Goal: Task Accomplishment & Management: Manage account settings

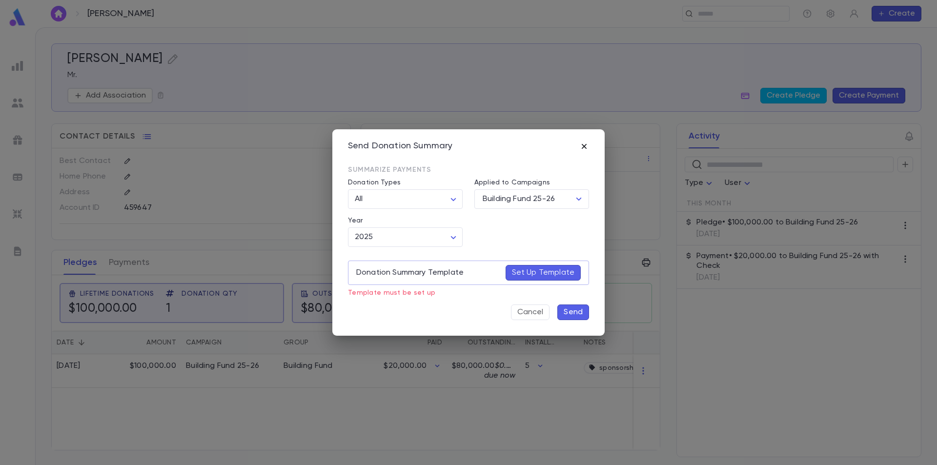
click at [581, 146] on icon "button" at bounding box center [584, 146] width 10 height 10
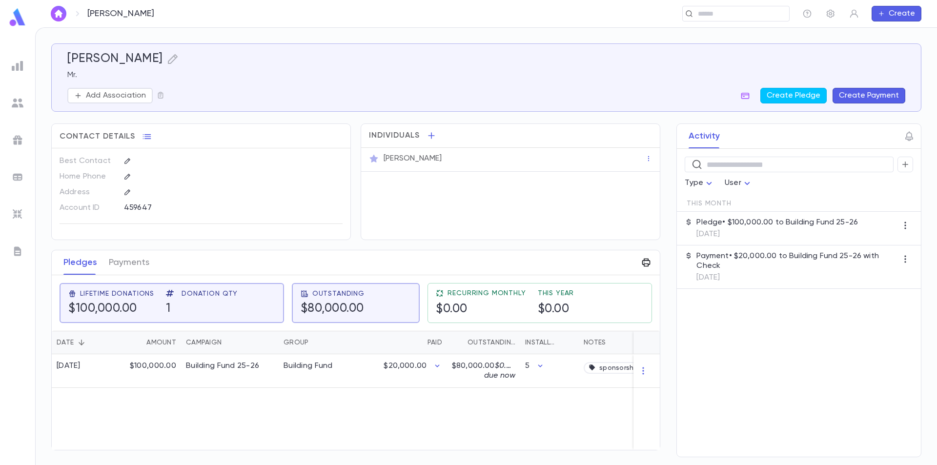
click at [647, 266] on icon "button" at bounding box center [646, 263] width 8 height 8
click at [648, 282] on p "Annual Summary" at bounding box center [678, 283] width 60 height 10
click at [752, 18] on div at bounding box center [468, 232] width 937 height 465
click at [745, 15] on input "text" at bounding box center [733, 13] width 76 height 9
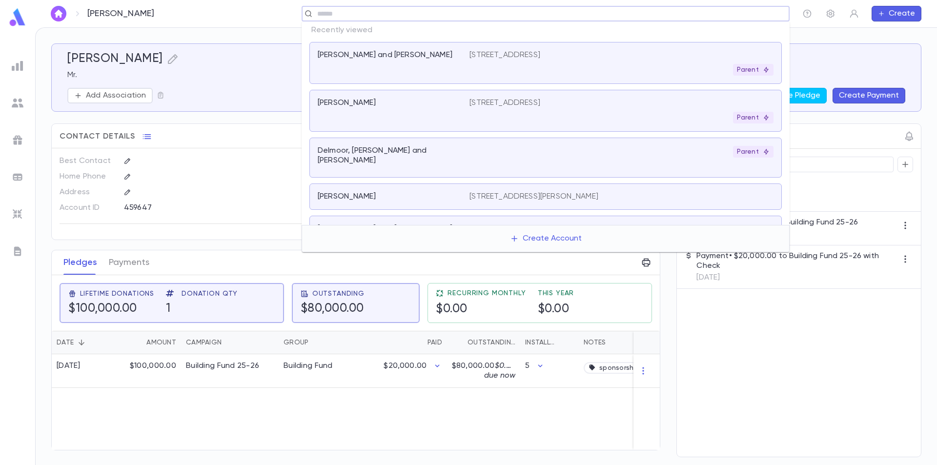
scroll to position [146, 0]
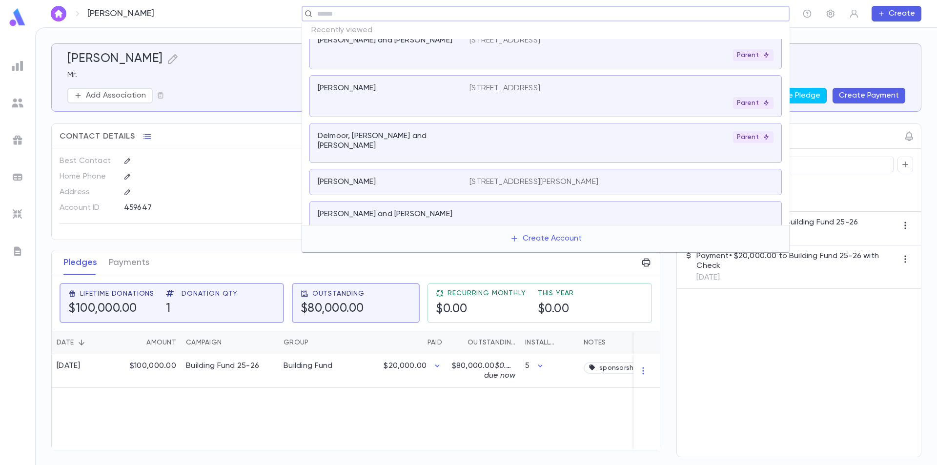
click at [454, 144] on div "Delmoor, [PERSON_NAME] and [PERSON_NAME]" at bounding box center [394, 142] width 152 height 23
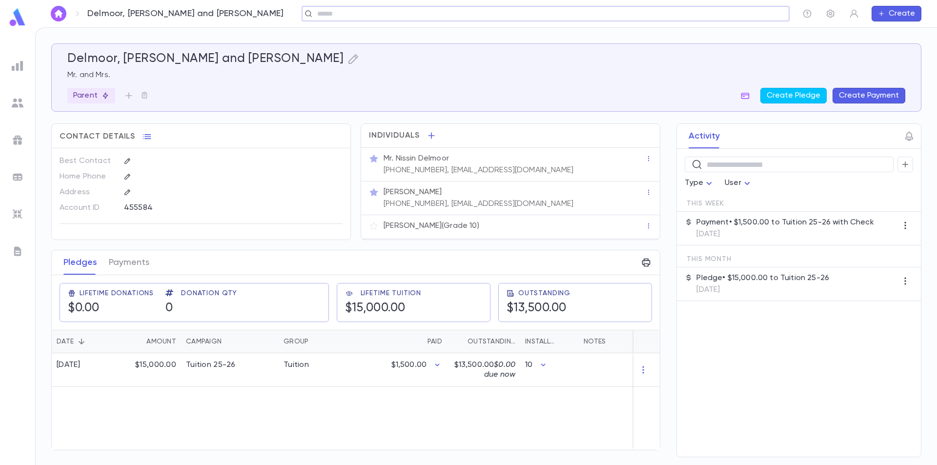
click at [731, 281] on p "Pledge • $15,000.00 to Tuition 25-26" at bounding box center [762, 278] width 133 height 10
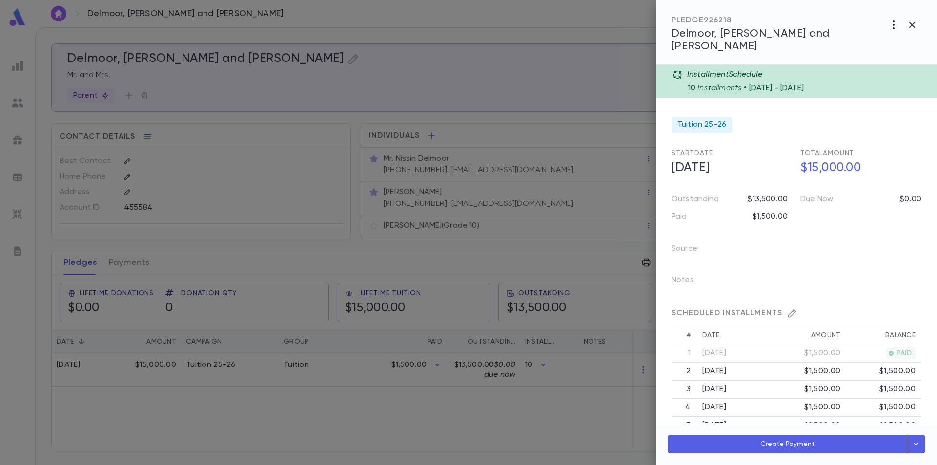
click at [891, 28] on icon "button" at bounding box center [893, 25] width 12 height 12
click at [861, 16] on div at bounding box center [468, 232] width 937 height 465
click at [913, 25] on icon "button" at bounding box center [912, 25] width 12 height 12
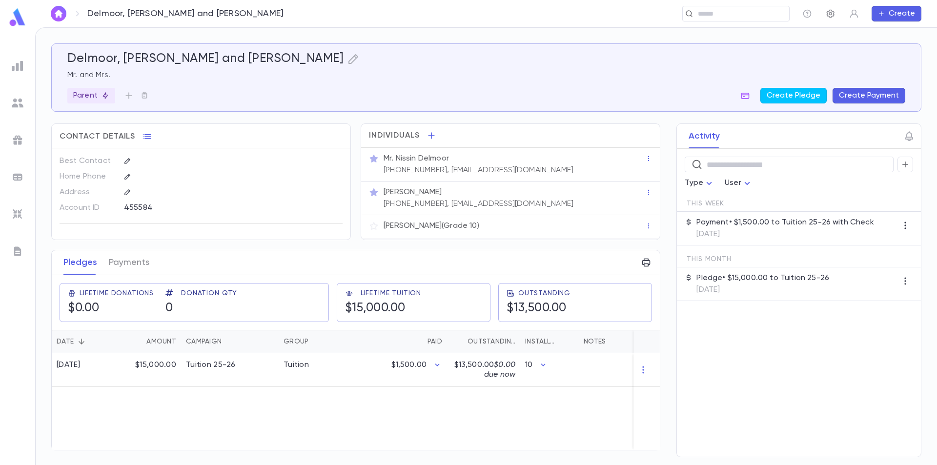
click at [829, 17] on icon "button" at bounding box center [830, 14] width 8 height 8
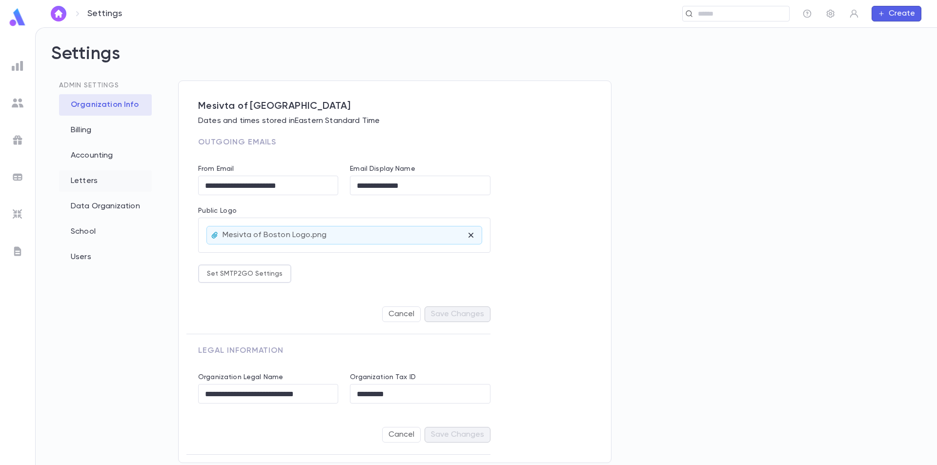
click at [91, 185] on div "Letters" at bounding box center [105, 180] width 93 height 21
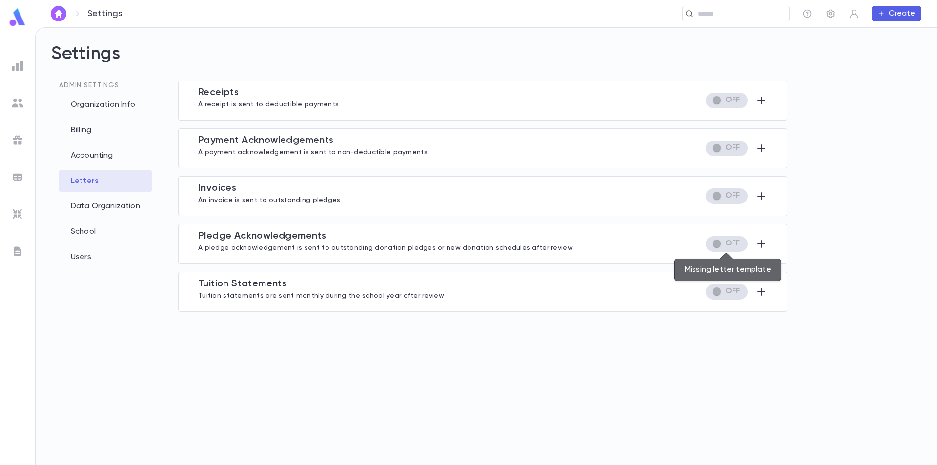
click at [736, 245] on span "Missing letter template" at bounding box center [726, 244] width 42 height 16
click at [725, 243] on span "Missing letter template" at bounding box center [726, 244] width 42 height 16
click at [760, 239] on icon "button" at bounding box center [761, 244] width 12 height 12
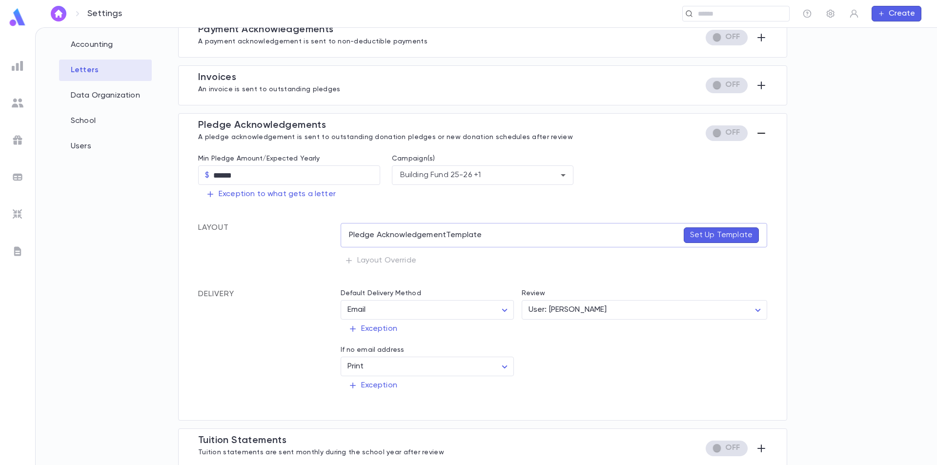
scroll to position [114, 0]
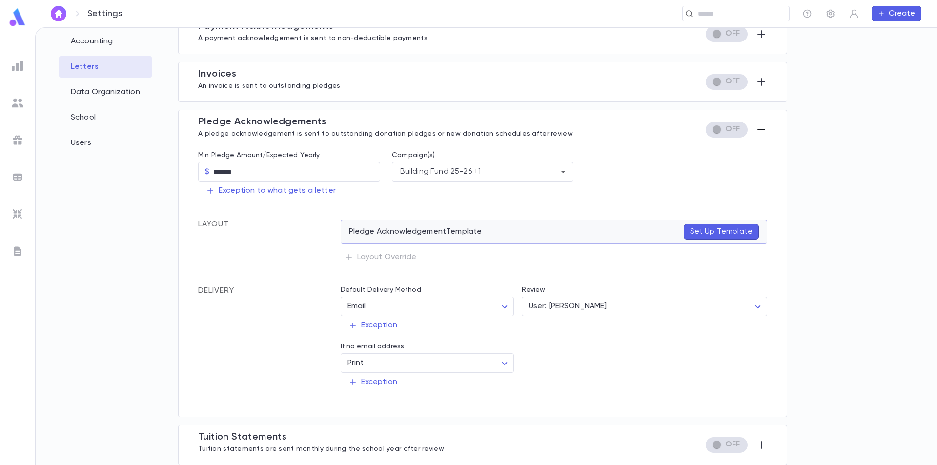
click at [712, 230] on p "Set Up Template" at bounding box center [721, 232] width 62 height 10
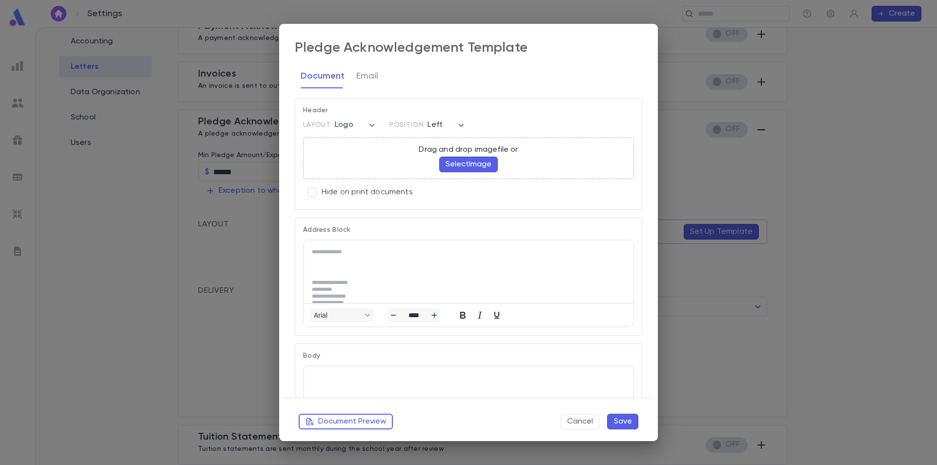
scroll to position [0, 0]
click at [463, 165] on button "Select Image" at bounding box center [468, 167] width 59 height 16
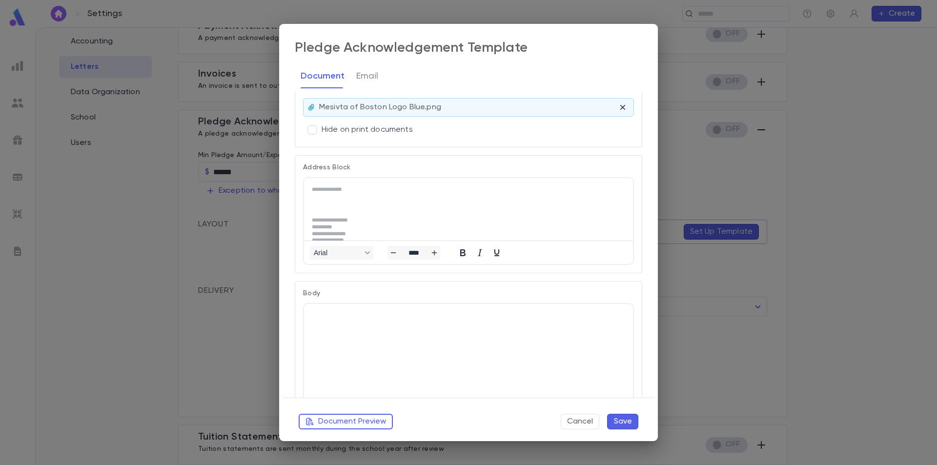
scroll to position [98, 0]
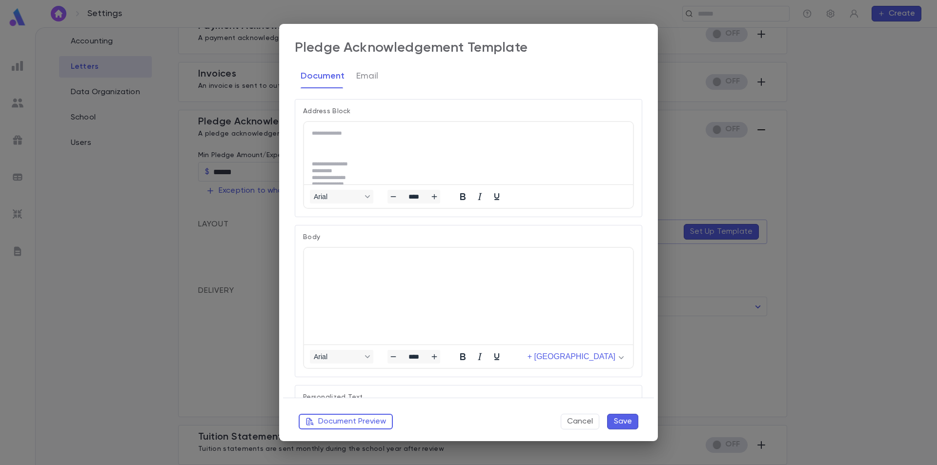
click at [389, 270] on html at bounding box center [468, 259] width 329 height 22
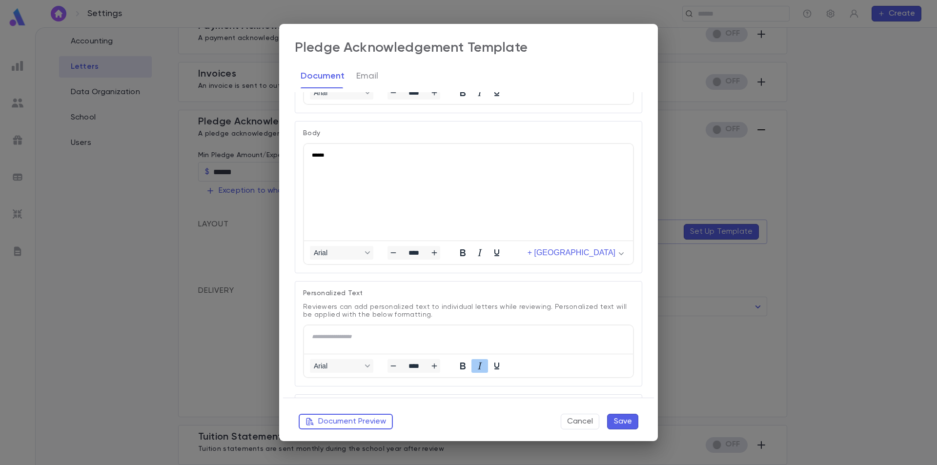
scroll to position [244, 0]
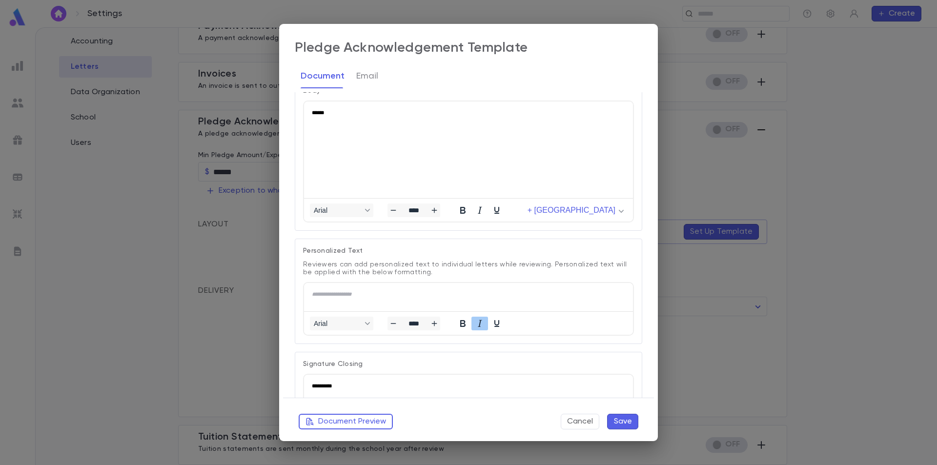
click at [350, 288] on html "**********" at bounding box center [468, 294] width 329 height 22
click at [346, 293] on span "**********" at bounding box center [332, 293] width 40 height 5
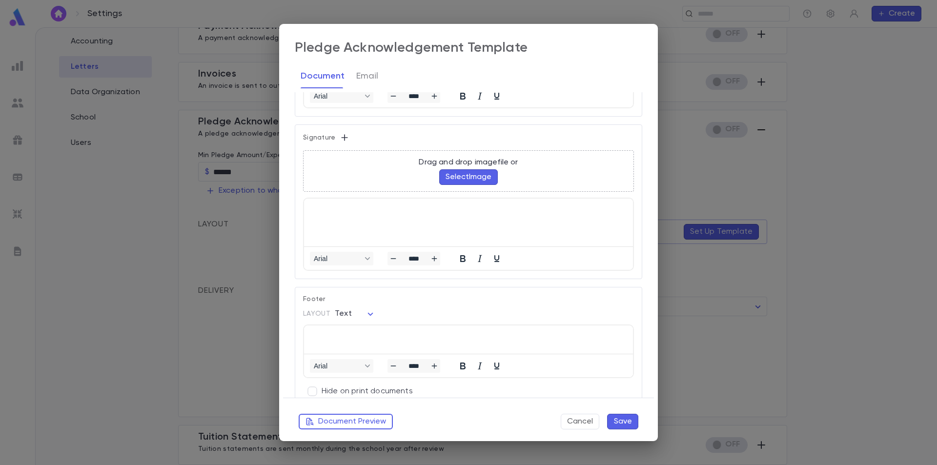
scroll to position [574, 0]
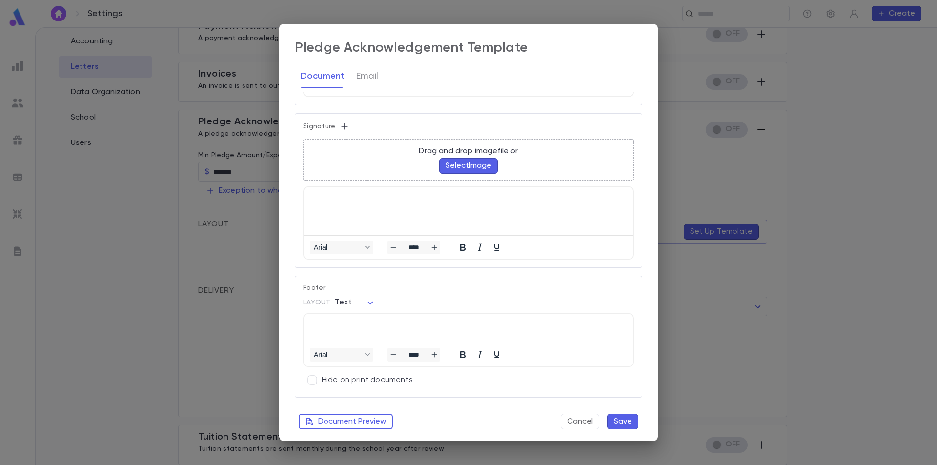
click at [342, 325] on p "Rich Text Area. Press ALT-0 for help." at bounding box center [468, 325] width 313 height 7
click at [359, 79] on button "Email" at bounding box center [367, 76] width 22 height 24
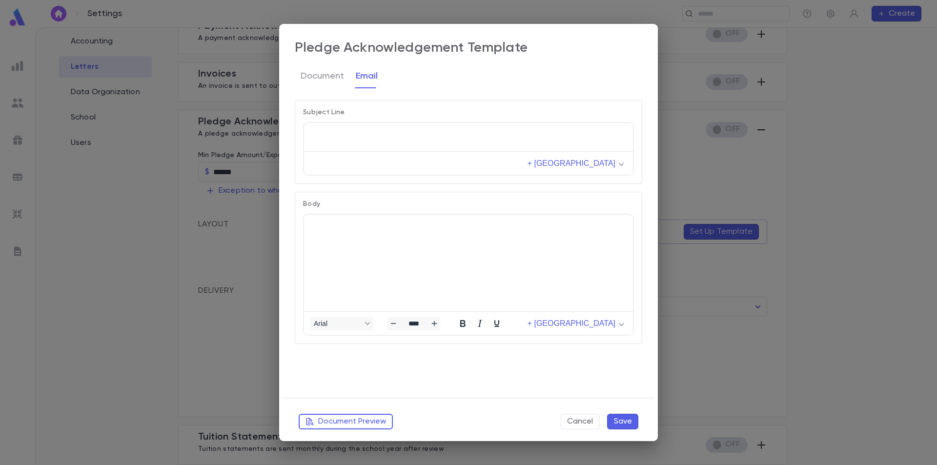
click at [330, 127] on html at bounding box center [468, 134] width 329 height 22
click at [343, 237] on html at bounding box center [468, 226] width 329 height 22
click at [612, 418] on button "Save" at bounding box center [622, 422] width 31 height 16
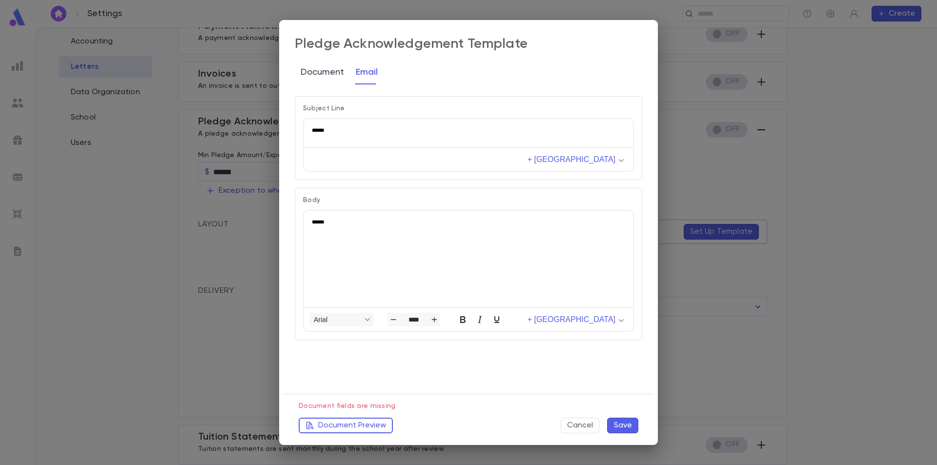
click at [324, 71] on button "Document" at bounding box center [321, 72] width 43 height 24
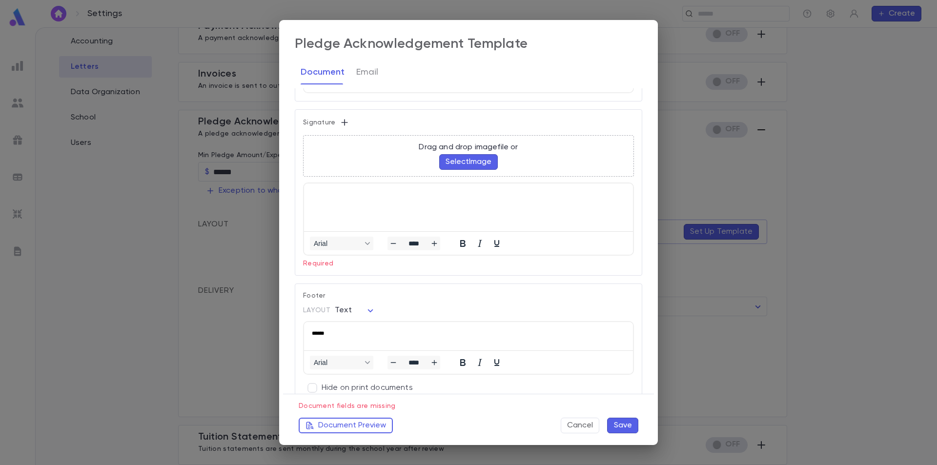
click at [375, 199] on html at bounding box center [468, 192] width 329 height 19
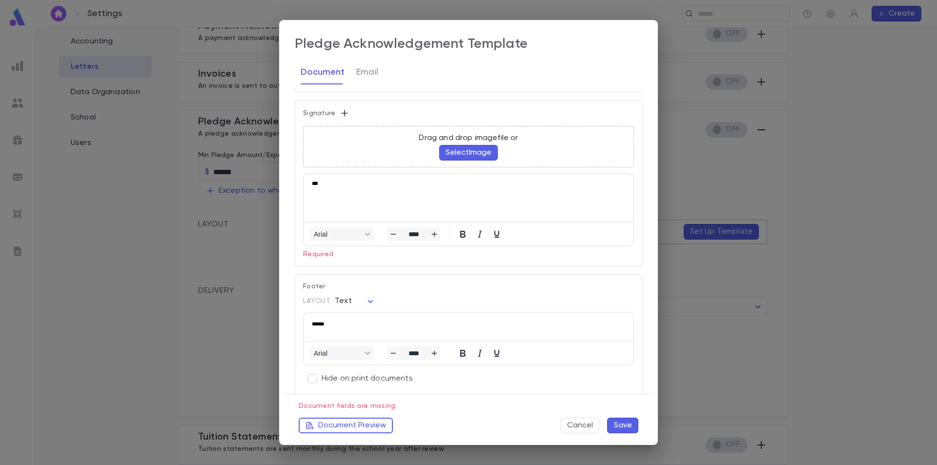
scroll to position [586, 0]
click at [631, 423] on button "Save" at bounding box center [622, 426] width 31 height 16
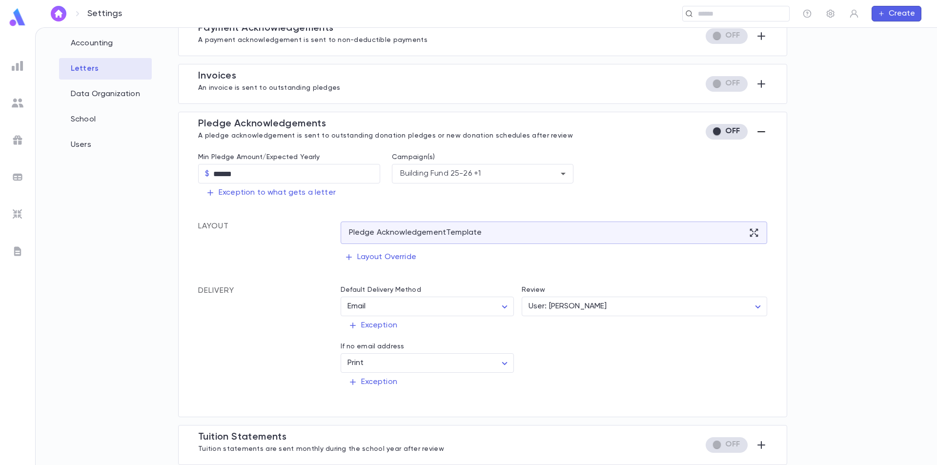
scroll to position [112, 0]
click at [721, 126] on span at bounding box center [726, 132] width 42 height 16
click at [555, 234] on div "Pledge Acknowledgement Template" at bounding box center [553, 232] width 427 height 22
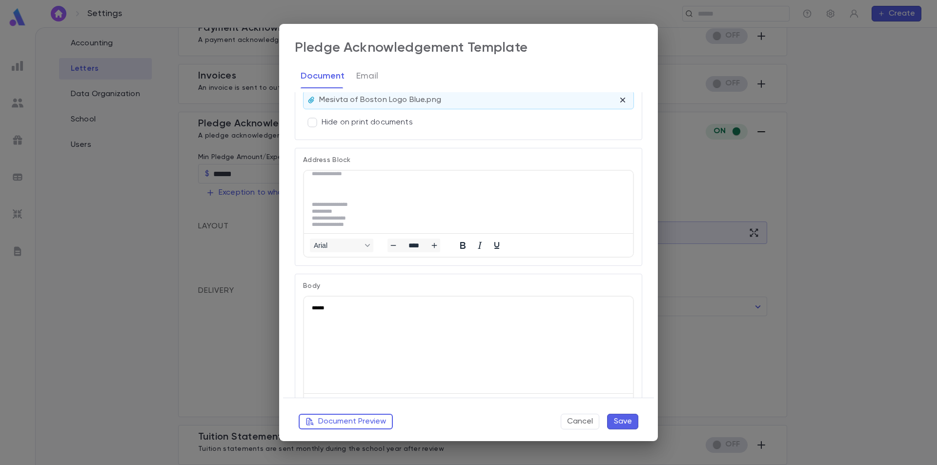
scroll to position [11, 0]
drag, startPoint x: 371, startPoint y: 309, endPoint x: 292, endPoint y: 314, distance: 79.2
click at [304, 314] on html "******" at bounding box center [468, 308] width 329 height 22
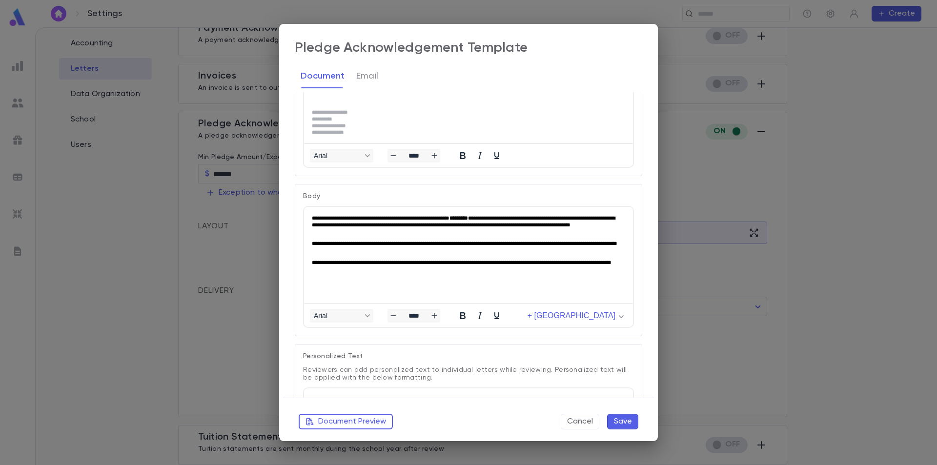
scroll to position [146, 0]
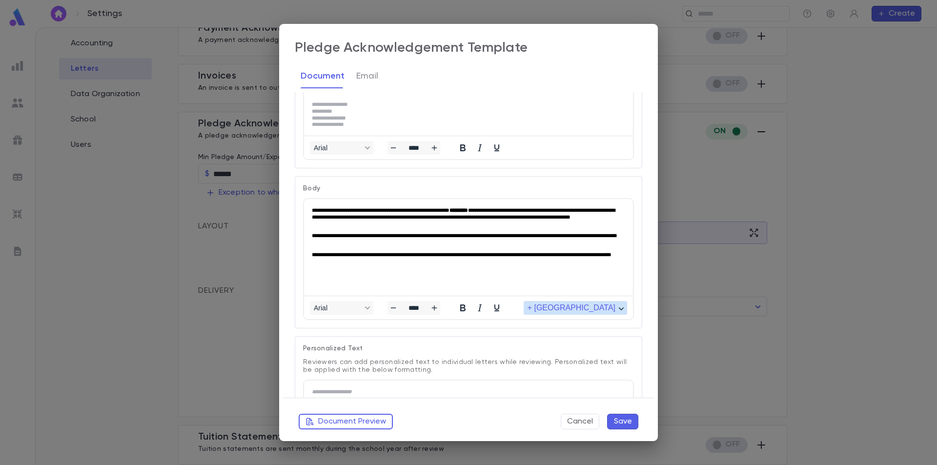
click at [582, 310] on span "+ Merge Field" at bounding box center [571, 307] width 88 height 9
click at [603, 257] on div "Campaign Description" at bounding box center [601, 260] width 69 height 12
drag, startPoint x: 448, startPoint y: 260, endPoint x: 383, endPoint y: 264, distance: 65.5
click at [383, 264] on html "**********" at bounding box center [468, 235] width 329 height 73
click at [505, 208] on p "**********" at bounding box center [466, 217] width 309 height 20
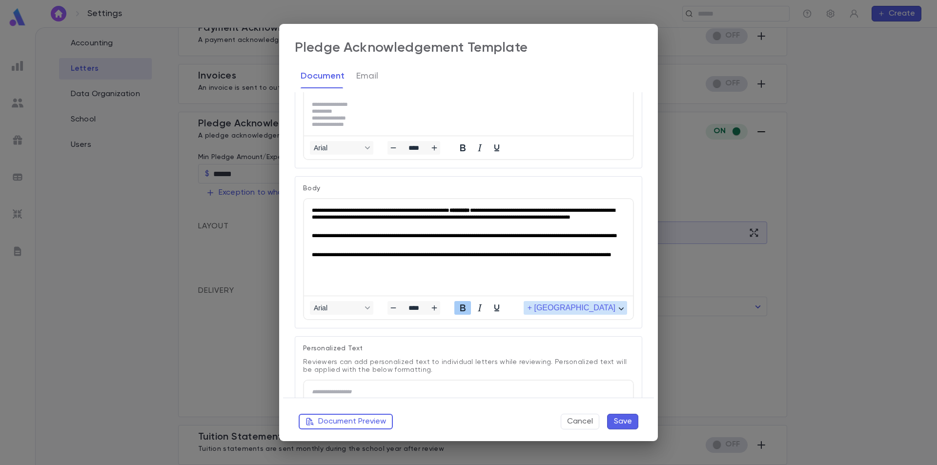
click at [592, 312] on span "+ Merge Field" at bounding box center [571, 307] width 88 height 9
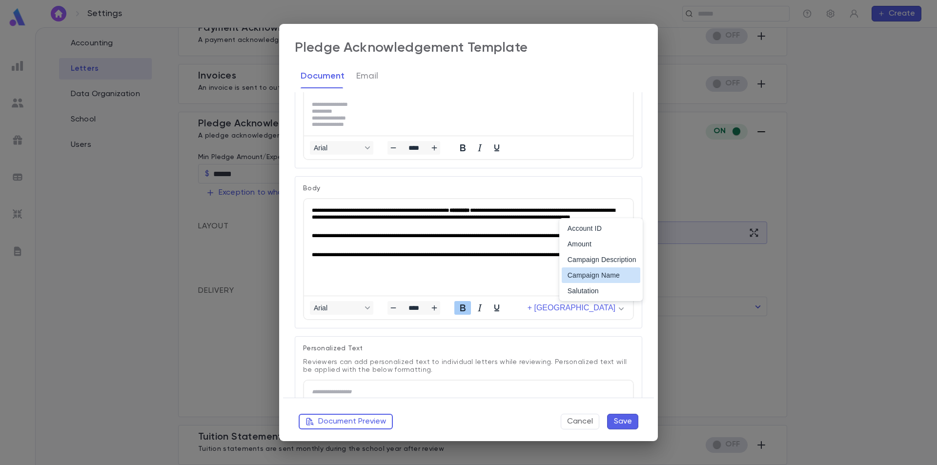
click at [600, 274] on div "Campaign Name" at bounding box center [601, 275] width 69 height 12
click at [570, 201] on html "**********" at bounding box center [468, 235] width 329 height 73
click at [501, 210] on strong "**********" at bounding box center [475, 209] width 52 height 5
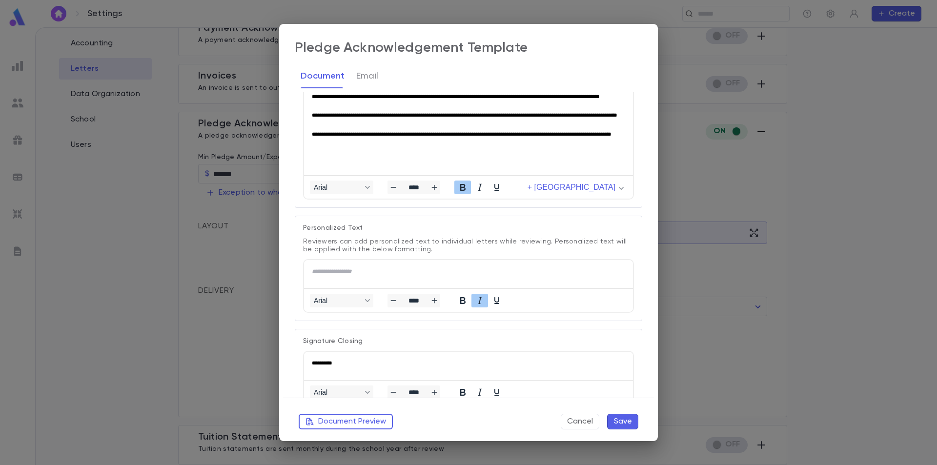
scroll to position [293, 0]
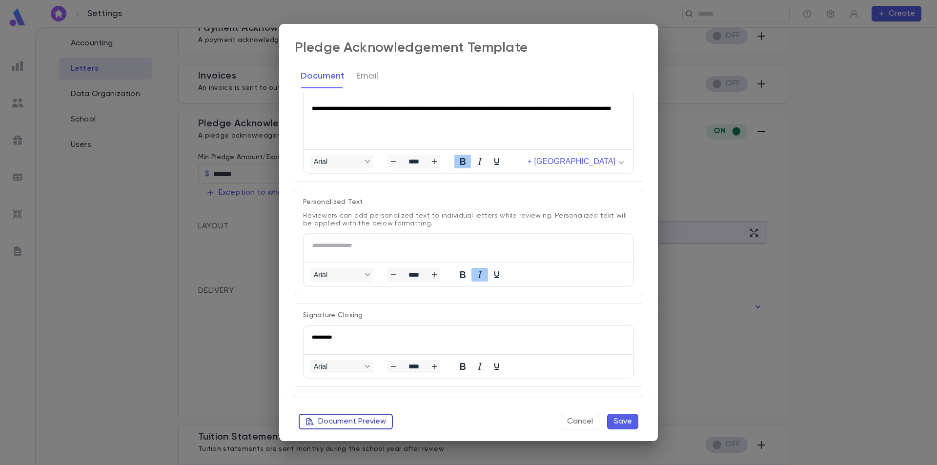
click at [363, 420] on button "Document Preview" at bounding box center [346, 422] width 94 height 16
click at [624, 421] on button "Save" at bounding box center [622, 422] width 31 height 16
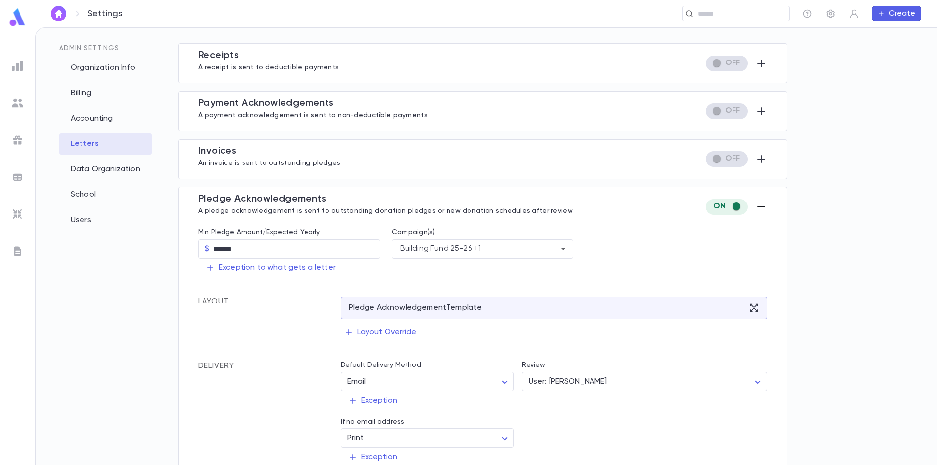
scroll to position [15, 0]
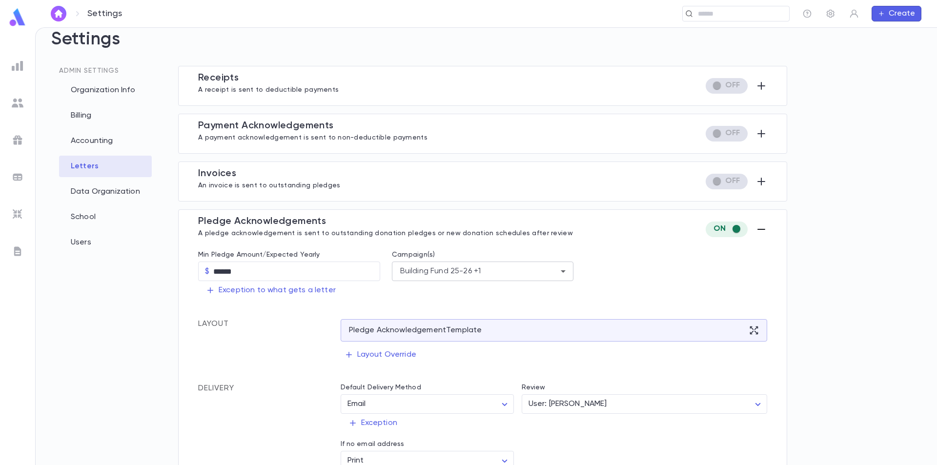
click at [454, 270] on div "Building Fund 25-26 +1" at bounding box center [438, 271] width 85 height 11
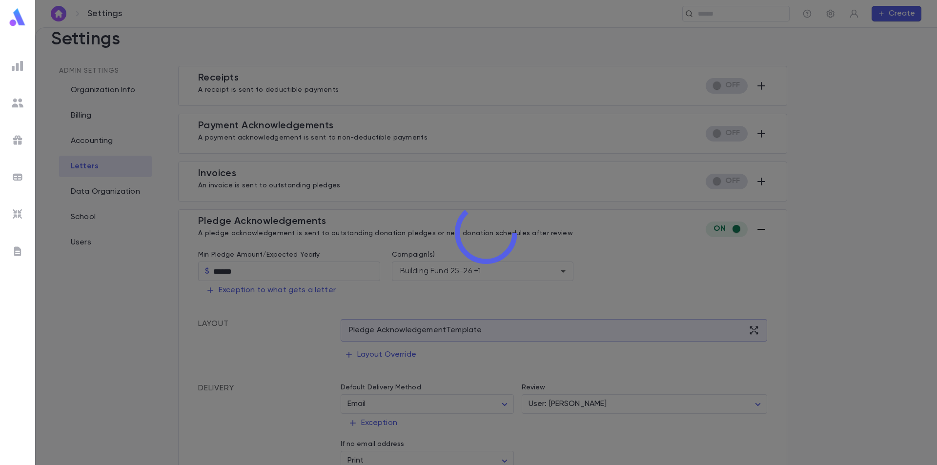
click at [329, 312] on div "Settings ​ Create Settings Admin Settings Organization Info Billing Accounting …" at bounding box center [468, 246] width 937 height 438
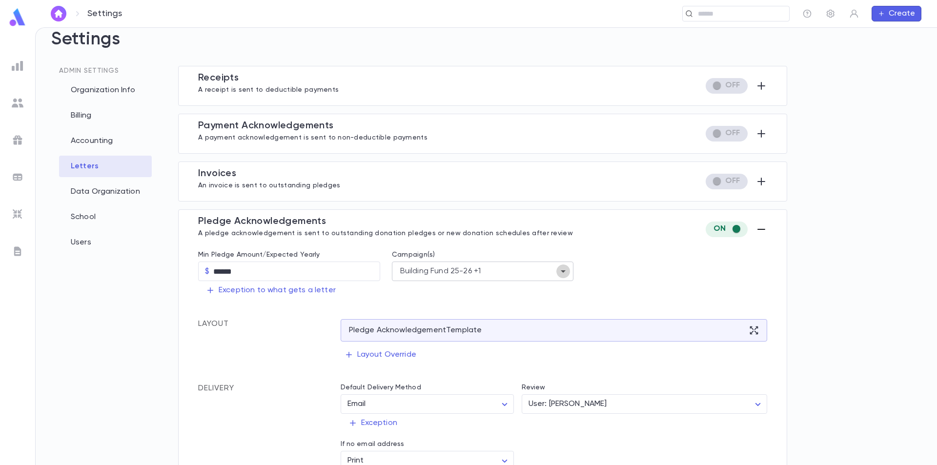
click at [560, 273] on icon "Open" at bounding box center [563, 271] width 12 height 12
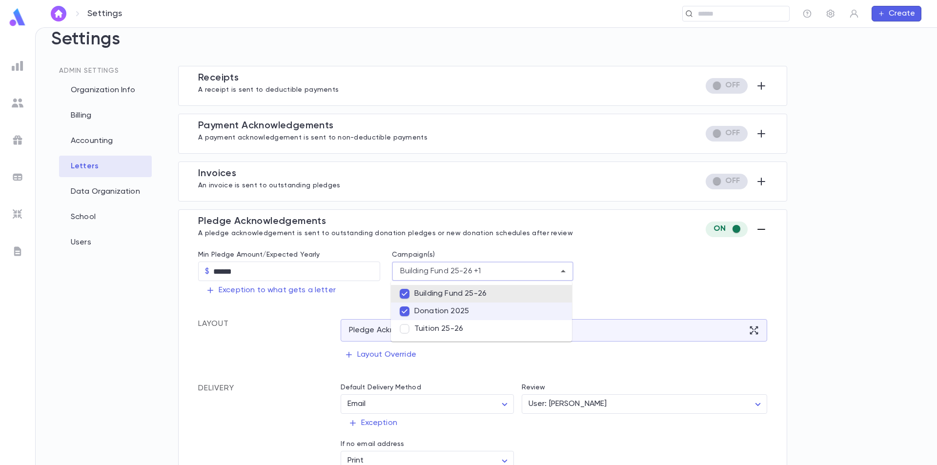
click at [649, 287] on div "Settings ​ Create Settings Admin Settings Organization Info Billing Accounting …" at bounding box center [468, 246] width 937 height 438
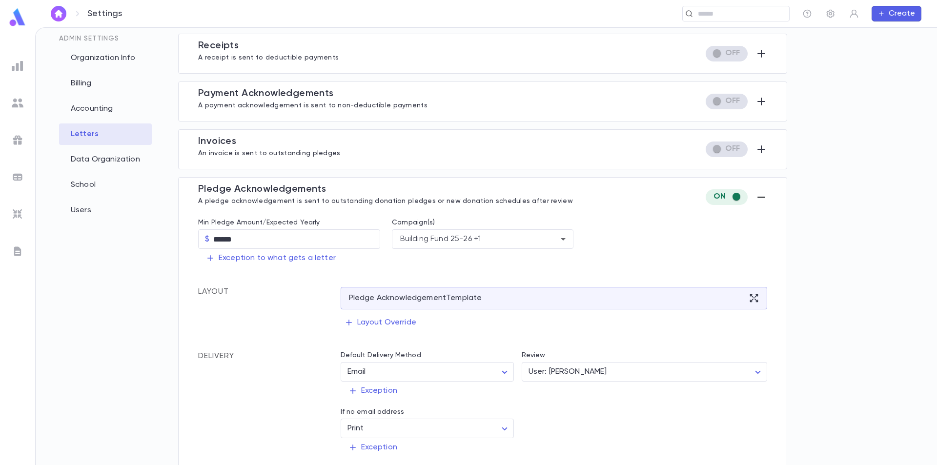
scroll to position [63, 0]
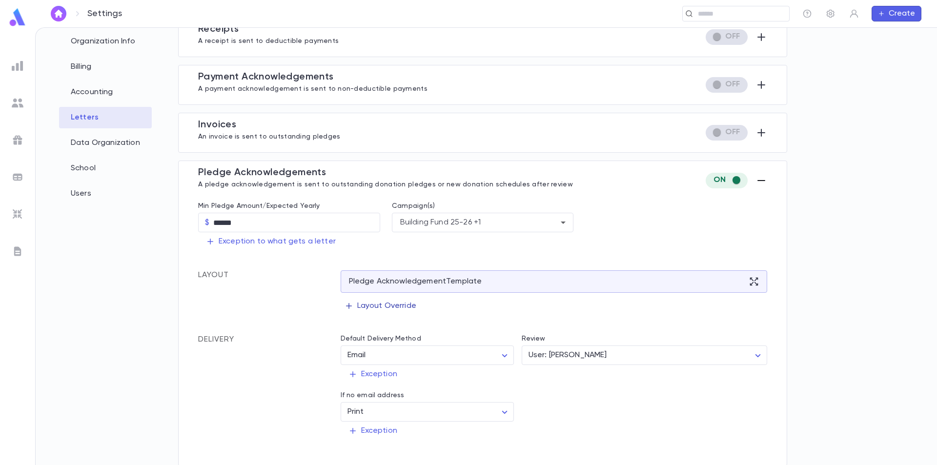
click at [386, 307] on p "Layout Override" at bounding box center [380, 306] width 72 height 10
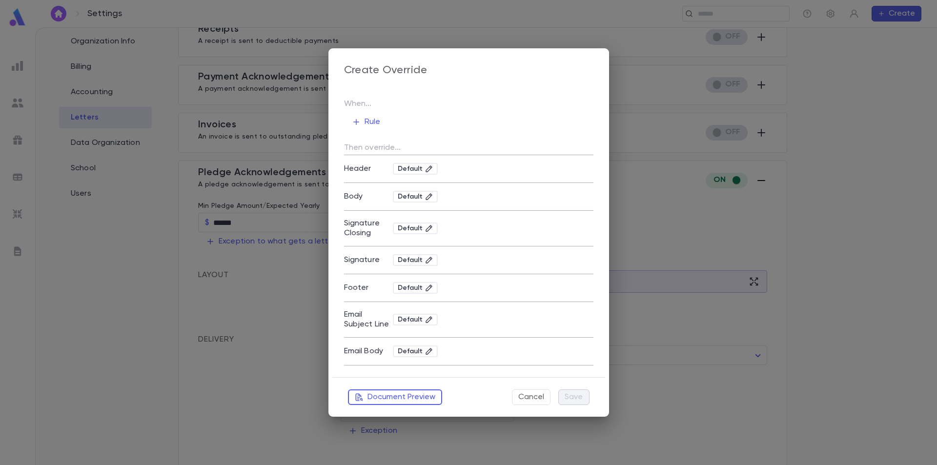
scroll to position [0, 0]
click at [522, 398] on button "Cancel" at bounding box center [531, 397] width 39 height 16
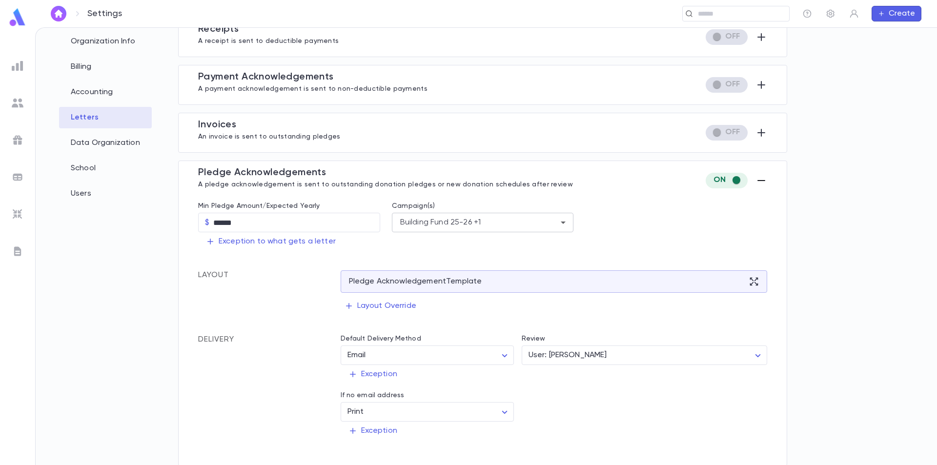
click at [470, 227] on div "Building Fund 25-26 +1" at bounding box center [438, 222] width 85 height 11
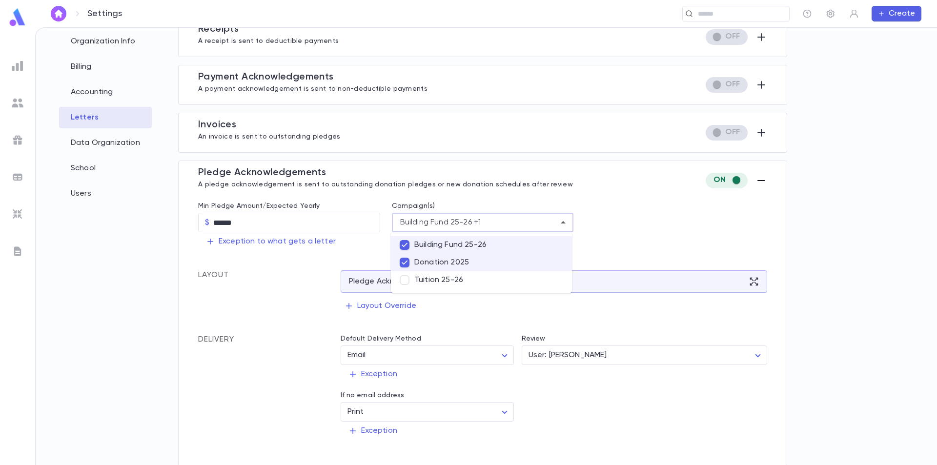
click at [311, 289] on div "Settings ​ Create Settings Admin Settings Organization Info Billing Accounting …" at bounding box center [468, 246] width 937 height 438
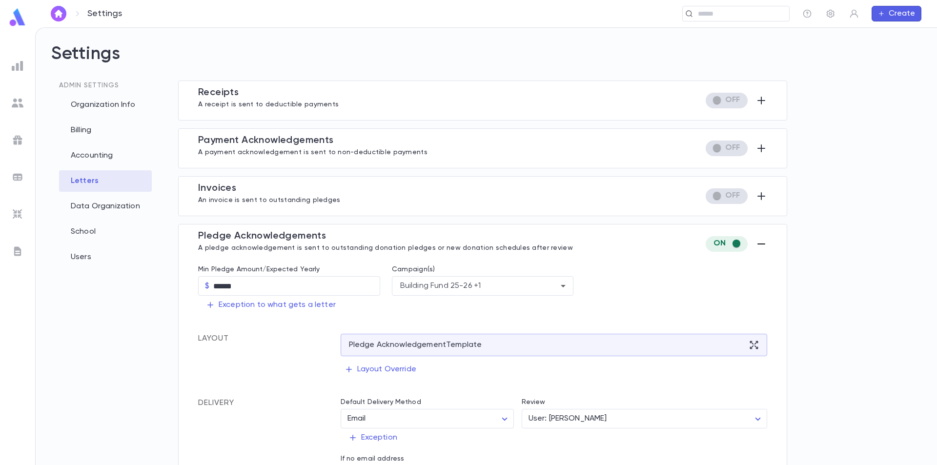
scroll to position [49, 0]
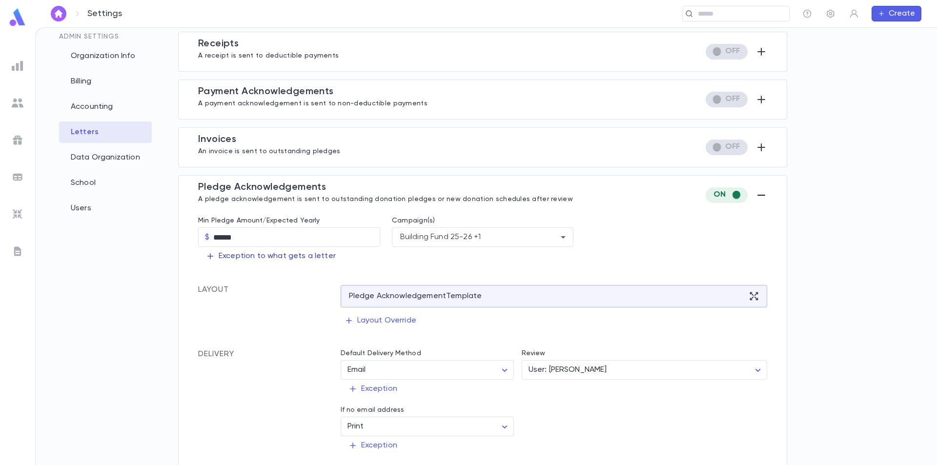
click at [282, 256] on p "Exception to what gets a letter" at bounding box center [271, 256] width 130 height 10
click at [269, 340] on div at bounding box center [468, 232] width 937 height 465
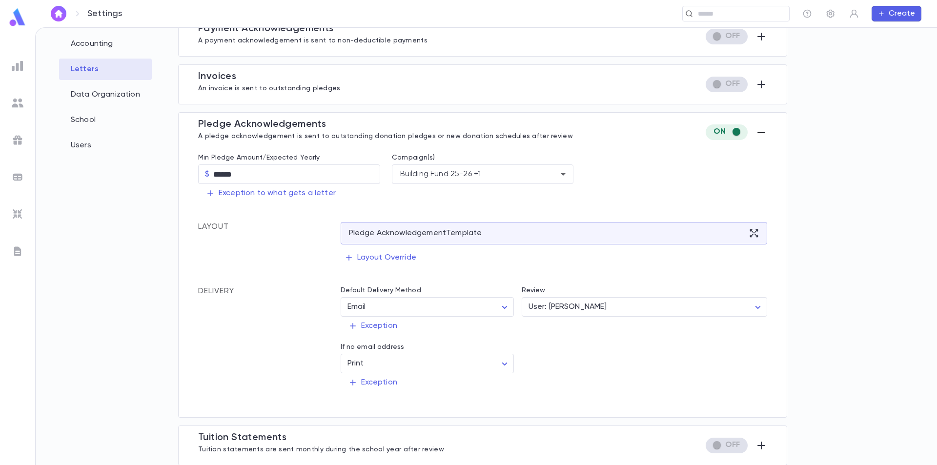
scroll to position [112, 0]
click at [753, 228] on icon at bounding box center [754, 233] width 10 height 10
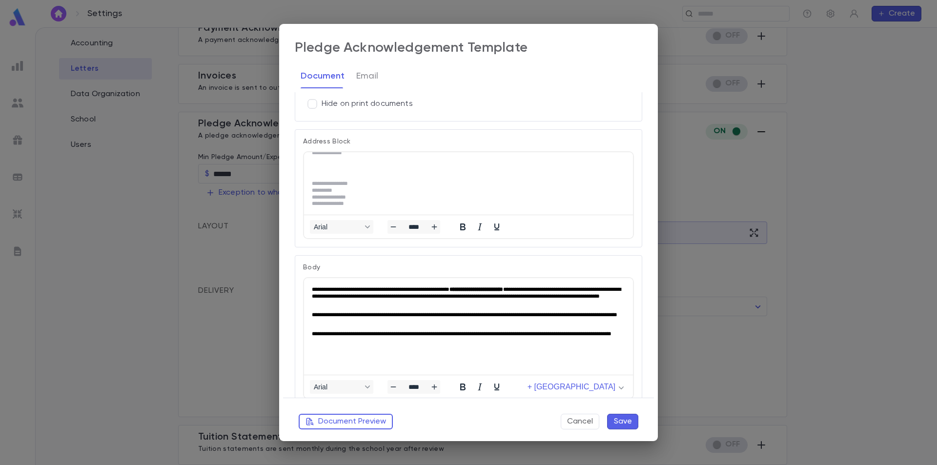
scroll to position [0, 0]
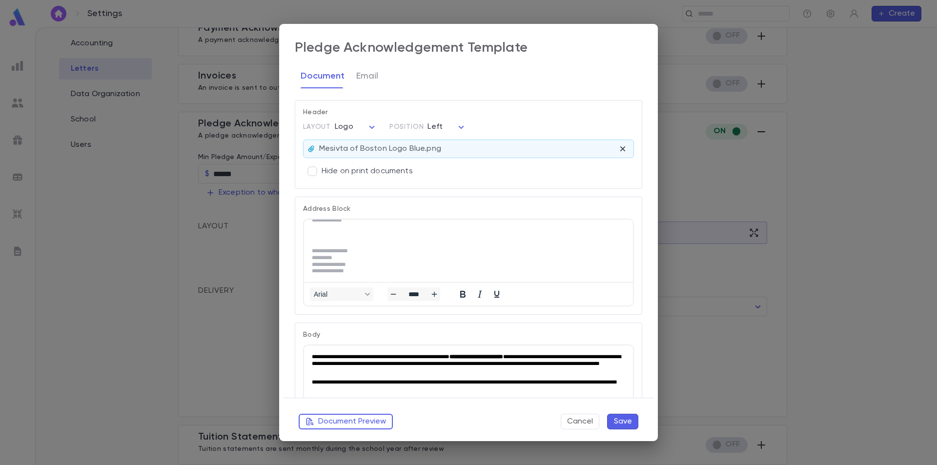
click at [503, 356] on strong "**********" at bounding box center [476, 356] width 54 height 5
drag, startPoint x: 507, startPoint y: 356, endPoint x: 516, endPoint y: 356, distance: 8.8
click at [509, 356] on strong "**********" at bounding box center [479, 356] width 60 height 5
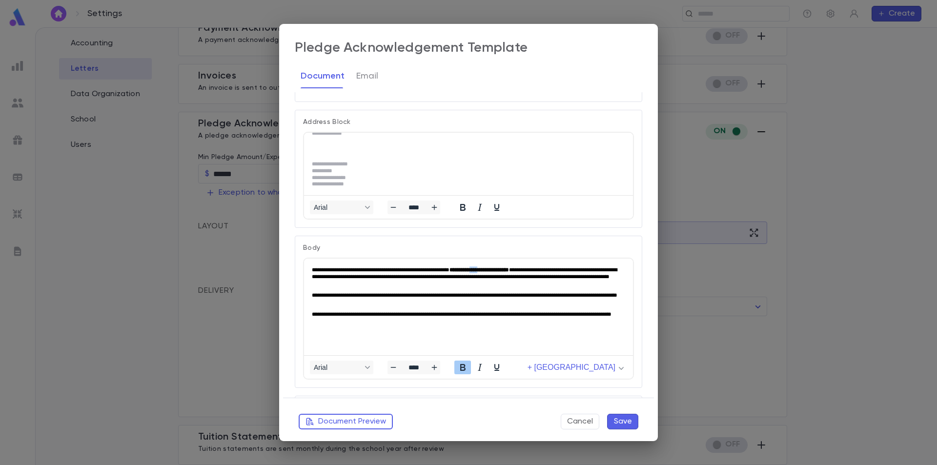
scroll to position [98, 0]
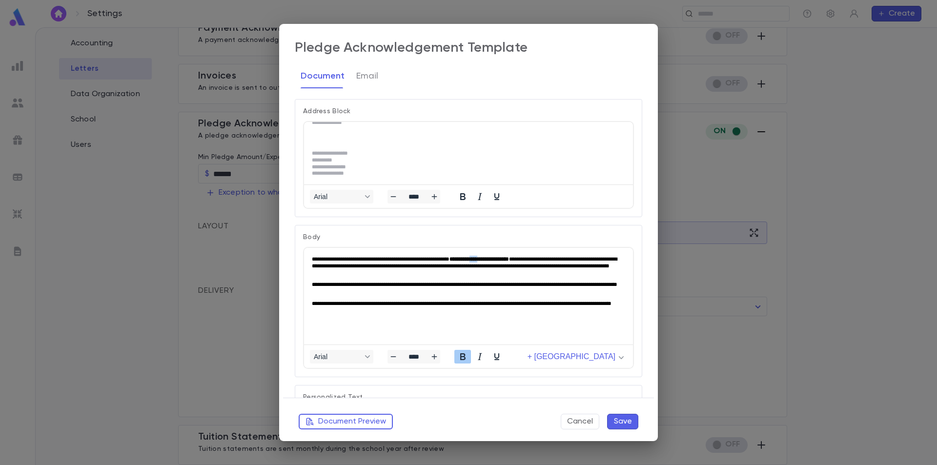
click at [463, 356] on icon "Bold" at bounding box center [462, 356] width 5 height 7
click at [512, 299] on body "**********" at bounding box center [468, 285] width 313 height 58
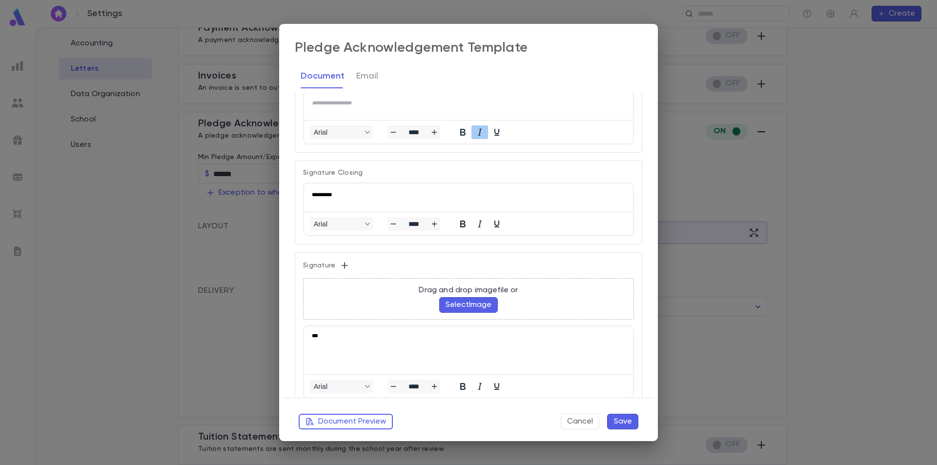
scroll to position [439, 0]
click at [332, 331] on p "***" at bounding box center [466, 331] width 309 height 3
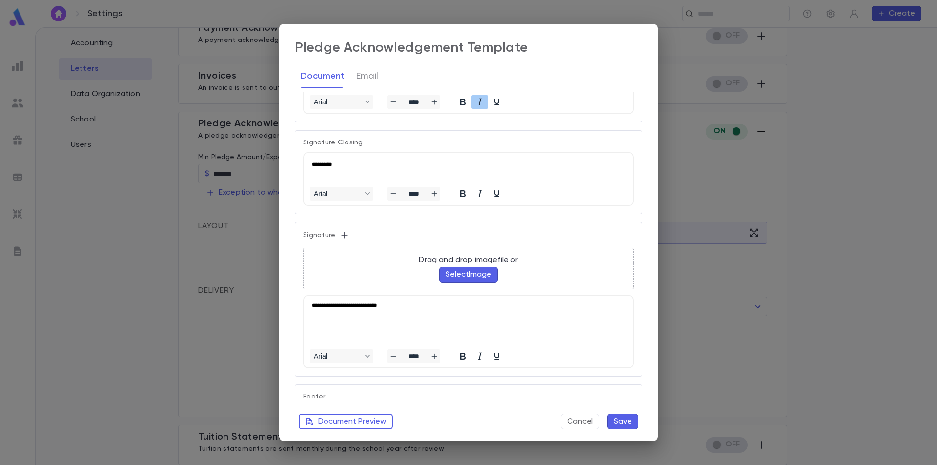
scroll to position [488, 0]
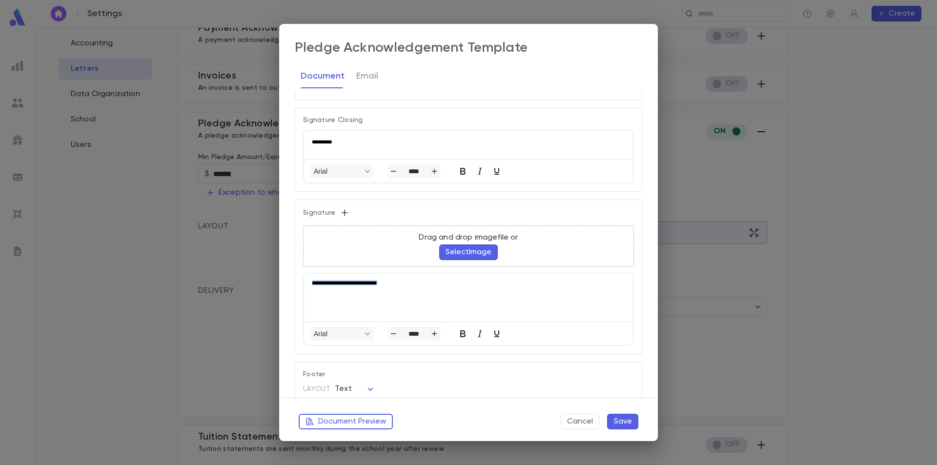
drag, startPoint x: 402, startPoint y: 282, endPoint x: 309, endPoint y: 283, distance: 93.7
click at [309, 283] on html "**********" at bounding box center [468, 283] width 329 height 19
copy p "**********"
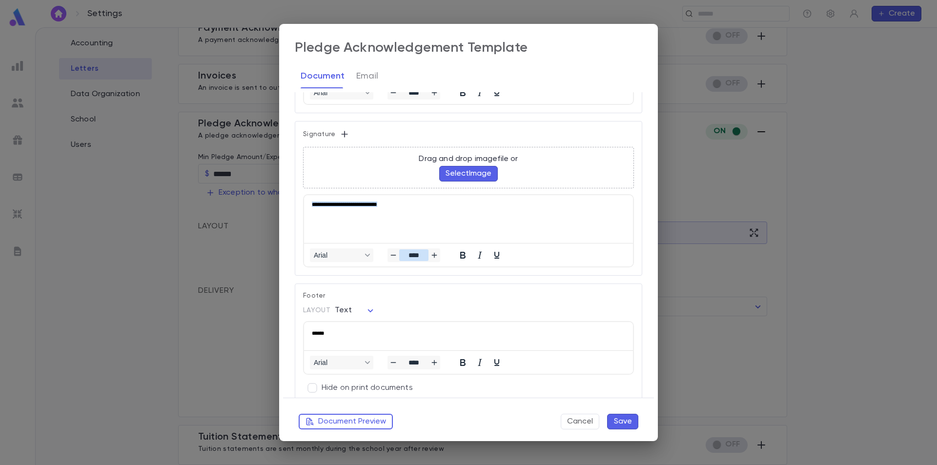
scroll to position [574, 0]
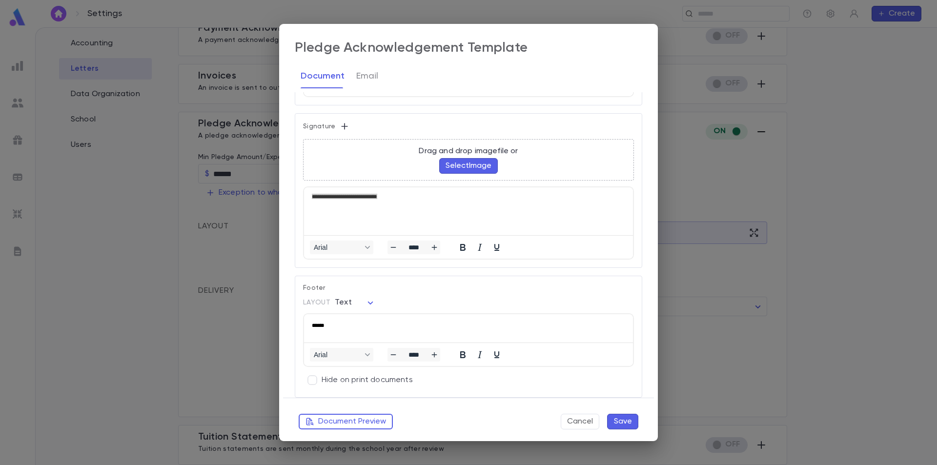
click at [338, 324] on p "******" at bounding box center [466, 325] width 309 height 7
click at [504, 325] on p "**********" at bounding box center [466, 325] width 309 height 7
click at [566, 306] on div "Layout Text ****" at bounding box center [468, 303] width 331 height 10
click at [502, 323] on p "**********" at bounding box center [466, 325] width 309 height 7
click at [504, 325] on p "**********" at bounding box center [466, 325] width 309 height 7
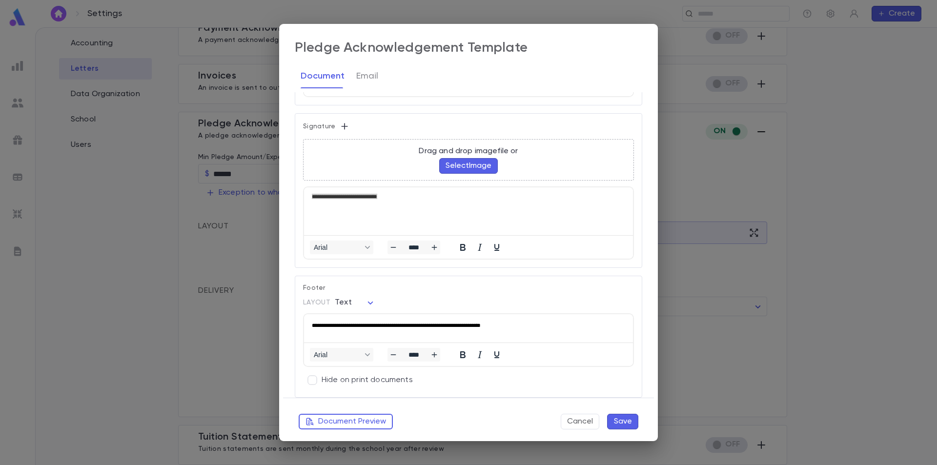
click at [540, 300] on div "Layout Text ****" at bounding box center [468, 303] width 331 height 10
click at [434, 244] on icon "Increase font size" at bounding box center [434, 247] width 8 height 8
click at [434, 246] on icon "Increase font size" at bounding box center [434, 247] width 8 height 8
type input "****"
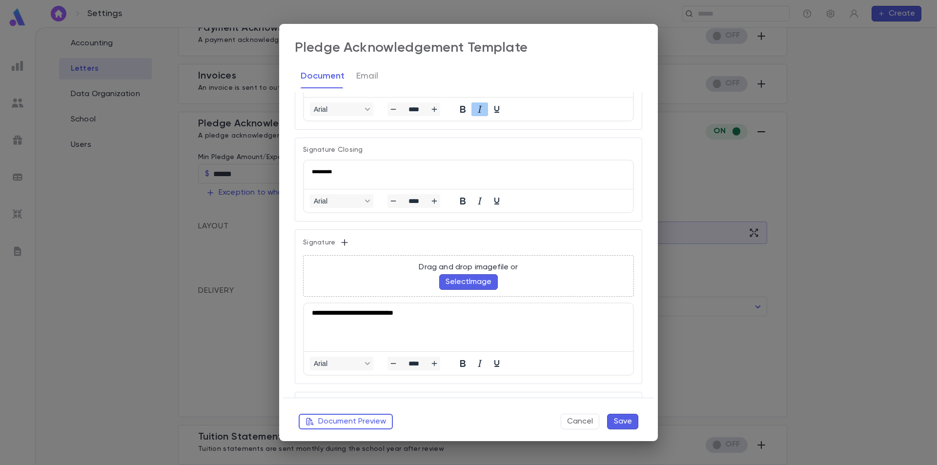
scroll to position [428, 0]
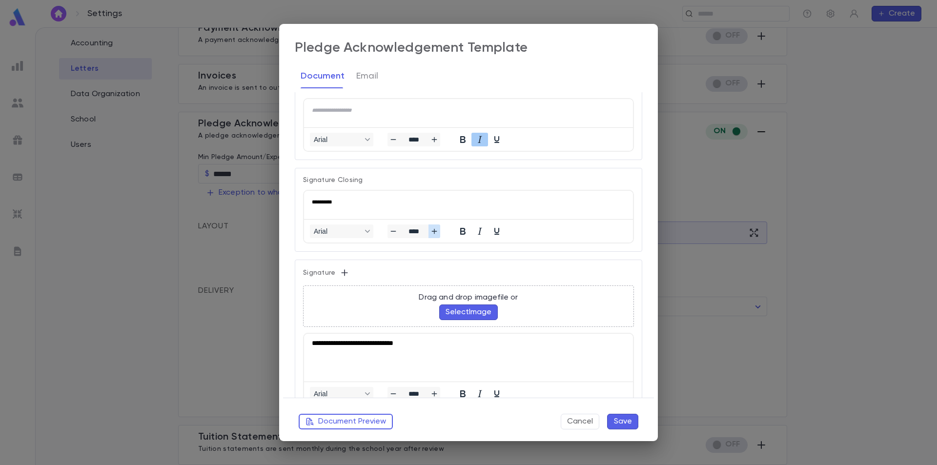
click at [436, 235] on icon "Increase font size" at bounding box center [434, 231] width 8 height 8
click at [435, 235] on icon "Increase font size" at bounding box center [434, 231] width 8 height 8
drag, startPoint x: 356, startPoint y: 204, endPoint x: 607, endPoint y: 398, distance: 316.8
click at [304, 203] on html "**********" at bounding box center [468, 203] width 329 height 24
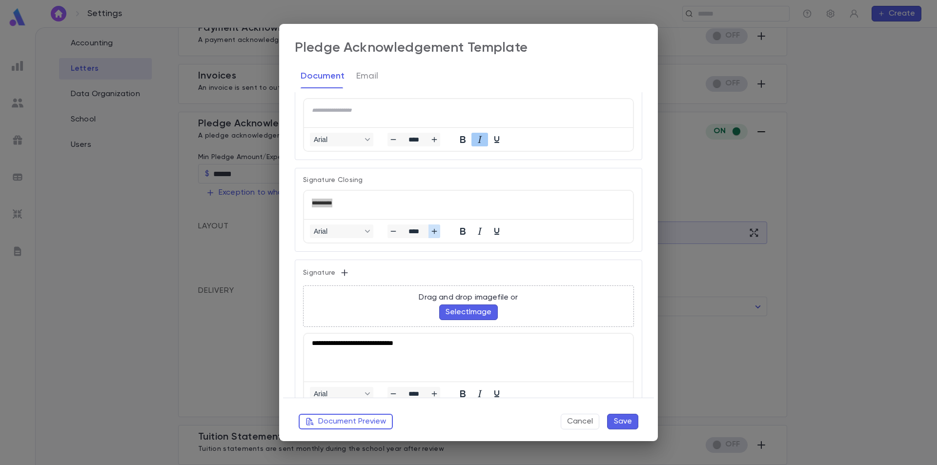
click at [437, 233] on icon "Increase font size" at bounding box center [434, 231] width 8 height 8
click at [392, 234] on icon "Decrease font size" at bounding box center [393, 231] width 8 height 8
type input "****"
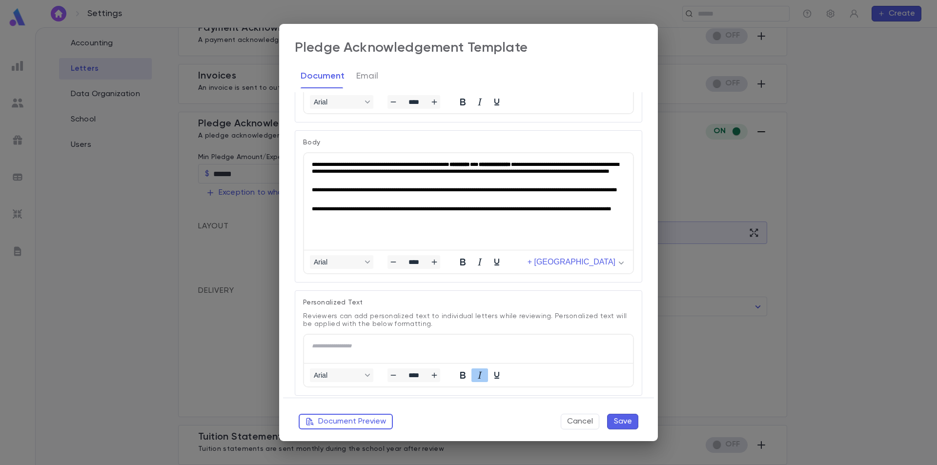
scroll to position [184, 0]
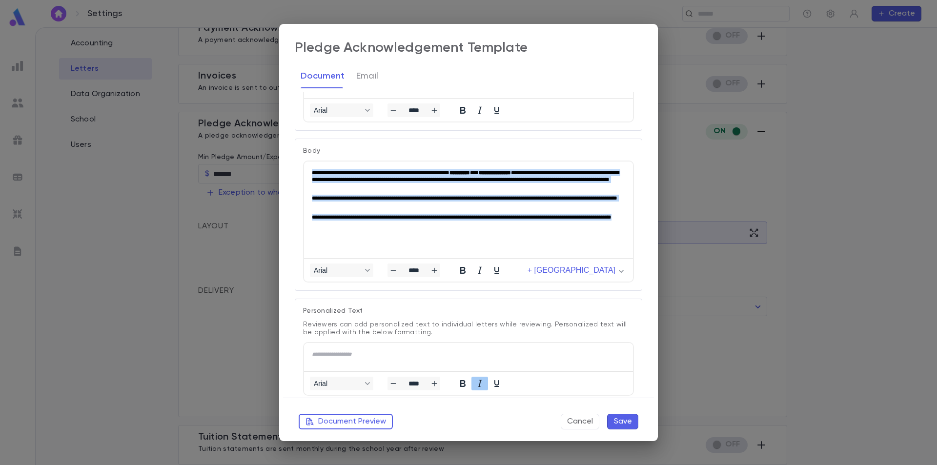
drag, startPoint x: 392, startPoint y: 226, endPoint x: 307, endPoint y: 172, distance: 100.4
click at [307, 172] on html "**********" at bounding box center [468, 197] width 329 height 73
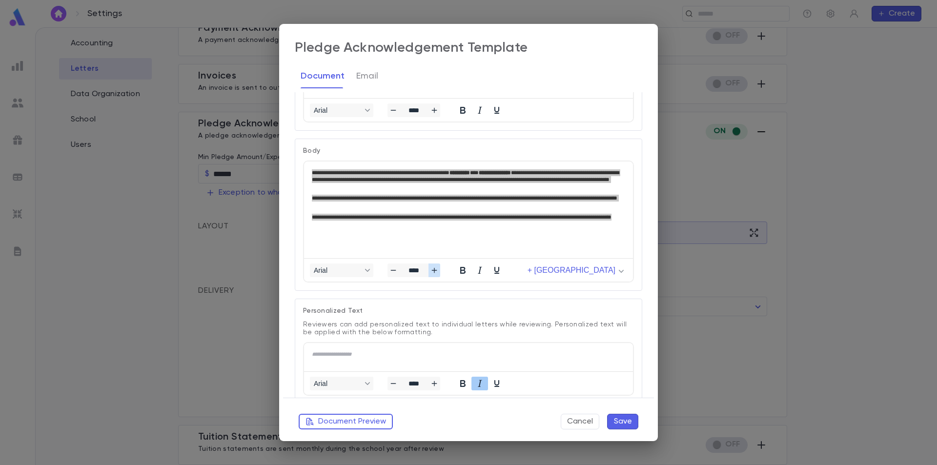
click at [435, 269] on icon "Increase font size" at bounding box center [434, 270] width 8 height 8
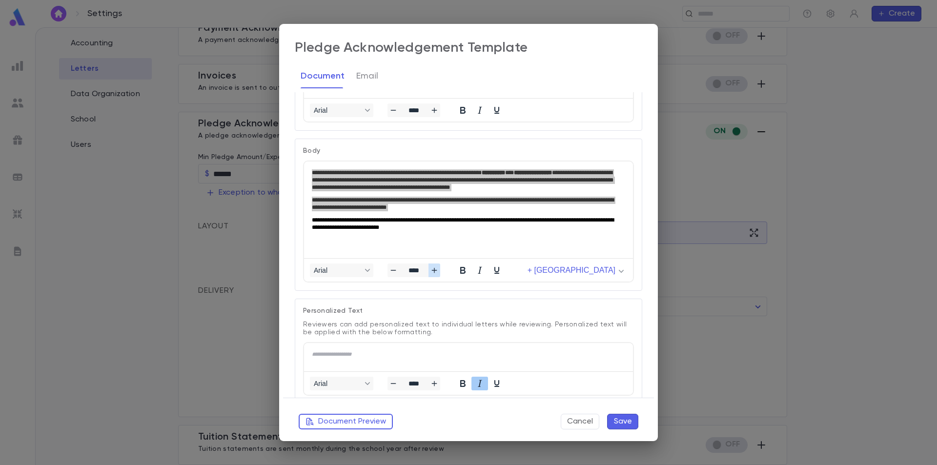
click at [435, 269] on icon "Increase font size" at bounding box center [434, 270] width 8 height 8
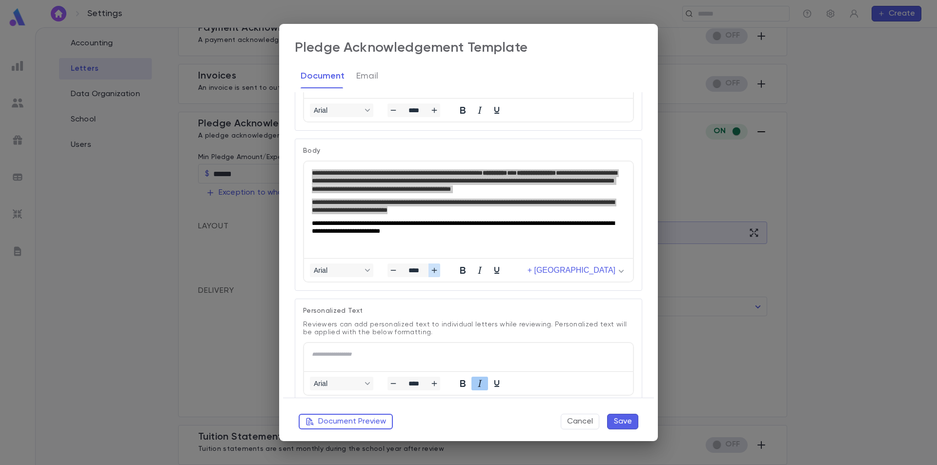
click at [435, 269] on icon "Increase font size" at bounding box center [434, 270] width 8 height 8
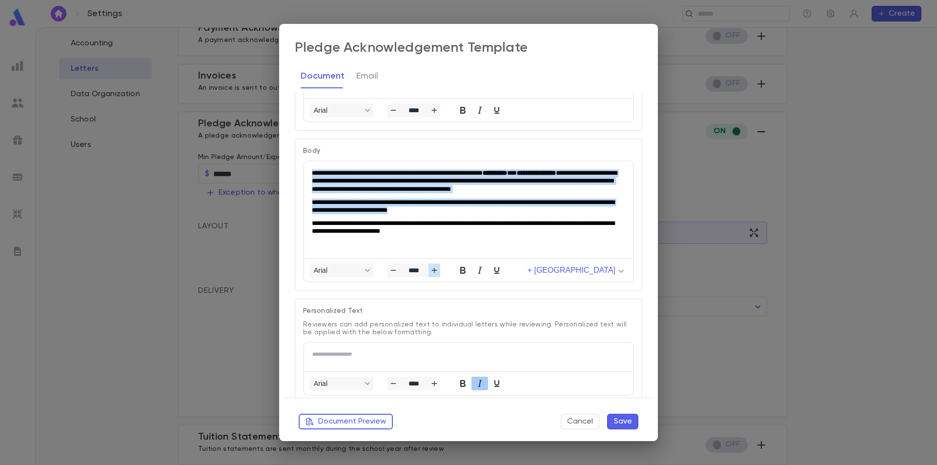
type input "****"
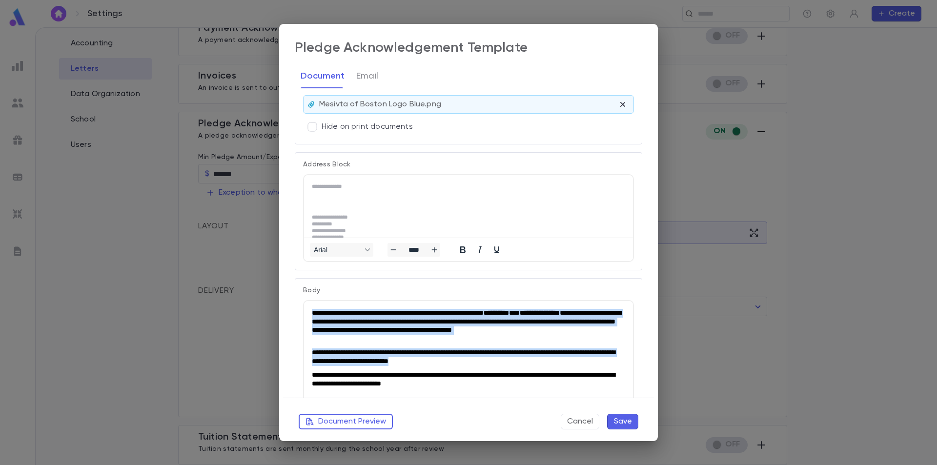
scroll to position [98, 0]
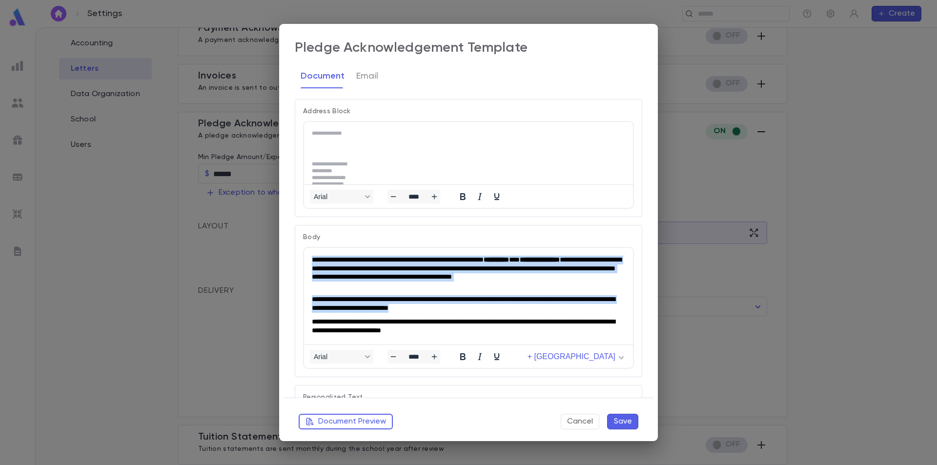
copy body "**********"
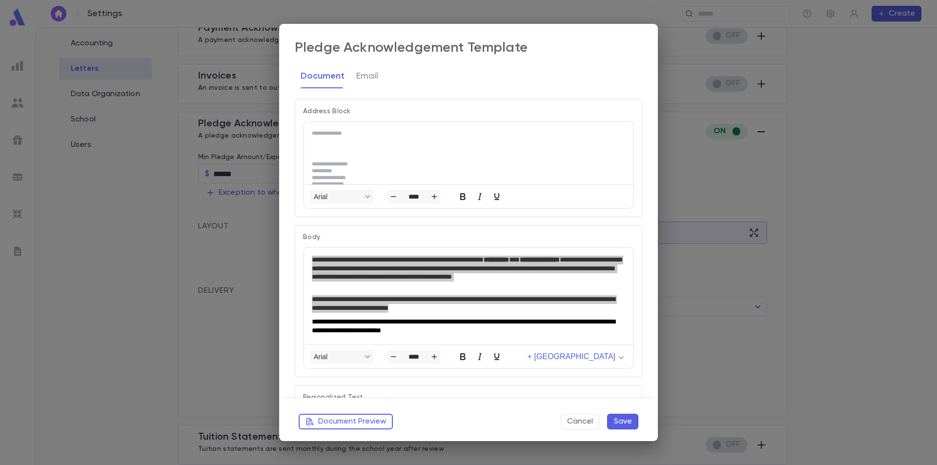
drag, startPoint x: 310, startPoint y: 133, endPoint x: 380, endPoint y: 174, distance: 80.9
click at [351, 155] on html "**********" at bounding box center [468, 158] width 329 height 73
click at [386, 182] on div "**********" at bounding box center [463, 183] width 302 height 7
drag, startPoint x: 373, startPoint y: 178, endPoint x: 315, endPoint y: 148, distance: 65.0
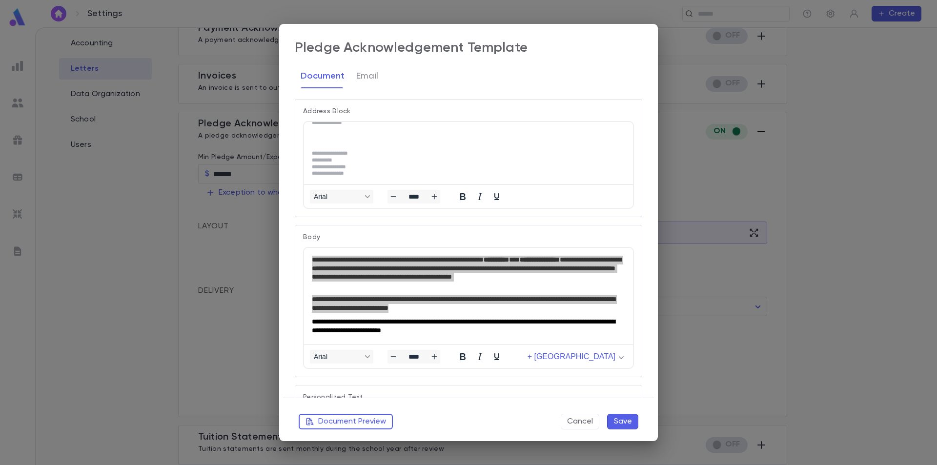
click at [315, 148] on html "**********" at bounding box center [468, 147] width 329 height 73
drag, startPoint x: 359, startPoint y: 171, endPoint x: 305, endPoint y: 110, distance: 80.9
click at [305, 122] on html "**********" at bounding box center [468, 158] width 329 height 73
click at [435, 198] on icon "Increase font size" at bounding box center [434, 197] width 8 height 8
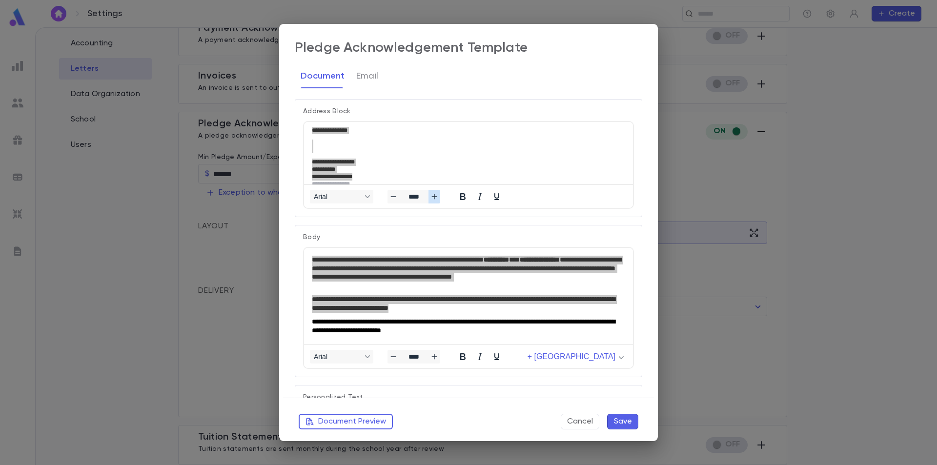
click at [435, 198] on icon "Increase font size" at bounding box center [434, 197] width 8 height 8
click at [434, 198] on icon "Increase font size" at bounding box center [434, 196] width 5 height 5
type input "****"
click at [356, 420] on button "Document Preview" at bounding box center [346, 422] width 94 height 16
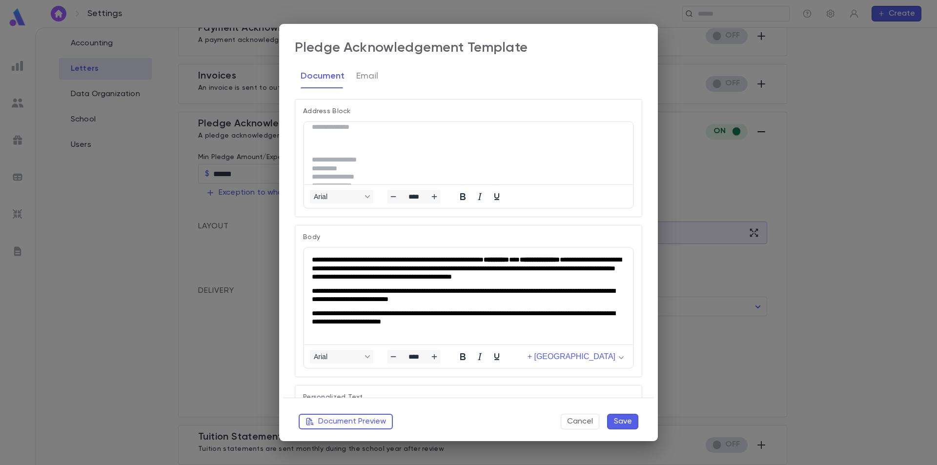
scroll to position [0, 0]
click at [358, 75] on button "Email" at bounding box center [367, 76] width 22 height 24
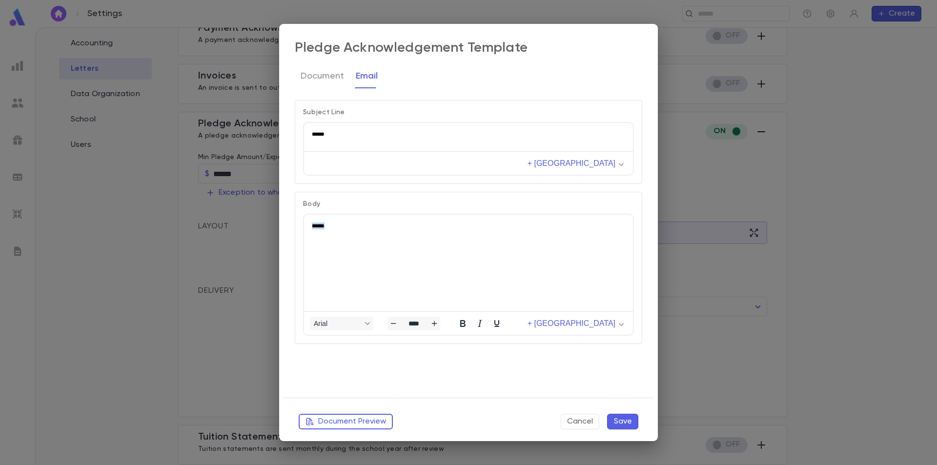
drag, startPoint x: 350, startPoint y: 223, endPoint x: 302, endPoint y: 224, distance: 48.3
click at [304, 224] on html "******" at bounding box center [468, 226] width 329 height 22
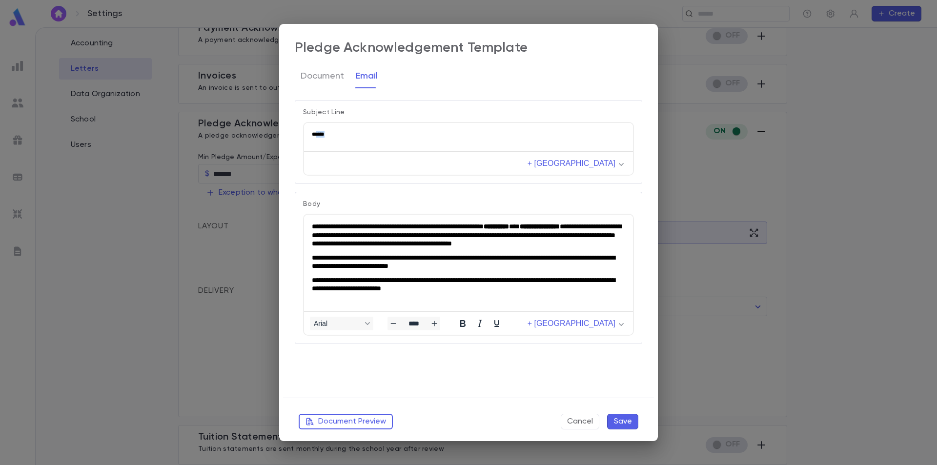
drag, startPoint x: 337, startPoint y: 134, endPoint x: 316, endPoint y: 134, distance: 21.5
click at [316, 134] on p "******" at bounding box center [468, 134] width 313 height 7
click at [351, 133] on p "******" at bounding box center [468, 134] width 313 height 7
click at [433, 323] on icon "Increase font size" at bounding box center [434, 324] width 8 height 8
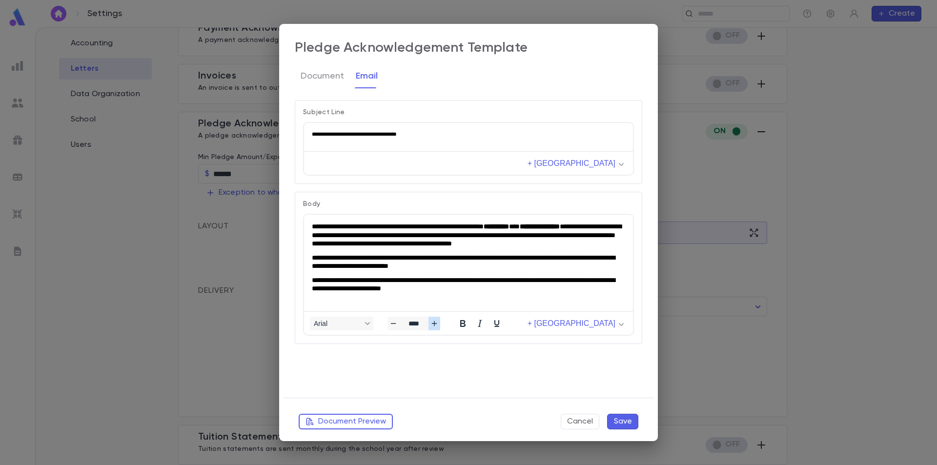
click at [433, 323] on icon "Increase font size" at bounding box center [434, 324] width 8 height 8
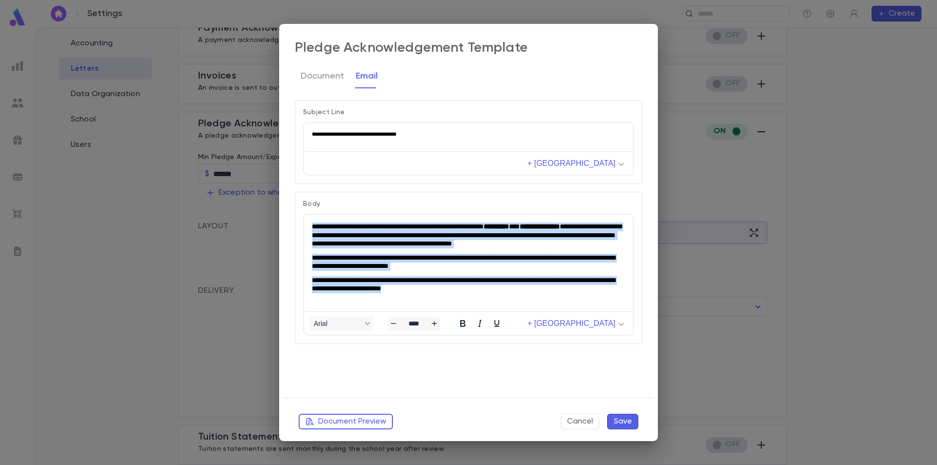
drag, startPoint x: 476, startPoint y: 298, endPoint x: 311, endPoint y: 224, distance: 180.3
click at [311, 224] on html "**********" at bounding box center [468, 258] width 329 height 86
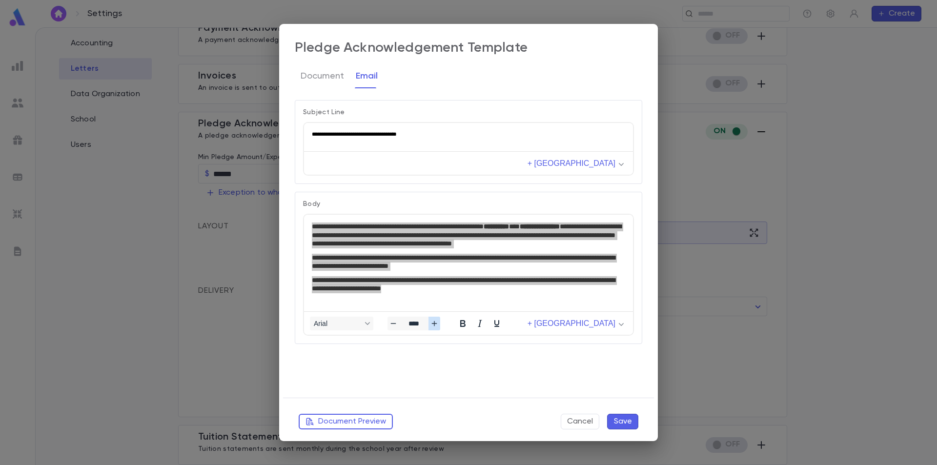
click at [436, 324] on icon "Increase font size" at bounding box center [434, 324] width 8 height 8
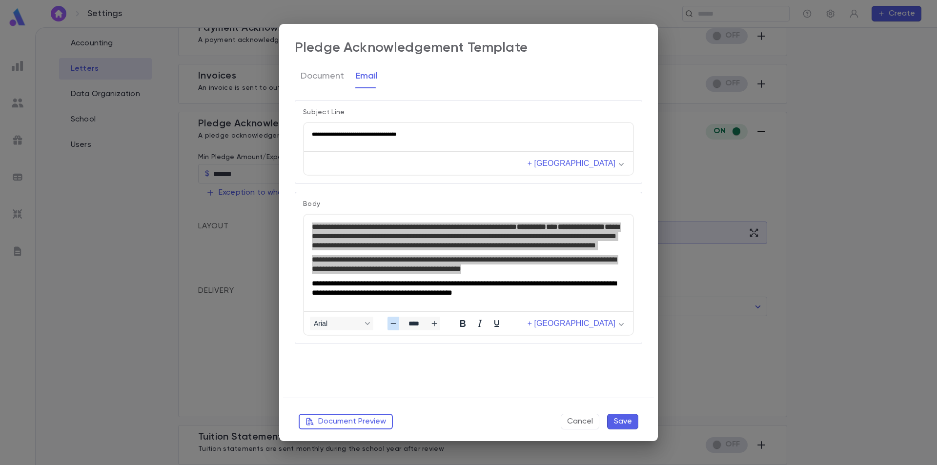
click at [394, 326] on icon "Decrease font size" at bounding box center [393, 324] width 8 height 8
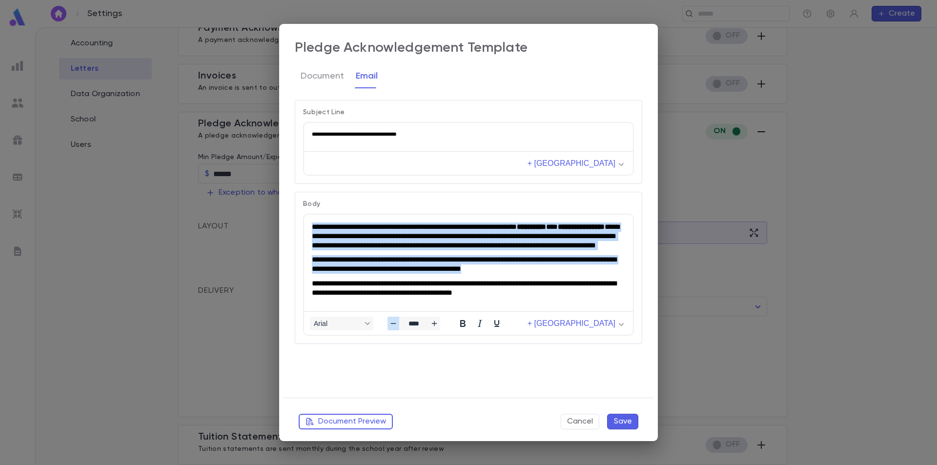
type input "****"
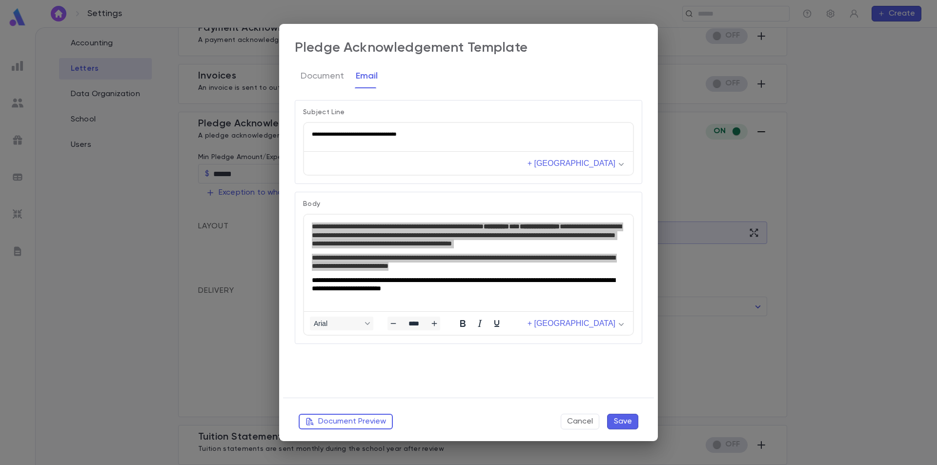
click at [515, 351] on div "**********" at bounding box center [464, 244] width 355 height 305
click at [378, 421] on button "Document Preview" at bounding box center [346, 422] width 94 height 16
click at [622, 422] on button "Save" at bounding box center [622, 422] width 31 height 16
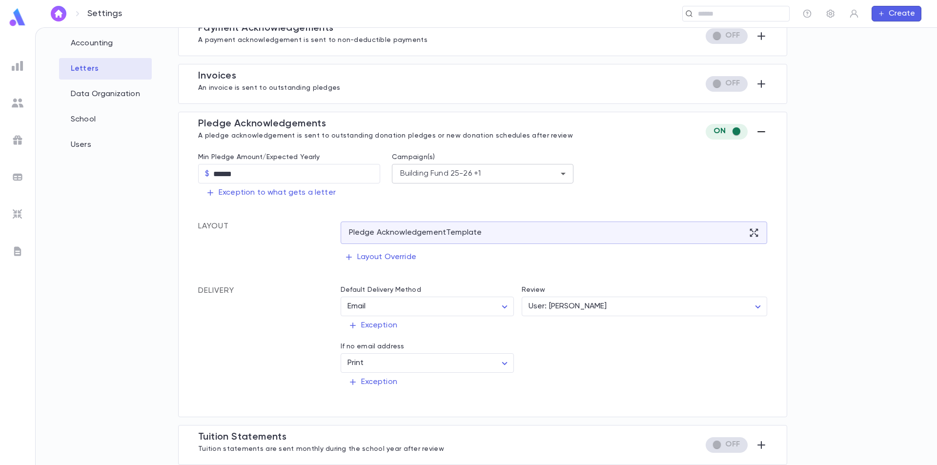
click at [482, 172] on input "text" at bounding box center [517, 173] width 74 height 19
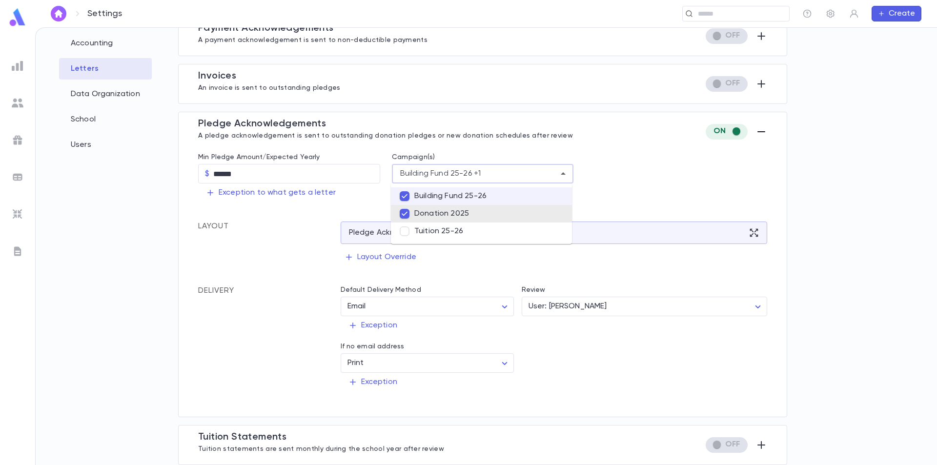
click at [282, 253] on div "Settings ​ Create Settings Admin Settings Organization Info Billing Accounting …" at bounding box center [468, 246] width 937 height 438
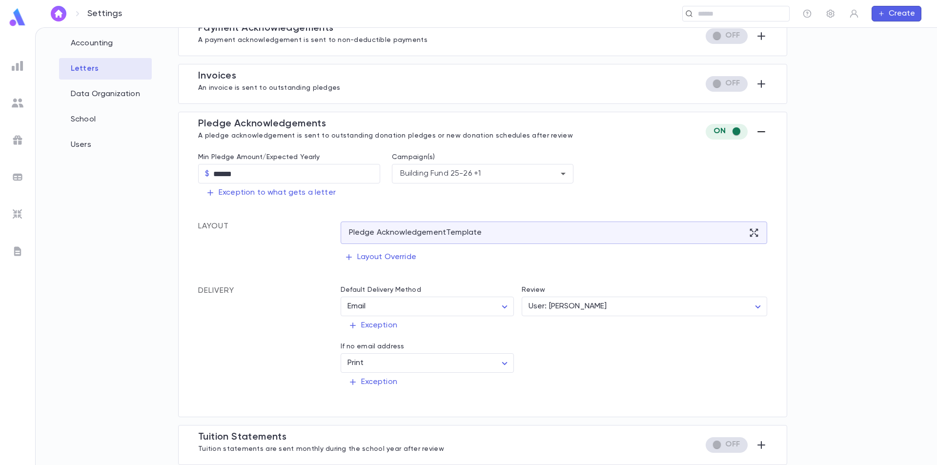
click at [264, 212] on div "Min Pledge Amount/Expected Yearly $ ****** ​ Campaign(s) Building Fund 25-26 +1…" at bounding box center [482, 277] width 569 height 265
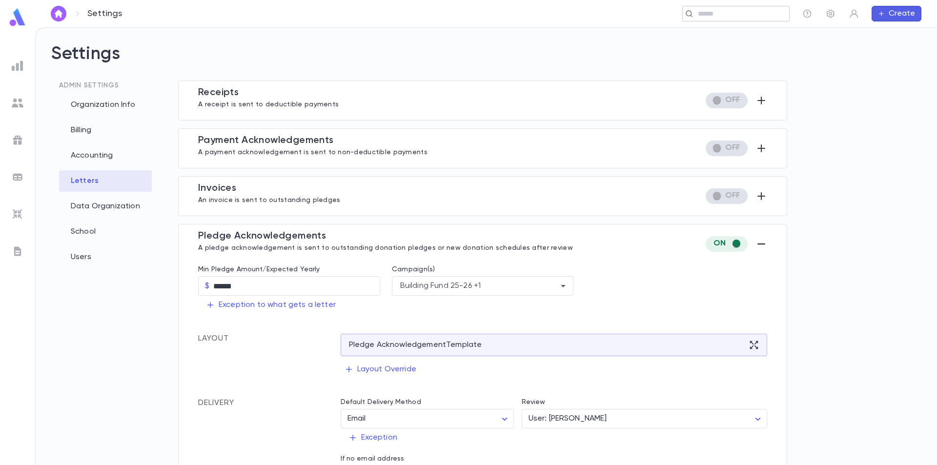
click at [725, 15] on input "text" at bounding box center [733, 13] width 76 height 9
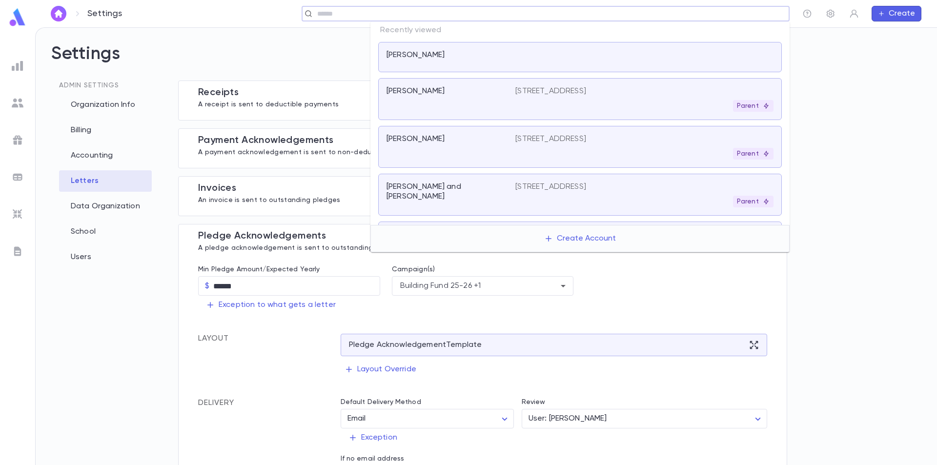
scroll to position [1, 0]
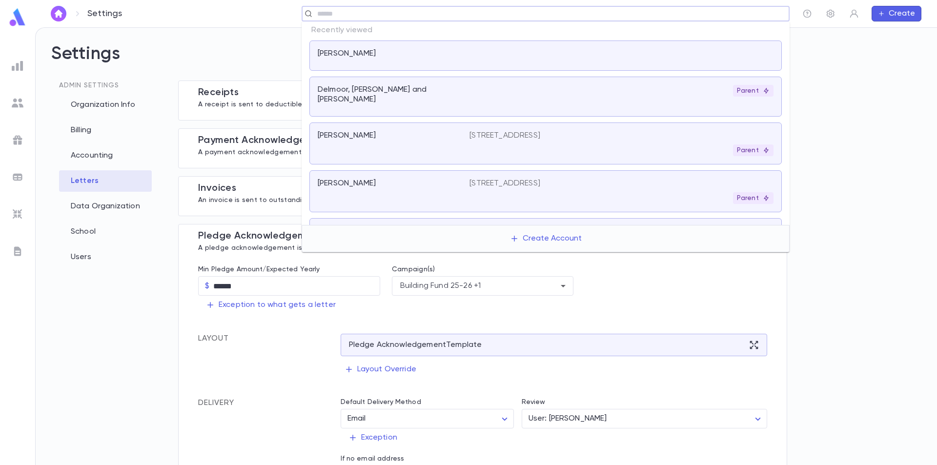
click at [440, 52] on div "[PERSON_NAME]" at bounding box center [388, 54] width 140 height 10
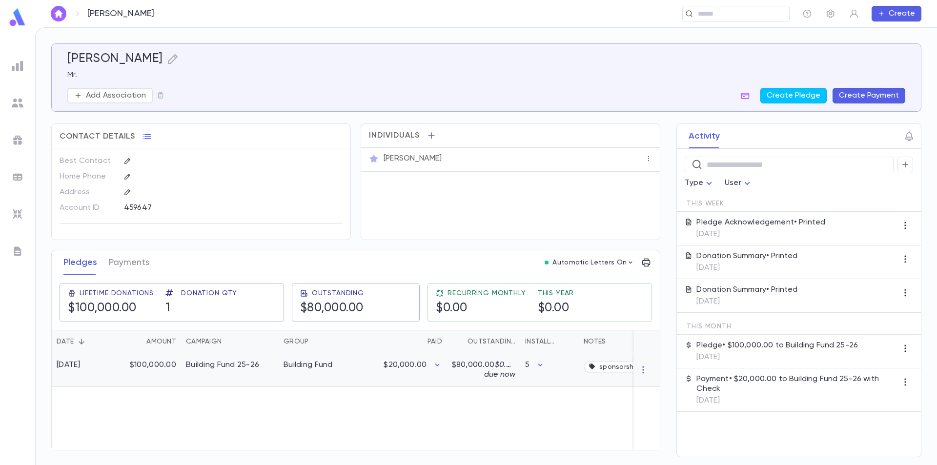
click at [150, 367] on div "$100,000.00" at bounding box center [149, 370] width 63 height 34
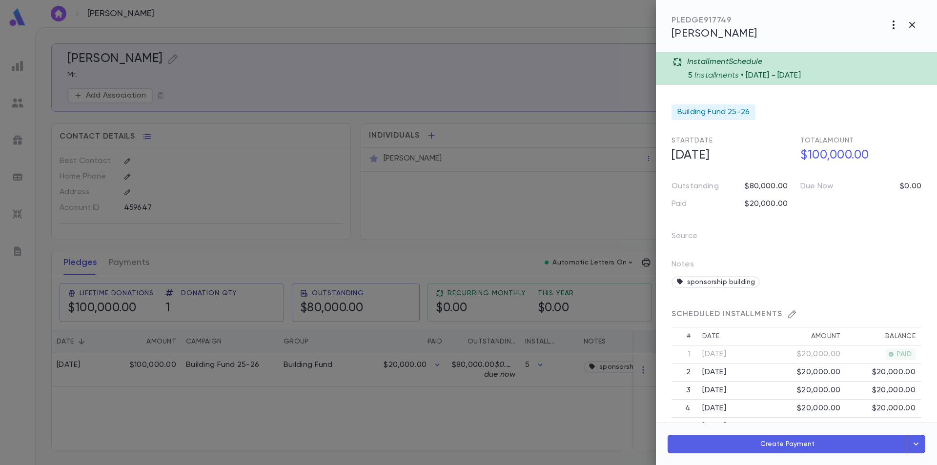
click at [893, 28] on icon "button" at bounding box center [893, 24] width 2 height 9
click at [870, 31] on div at bounding box center [468, 232] width 937 height 465
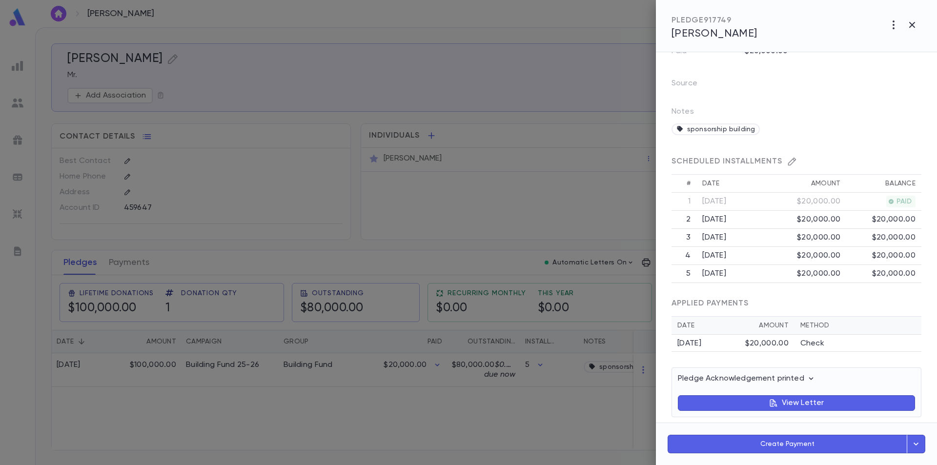
scroll to position [164, 0]
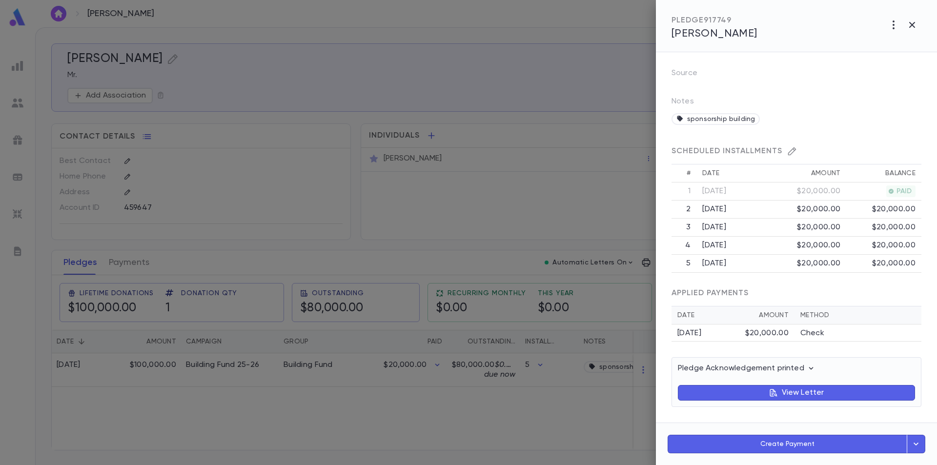
click at [803, 387] on button "View Letter" at bounding box center [796, 393] width 237 height 16
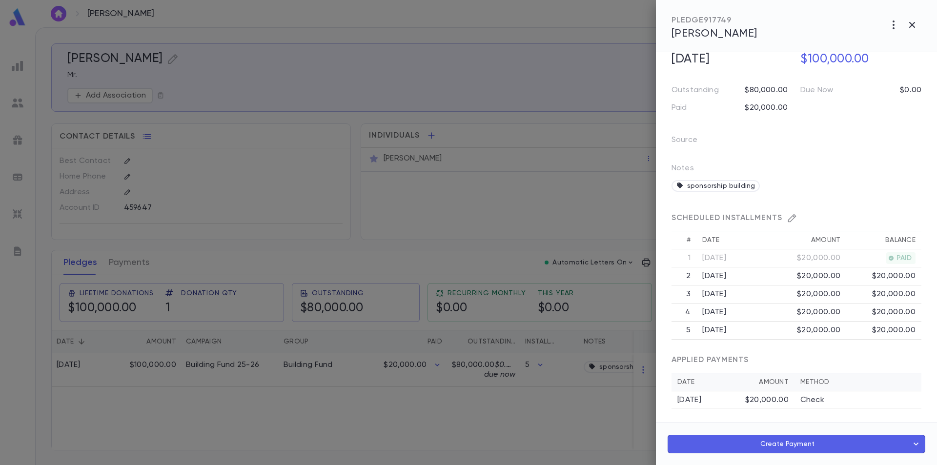
scroll to position [0, 0]
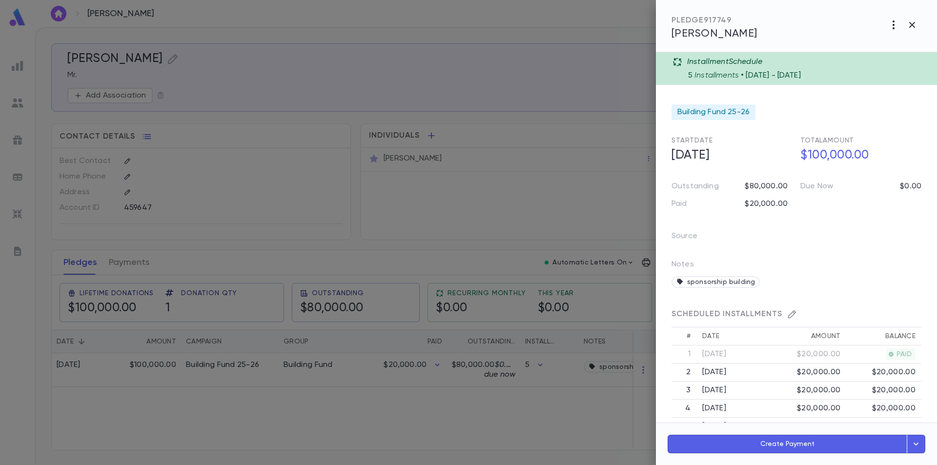
click at [893, 24] on icon "button" at bounding box center [893, 24] width 2 height 9
click at [835, 152] on div at bounding box center [468, 232] width 937 height 465
click at [854, 108] on form "Installment Schedule 5 Installments • 9/1/2025 - 9/1/2029 Building Fund 25-26 S…" at bounding box center [796, 311] width 250 height 518
click at [916, 25] on icon "button" at bounding box center [912, 25] width 12 height 12
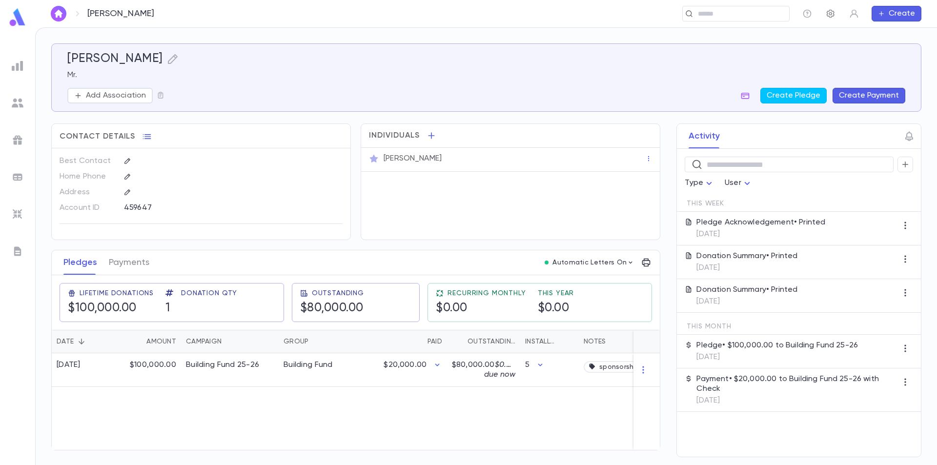
click at [828, 14] on icon "button" at bounding box center [830, 14] width 10 height 10
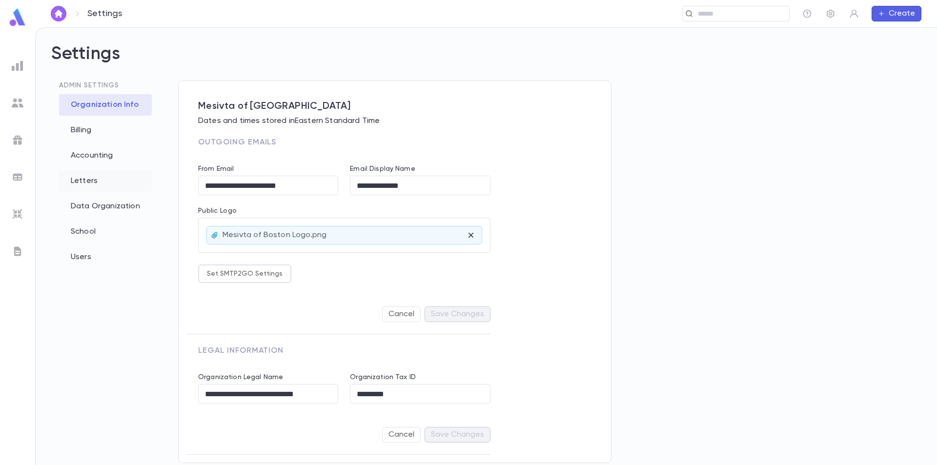
click at [92, 177] on div "Letters" at bounding box center [105, 180] width 93 height 21
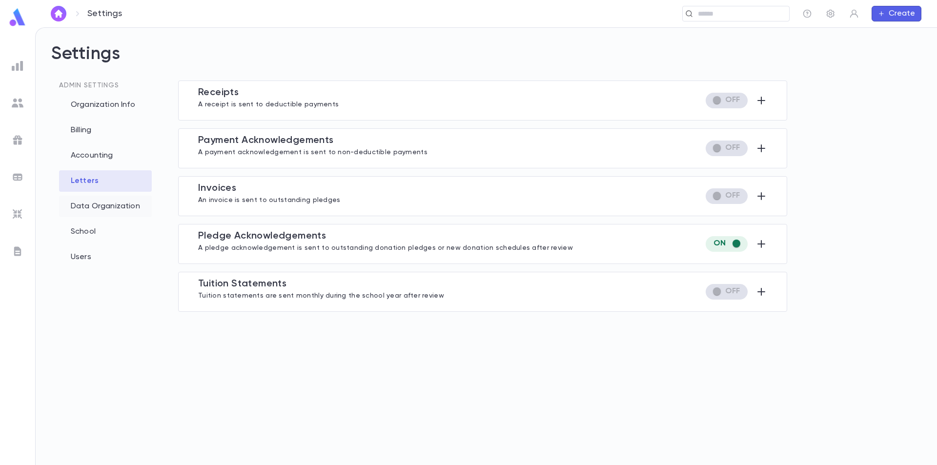
click at [124, 212] on div "Data Organization" at bounding box center [105, 206] width 93 height 21
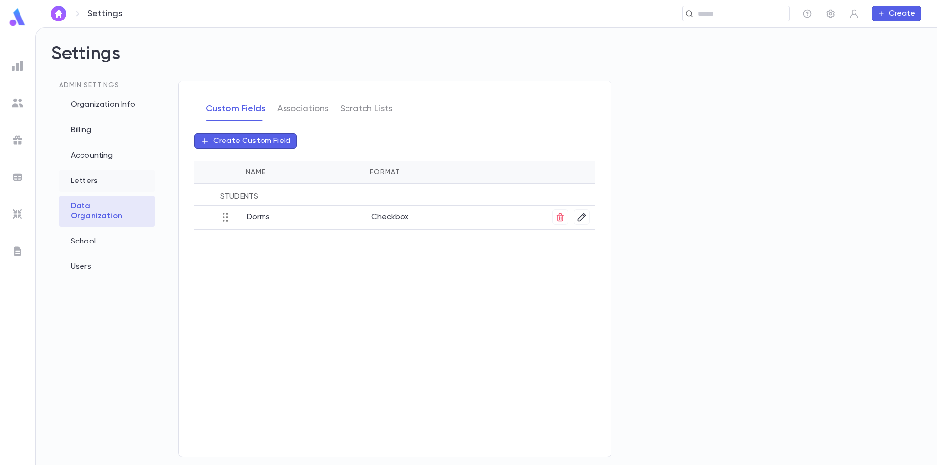
click at [102, 183] on div "Letters" at bounding box center [107, 180] width 96 height 21
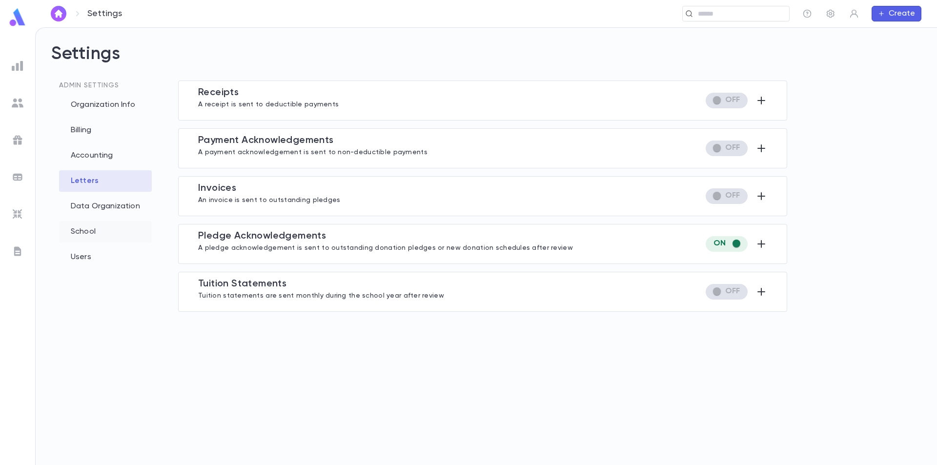
click at [98, 238] on div "School" at bounding box center [105, 231] width 93 height 21
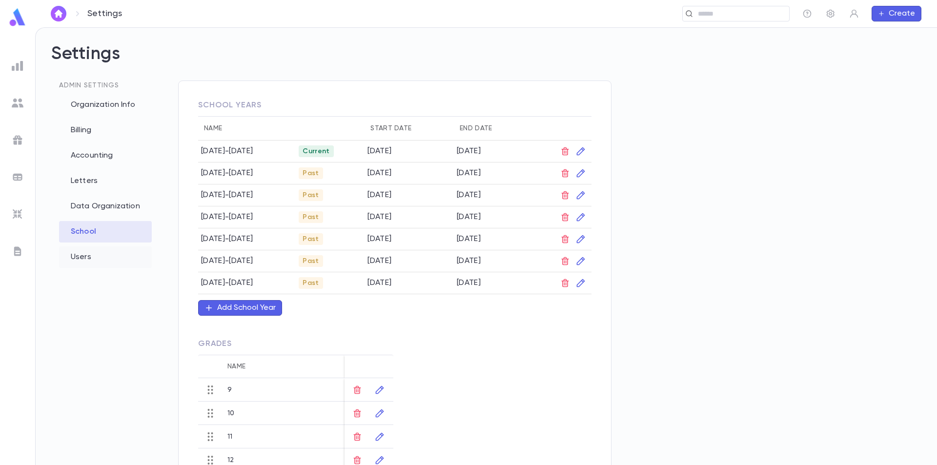
click at [88, 255] on div "Users" at bounding box center [105, 256] width 93 height 21
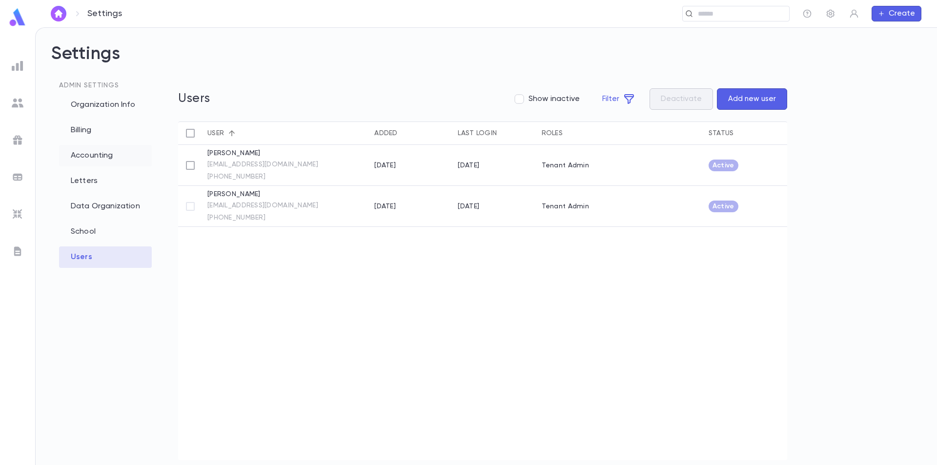
click at [94, 162] on div "Accounting" at bounding box center [105, 155] width 93 height 21
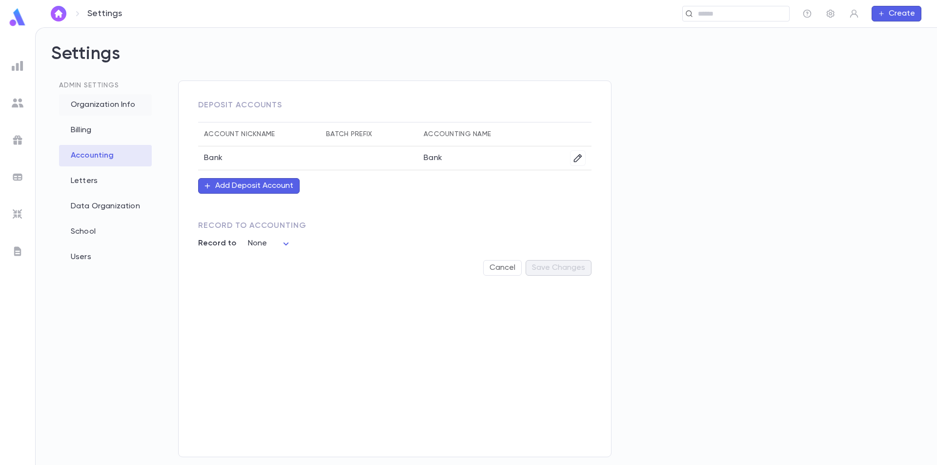
click at [100, 111] on div "Organization Info" at bounding box center [105, 104] width 93 height 21
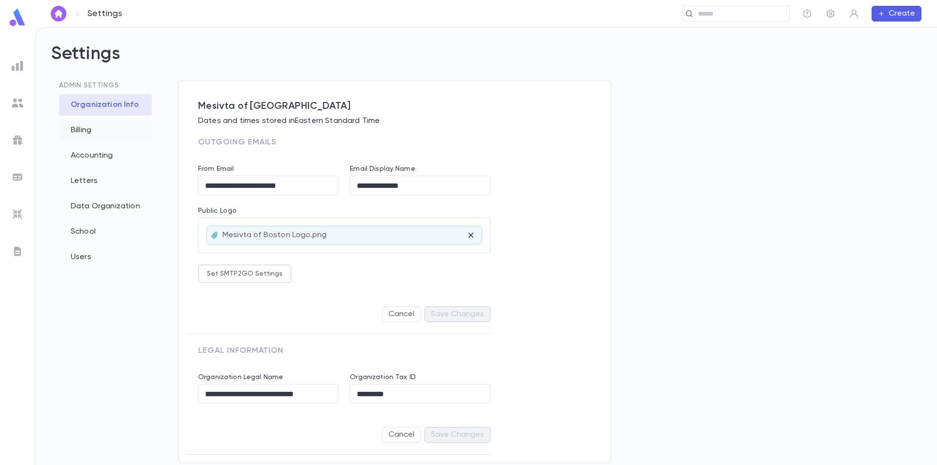
click at [95, 133] on div "Billing" at bounding box center [105, 130] width 93 height 21
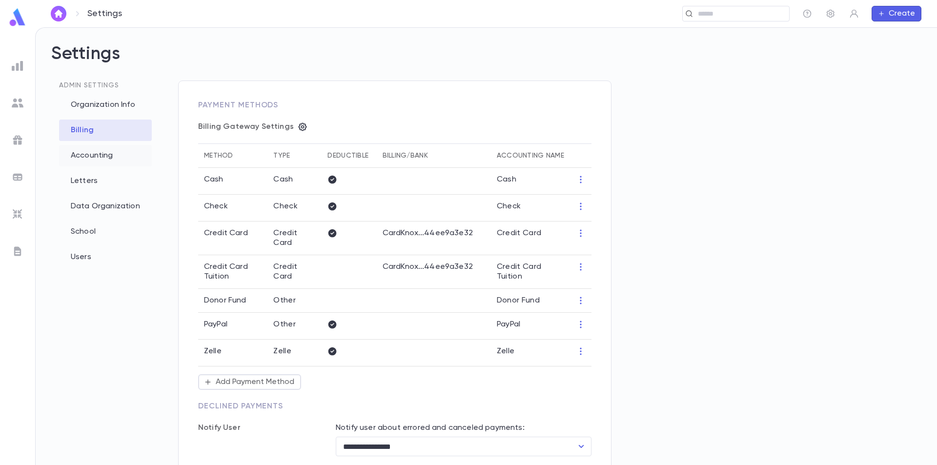
click at [104, 152] on div "Accounting" at bounding box center [105, 155] width 93 height 21
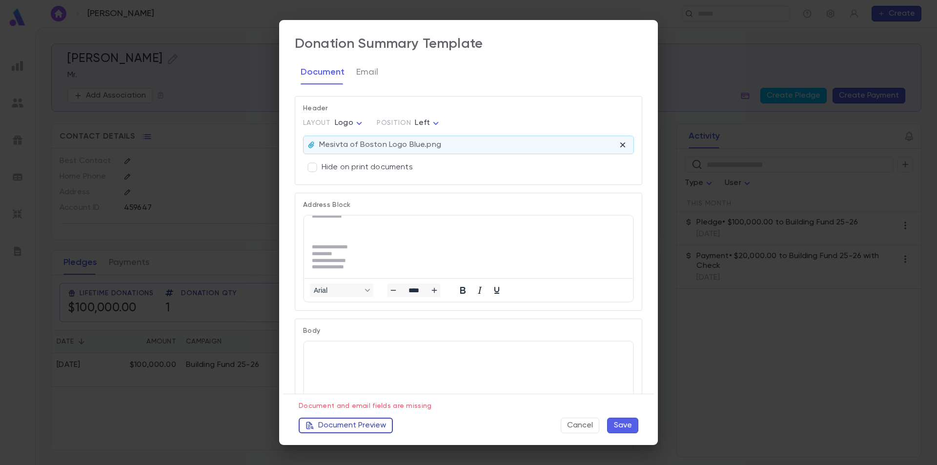
click at [342, 423] on button "Document Preview" at bounding box center [346, 426] width 94 height 16
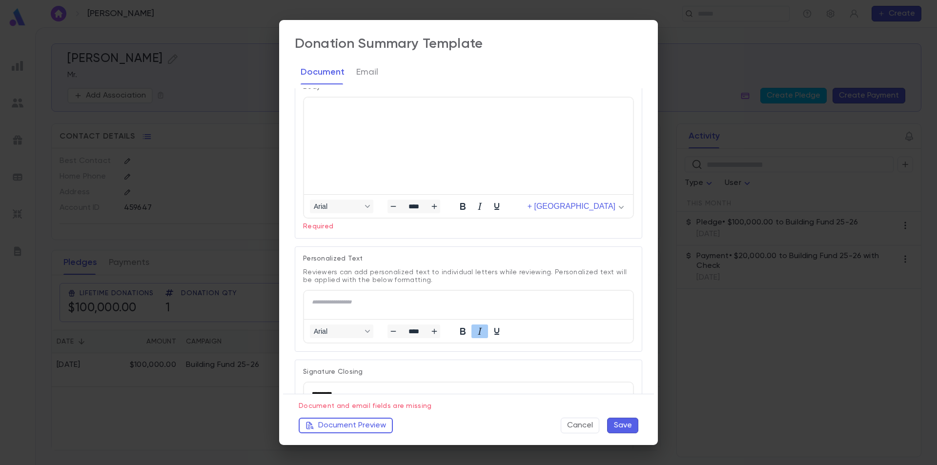
scroll to position [98, 0]
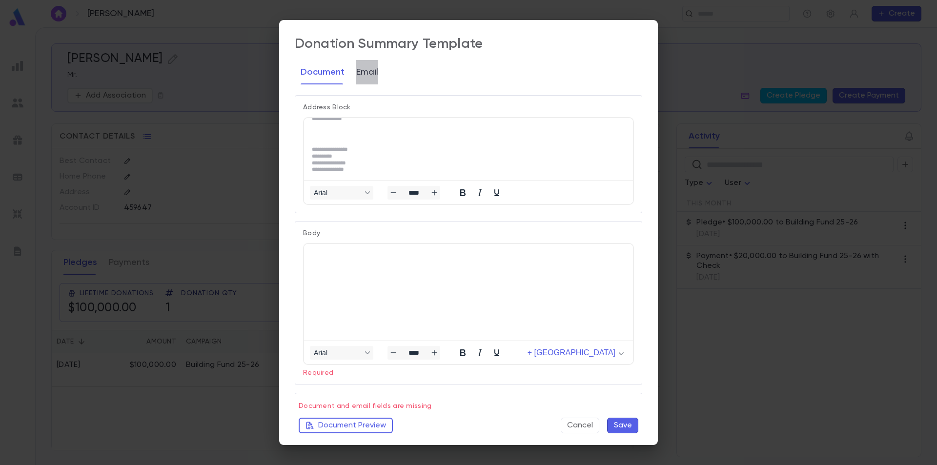
click at [369, 68] on button "Email" at bounding box center [367, 72] width 22 height 24
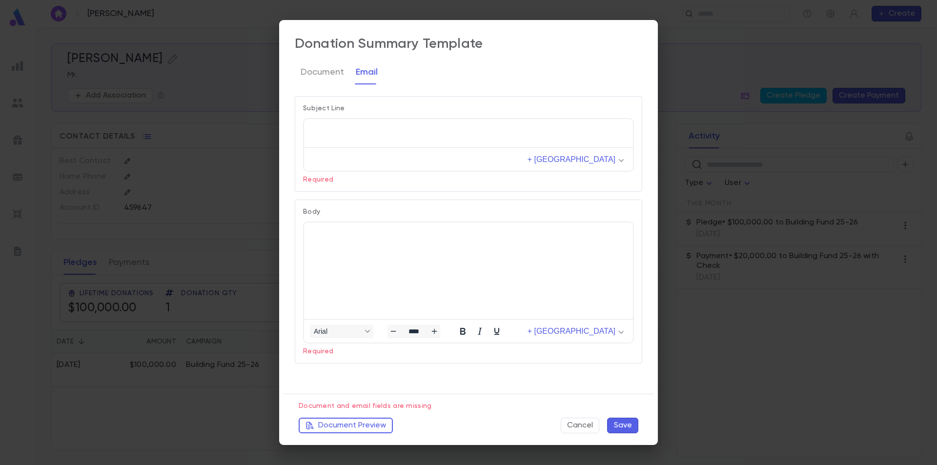
click at [374, 128] on p "Rich Text Area. Press ALT-0 for help." at bounding box center [468, 130] width 313 height 7
click at [327, 78] on button "Document" at bounding box center [321, 72] width 43 height 24
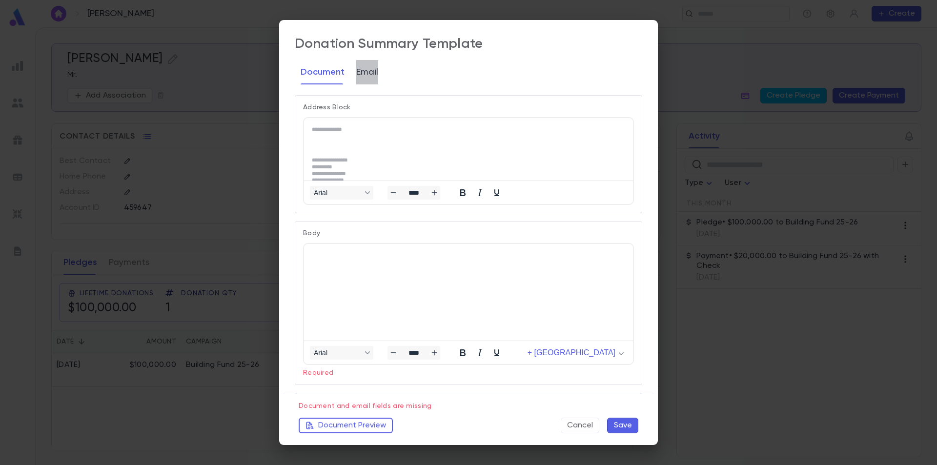
click at [369, 69] on button "Email" at bounding box center [367, 72] width 22 height 24
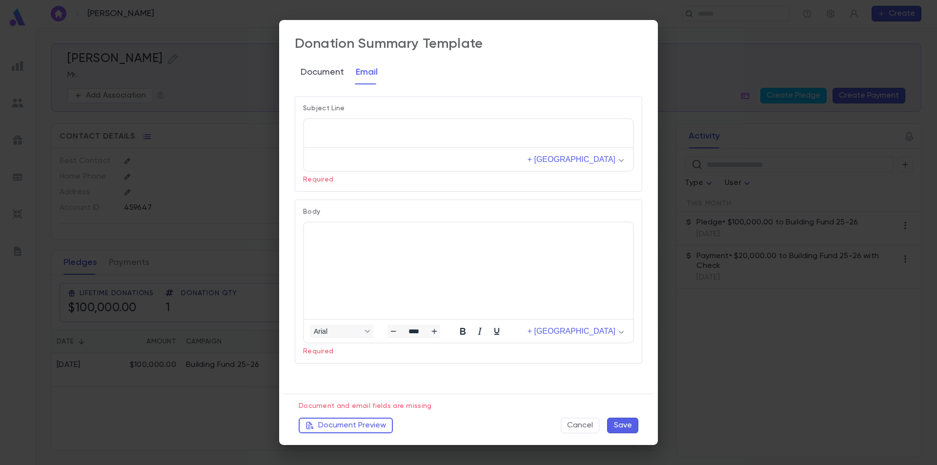
click at [326, 71] on button "Document" at bounding box center [321, 72] width 43 height 24
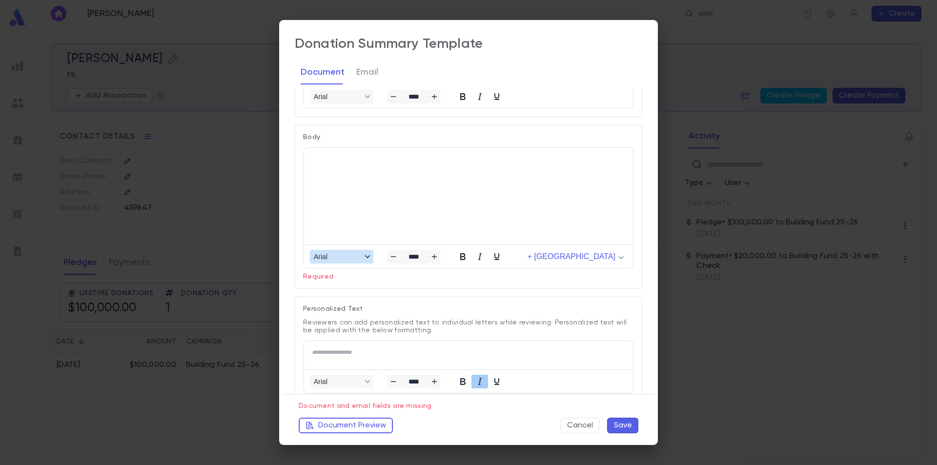
scroll to position [195, 0]
click at [426, 169] on html at bounding box center [468, 157] width 329 height 22
click at [421, 276] on p "Required" at bounding box center [468, 273] width 331 height 12
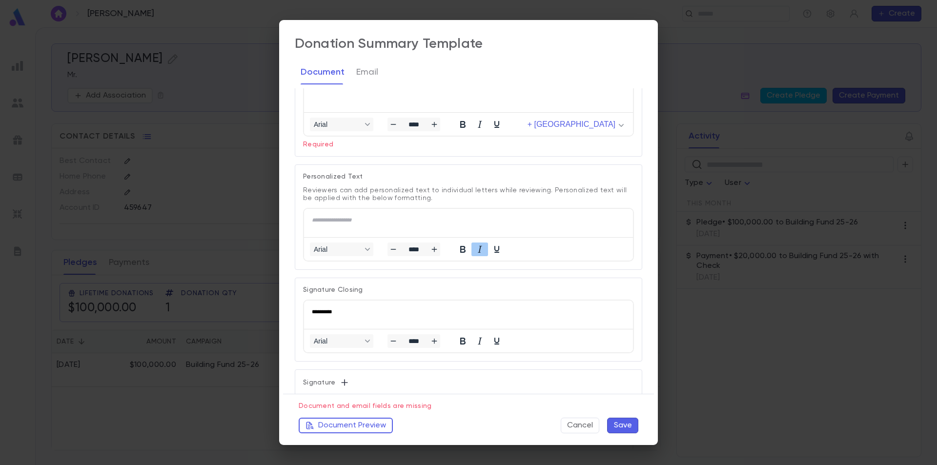
scroll to position [341, 0]
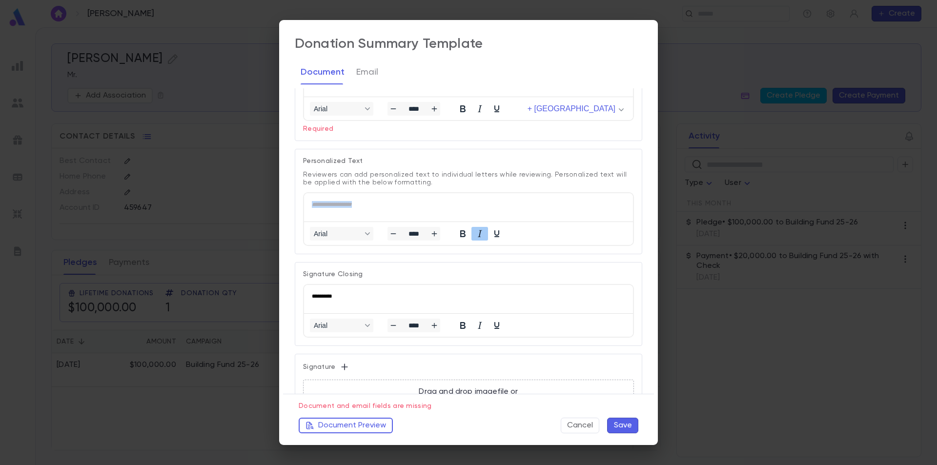
drag, startPoint x: 312, startPoint y: 205, endPoint x: 360, endPoint y: 206, distance: 48.3
click at [360, 206] on div "**********" at bounding box center [468, 204] width 313 height 7
click at [380, 169] on p "Reviewers can add personalized text to individual letters while reviewing. Pers…" at bounding box center [468, 175] width 331 height 21
click at [359, 209] on html "**********" at bounding box center [468, 204] width 329 height 22
click at [384, 168] on p "Reviewers can add personalized text to individual letters while reviewing. Pers…" at bounding box center [468, 175] width 331 height 21
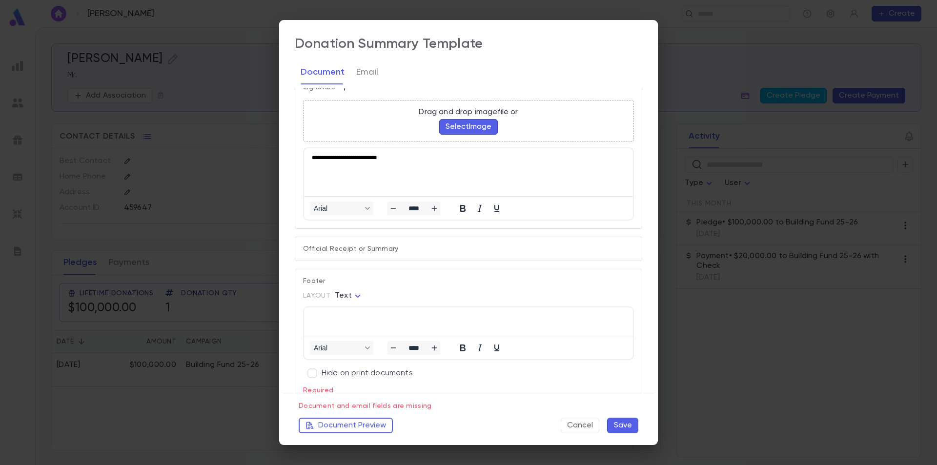
scroll to position [668, 0]
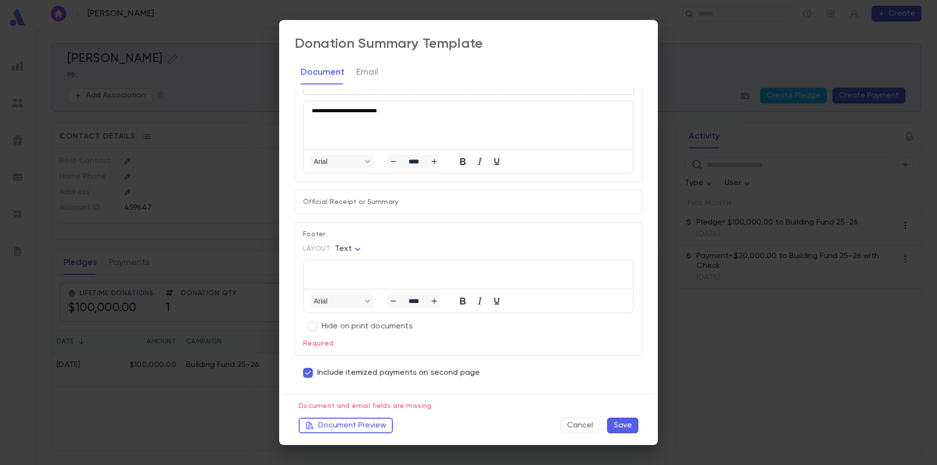
click at [345, 280] on html at bounding box center [468, 271] width 329 height 22
click at [345, 269] on p "Rich Text Area. Press ALT-0 for help." at bounding box center [468, 271] width 313 height 7
click at [346, 269] on p "Rich Text Area. Press ALT-0 for help." at bounding box center [468, 271] width 313 height 7
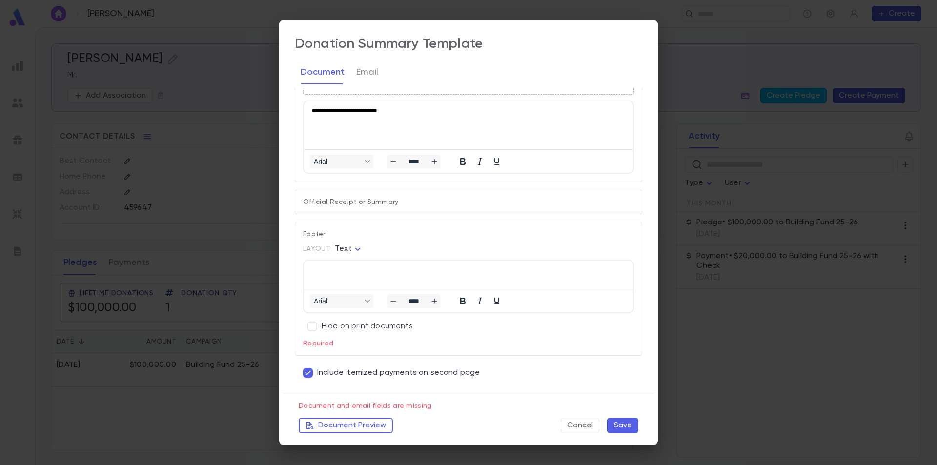
click at [346, 269] on p "Rich Text Area. Press ALT-0 for help." at bounding box center [468, 271] width 313 height 7
click at [358, 204] on p "Official Receipt or Summary" at bounding box center [468, 202] width 331 height 8
click at [365, 203] on p "Official Receipt or Summary" at bounding box center [468, 202] width 331 height 8
click at [372, 219] on div "Footer Layout Text **** Arial **** Hide on print documents Required" at bounding box center [464, 284] width 355 height 141
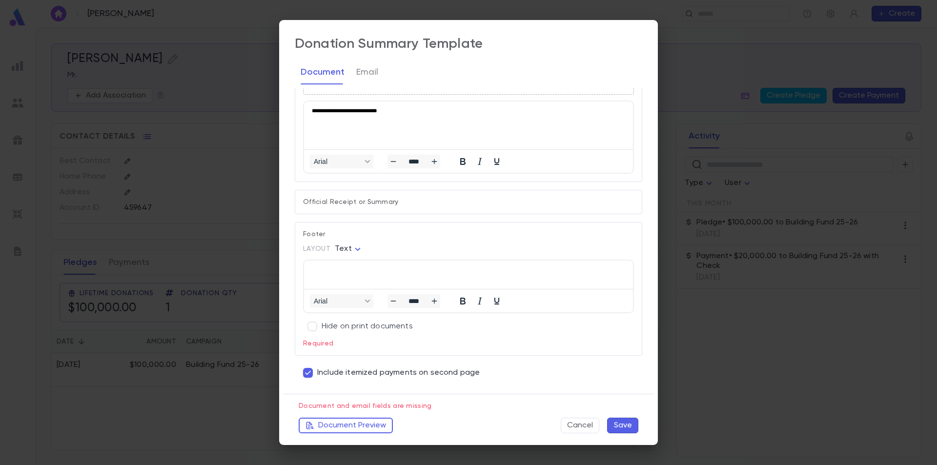
click at [364, 274] on p "Rich Text Area. Press ALT-0 for help." at bounding box center [468, 271] width 313 height 7
click at [350, 271] on p "Rich Text Area. Press ALT-0 for help." at bounding box center [468, 271] width 313 height 7
click at [423, 347] on p "Required" at bounding box center [468, 342] width 331 height 12
click at [619, 424] on button "Save" at bounding box center [622, 426] width 31 height 16
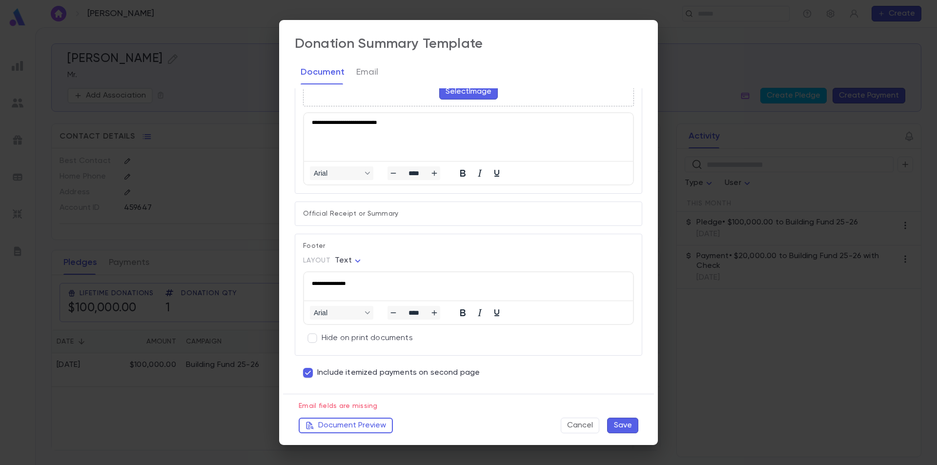
click at [619, 424] on button "Save" at bounding box center [622, 426] width 31 height 16
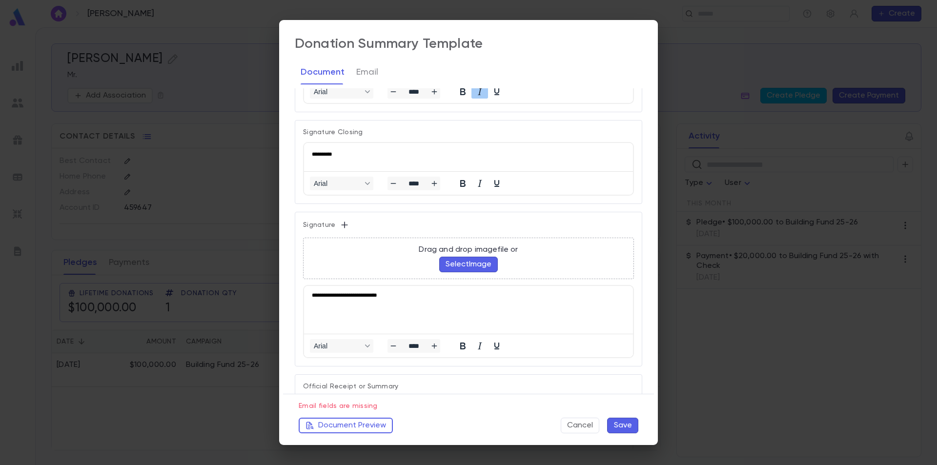
scroll to position [205, 0]
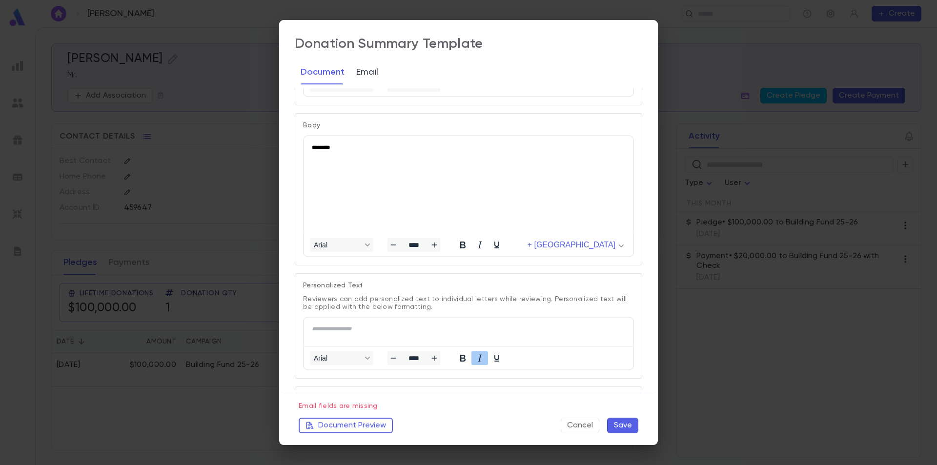
click at [362, 74] on button "Email" at bounding box center [367, 72] width 22 height 24
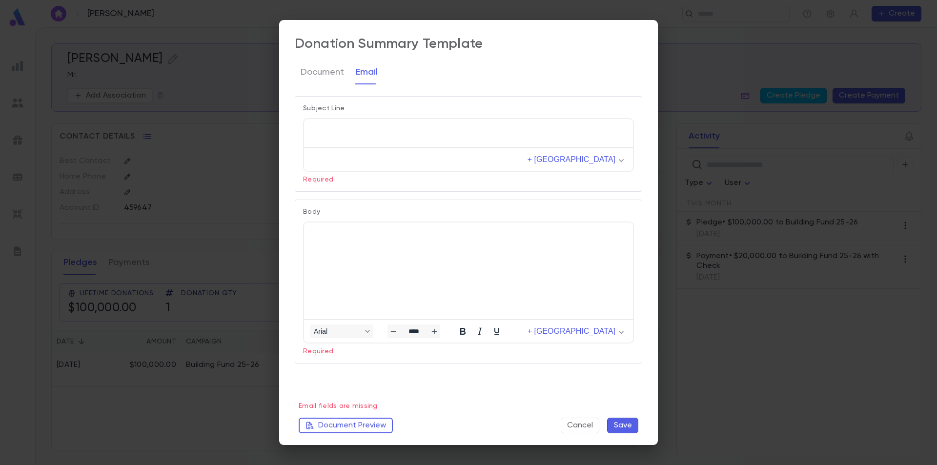
click at [376, 134] on html at bounding box center [468, 130] width 329 height 22
click at [344, 240] on html at bounding box center [468, 233] width 329 height 22
click at [384, 364] on div "Subject Line + Merge Field Required Body Arial **** + Merge Field Required" at bounding box center [464, 240] width 355 height 305
click at [620, 425] on button "Save" at bounding box center [622, 426] width 31 height 16
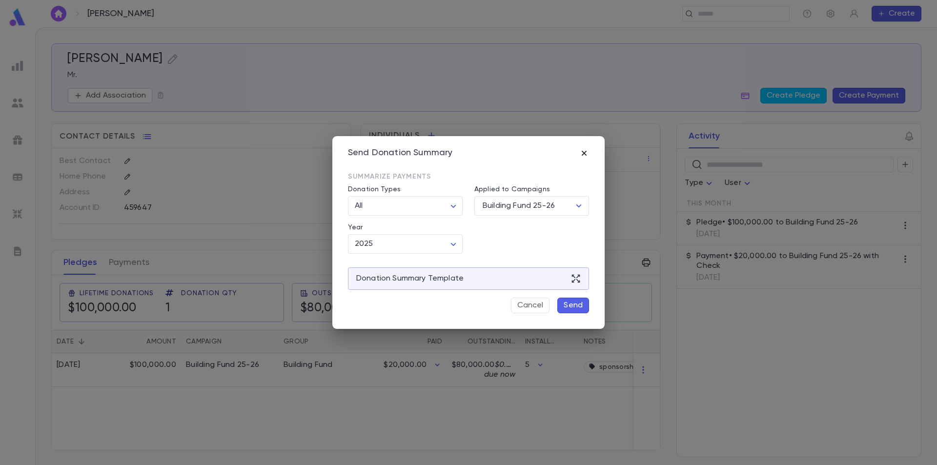
click at [582, 150] on icon "button" at bounding box center [584, 153] width 10 height 10
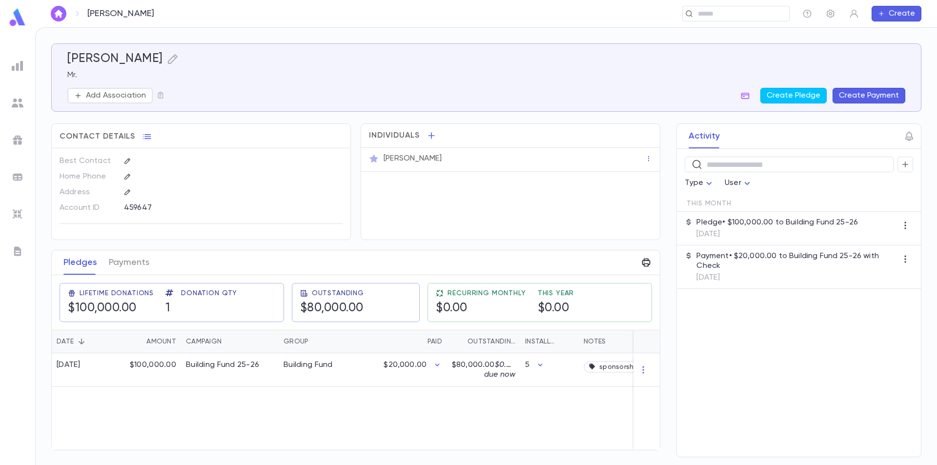
click at [643, 265] on icon "button" at bounding box center [646, 263] width 10 height 10
click at [661, 289] on li "Annual Summary" at bounding box center [683, 283] width 87 height 18
click at [708, 319] on li "Print" at bounding box center [713, 318] width 34 height 18
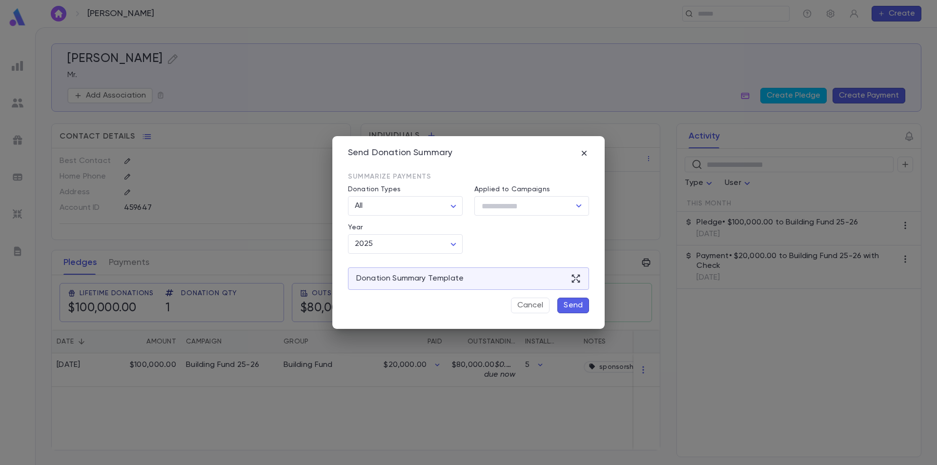
click at [586, 310] on button "Send" at bounding box center [573, 306] width 32 height 16
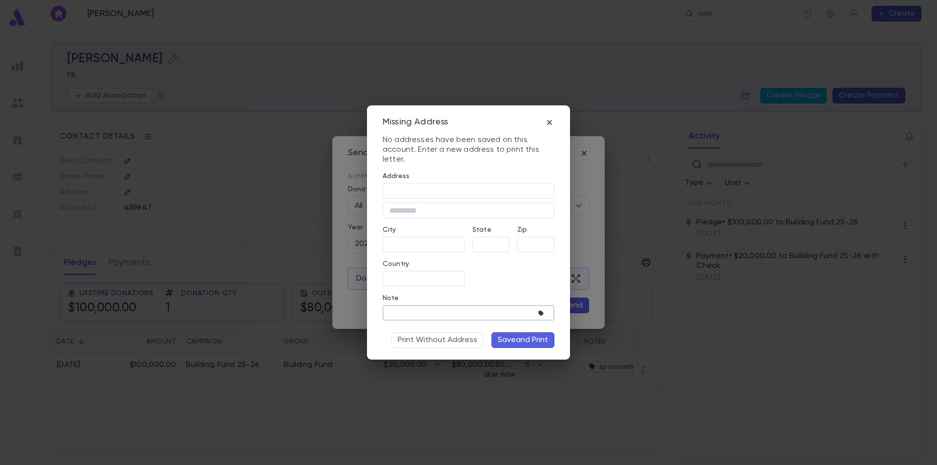
click at [438, 313] on textarea "Note" at bounding box center [460, 312] width 143 height 15
click at [456, 341] on button "Print Without Address" at bounding box center [437, 340] width 92 height 16
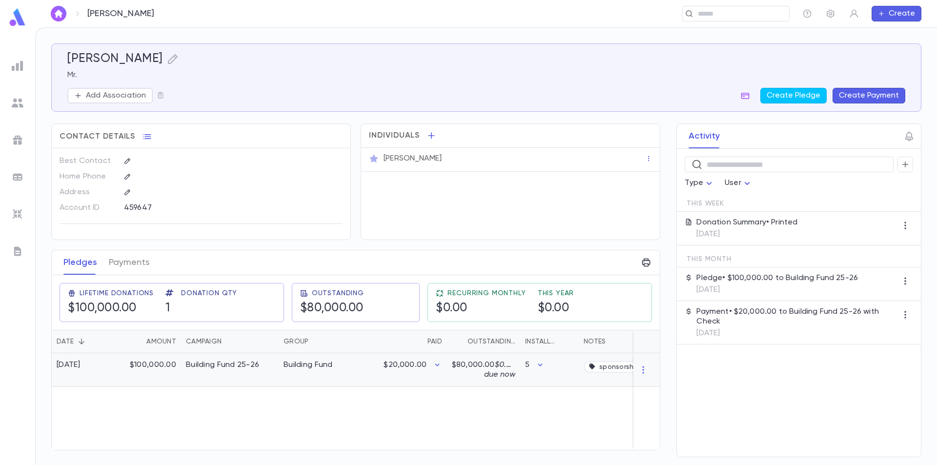
click at [150, 363] on div "$100,000.00" at bounding box center [149, 370] width 63 height 34
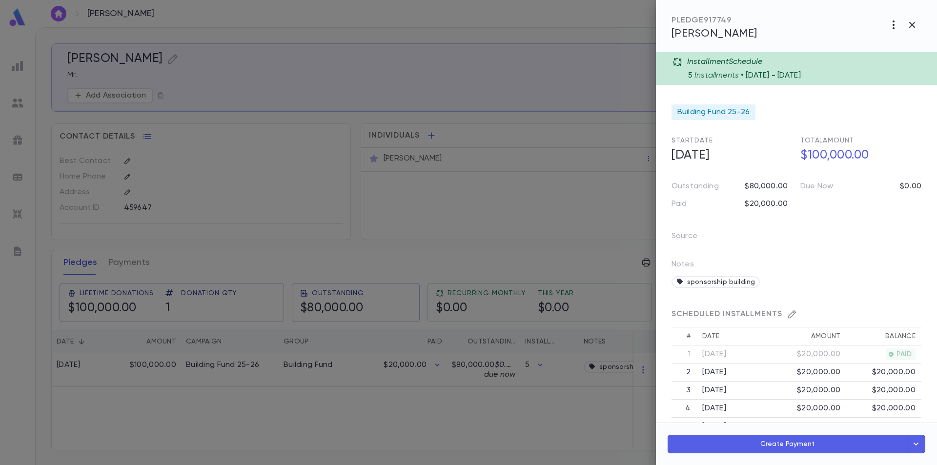
click at [891, 23] on icon "button" at bounding box center [893, 25] width 12 height 12
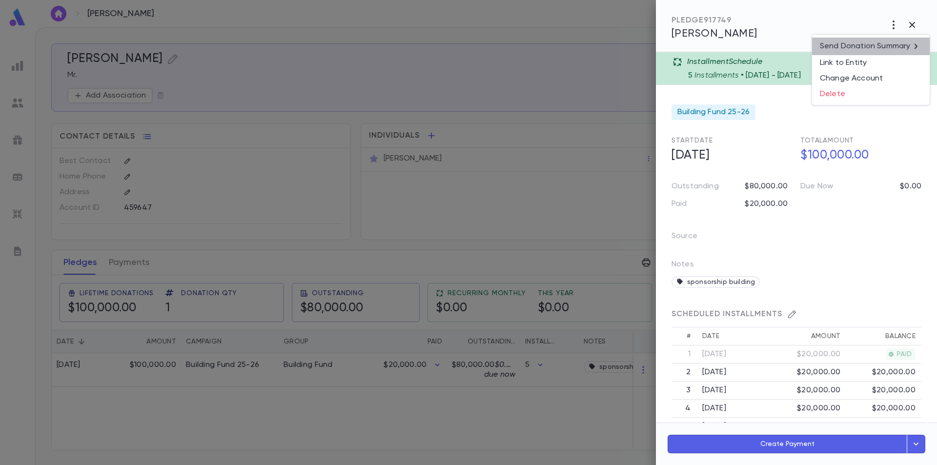
click at [870, 47] on p "Send Donation Summary" at bounding box center [865, 46] width 90 height 10
click at [834, 19] on div at bounding box center [468, 232] width 937 height 465
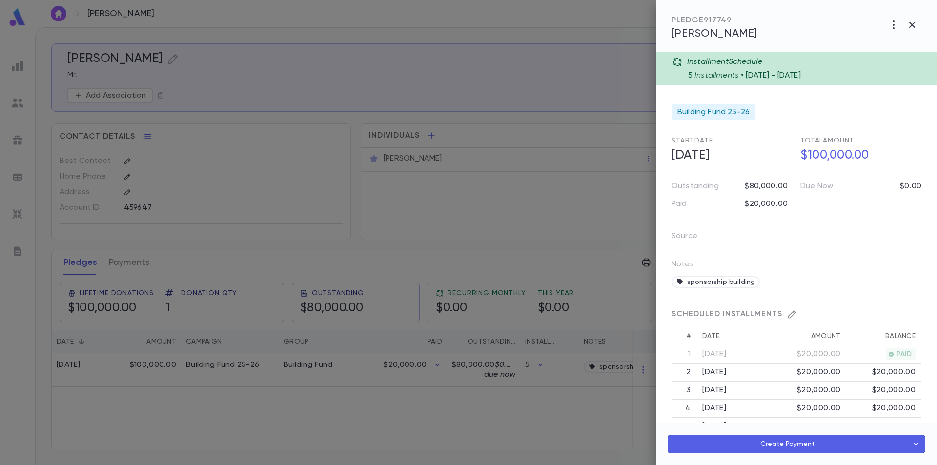
click at [696, 19] on div "PLEDGE 917749" at bounding box center [714, 21] width 86 height 10
click at [909, 22] on icon "button" at bounding box center [912, 25] width 6 height 6
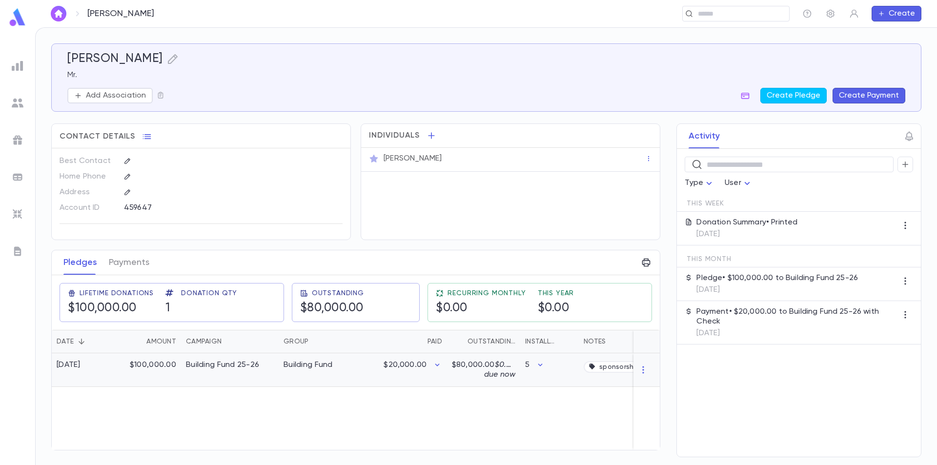
click at [212, 364] on div "Building Fund 25-26" at bounding box center [222, 365] width 73 height 10
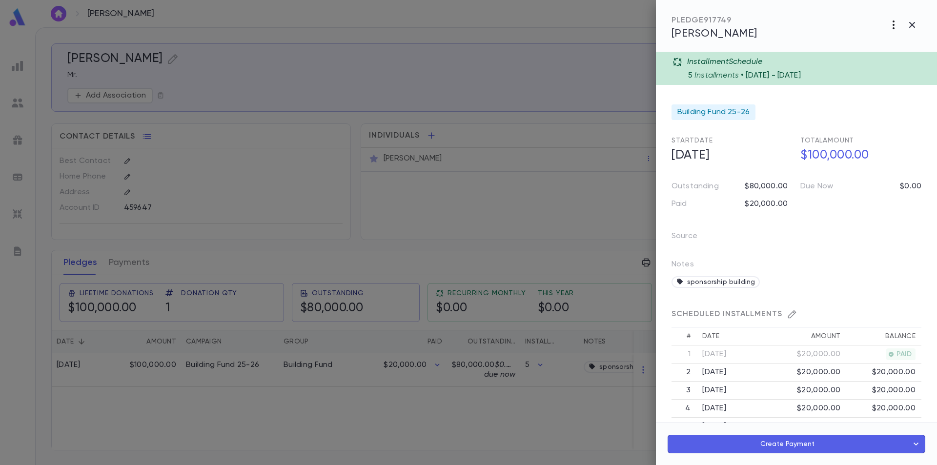
click at [891, 26] on icon "button" at bounding box center [893, 25] width 12 height 12
click at [865, 48] on p "Send Donation Summary" at bounding box center [865, 46] width 90 height 10
click at [844, 24] on div at bounding box center [468, 232] width 937 height 465
click at [915, 446] on icon "button" at bounding box center [915, 444] width 11 height 12
click at [835, 233] on div "Source Notes sponsorship building" at bounding box center [790, 255] width 261 height 76
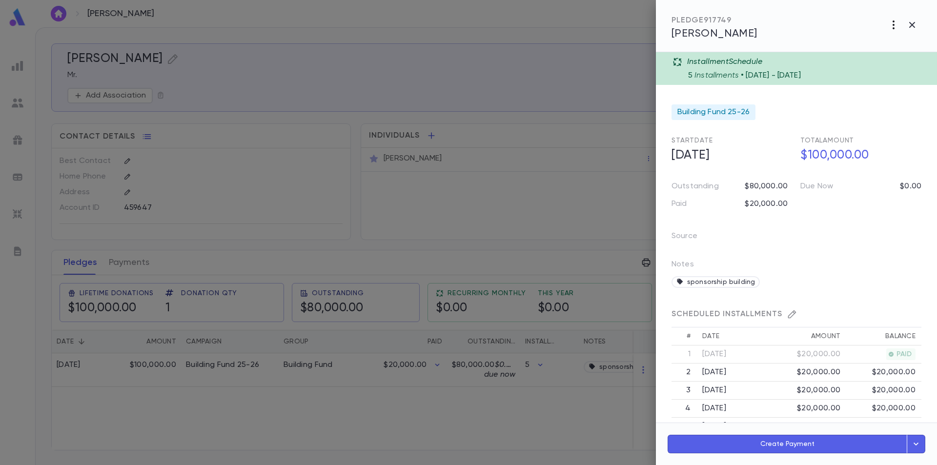
click at [892, 25] on icon "button" at bounding box center [893, 24] width 2 height 9
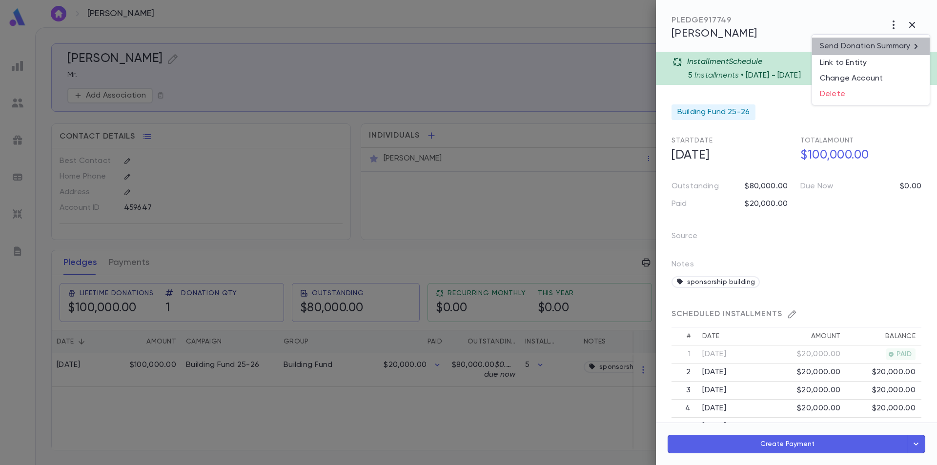
click at [876, 42] on p "Send Donation Summary" at bounding box center [865, 46] width 90 height 10
click at [910, 78] on li "Print" at bounding box center [912, 82] width 34 height 18
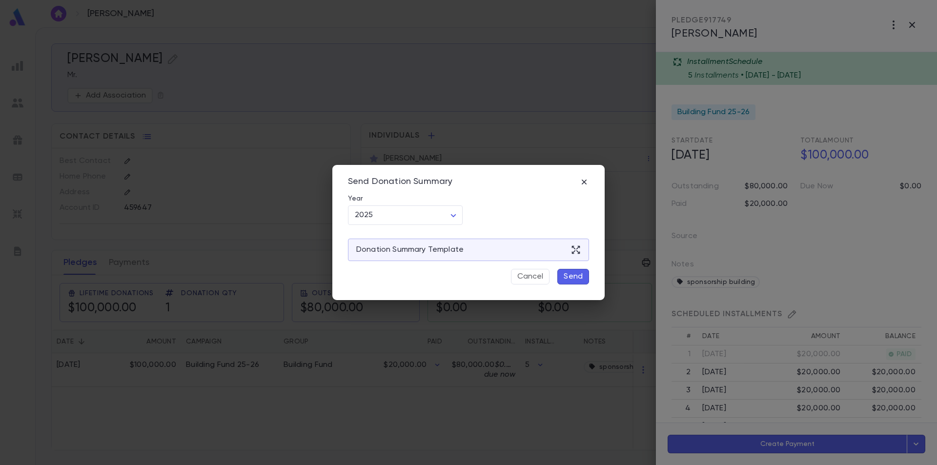
click at [566, 278] on p "Send" at bounding box center [572, 277] width 19 height 10
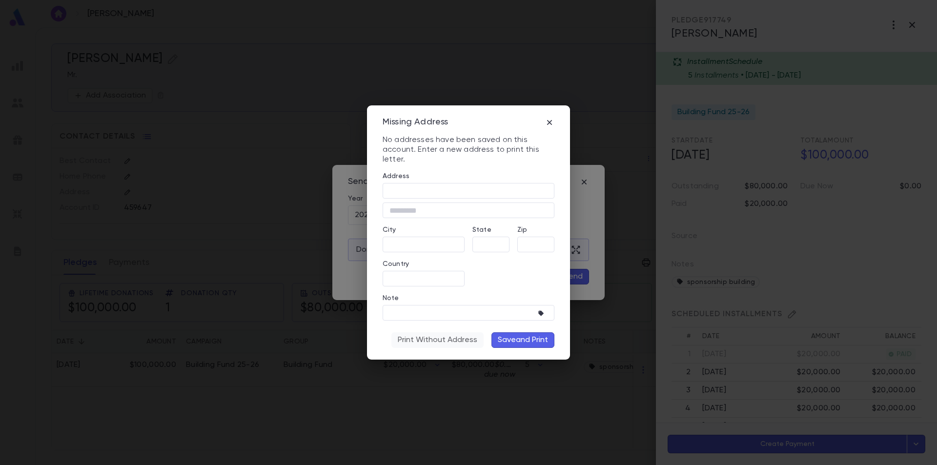
click at [452, 343] on button "Print Without Address" at bounding box center [437, 340] width 92 height 16
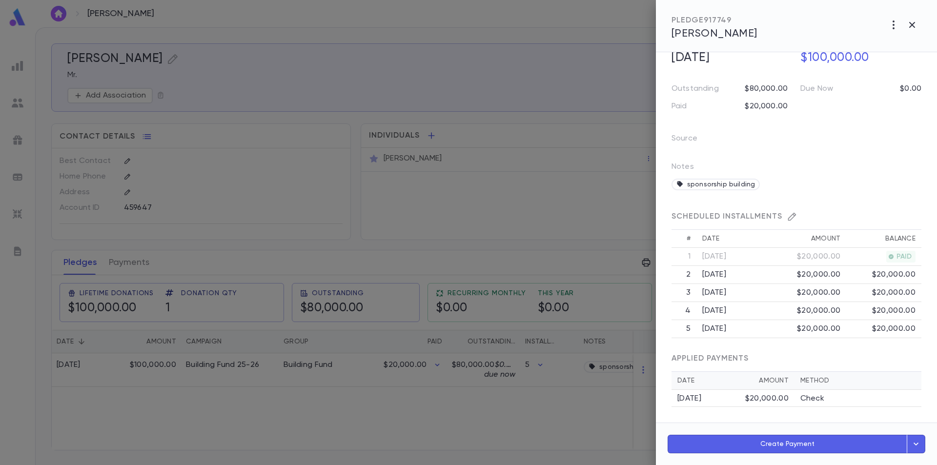
scroll to position [98, 0]
click at [749, 398] on div "$20,000.00" at bounding box center [766, 399] width 43 height 10
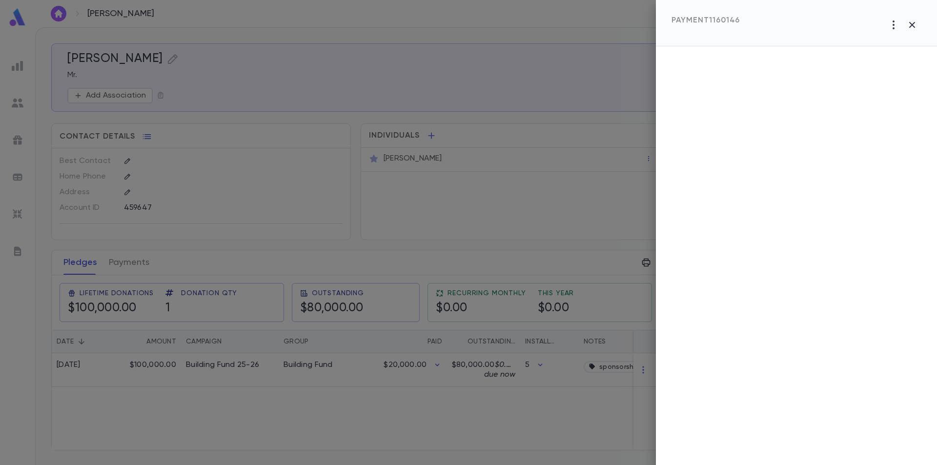
scroll to position [0, 0]
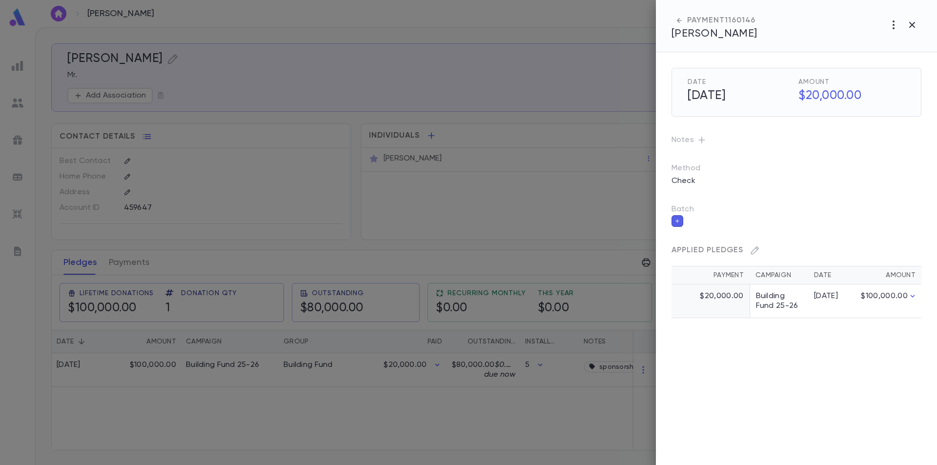
click at [891, 296] on td "$100,000.00" at bounding box center [889, 301] width 64 height 34
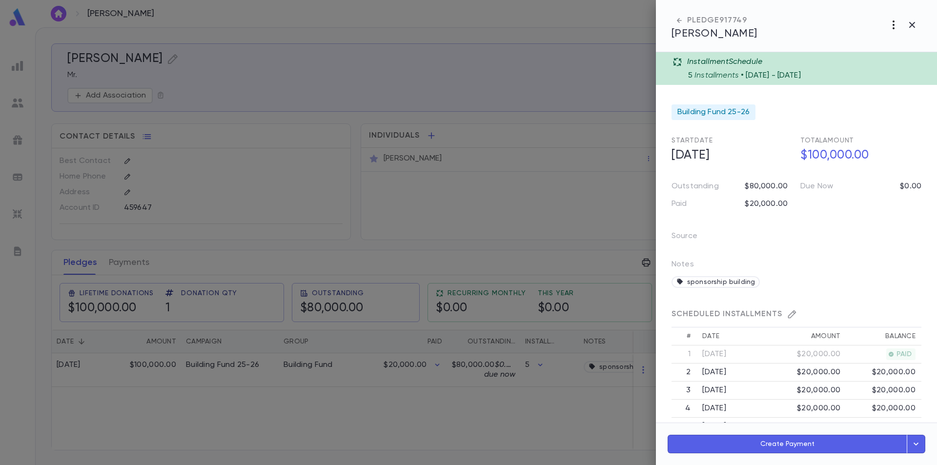
click at [896, 26] on icon "button" at bounding box center [893, 25] width 12 height 12
click at [841, 24] on div at bounding box center [468, 232] width 937 height 465
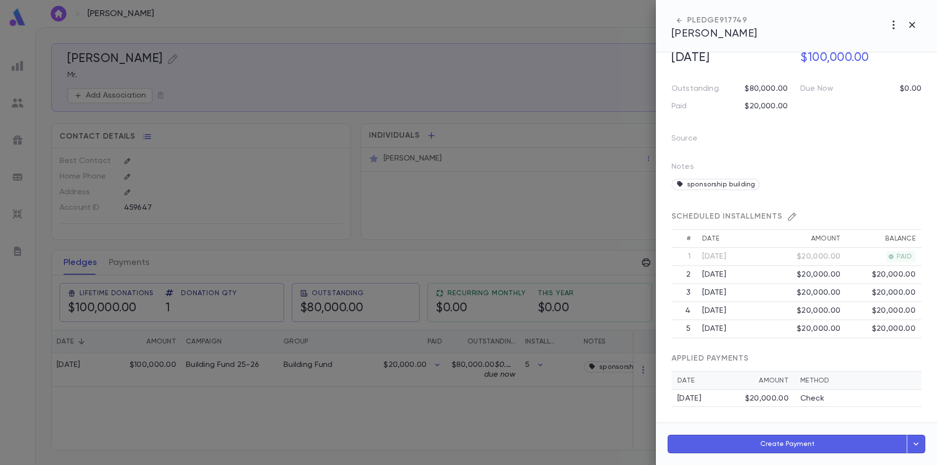
scroll to position [98, 0]
click at [917, 440] on icon "button" at bounding box center [915, 444] width 11 height 12
click at [870, 202] on div "SCHEDULED INSTALLMENTS" at bounding box center [796, 212] width 250 height 34
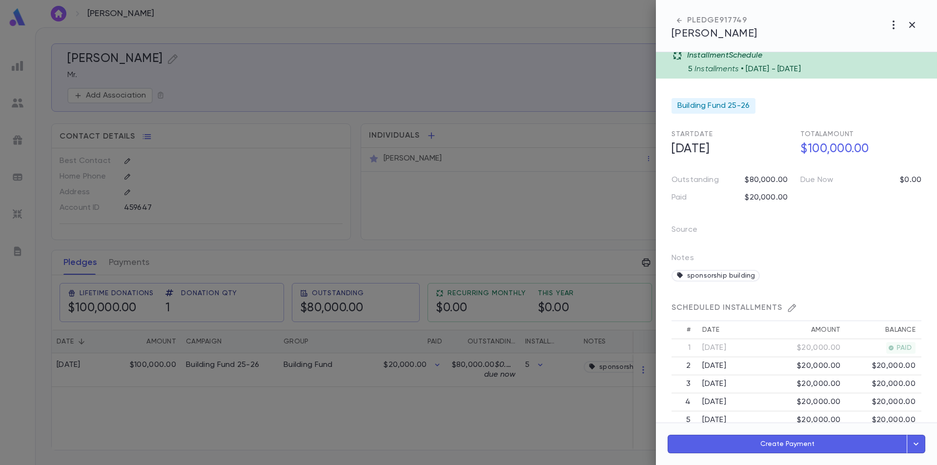
scroll to position [0, 0]
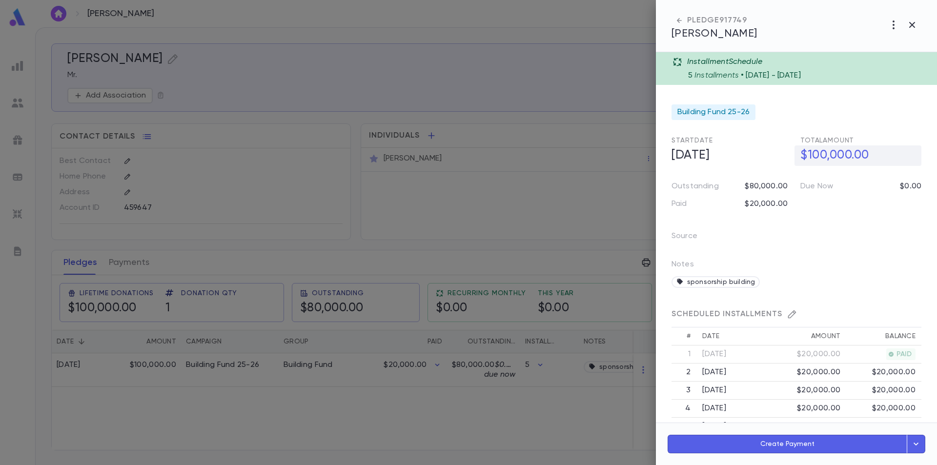
click at [828, 160] on h5 "$100,000.00" at bounding box center [857, 155] width 127 height 20
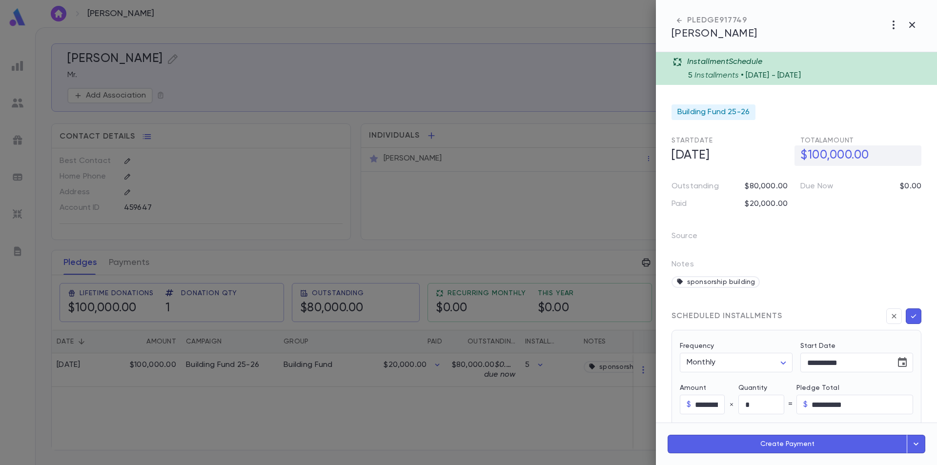
click at [813, 158] on h5 "$100,000.00" at bounding box center [857, 155] width 127 height 20
click at [710, 160] on h5 "[DATE]" at bounding box center [728, 155] width 127 height 20
click at [825, 154] on h5 "$100,000.00" at bounding box center [857, 155] width 127 height 20
click at [732, 157] on h5 "[DATE]" at bounding box center [728, 155] width 127 height 20
click at [820, 114] on form "**********" at bounding box center [796, 361] width 250 height 618
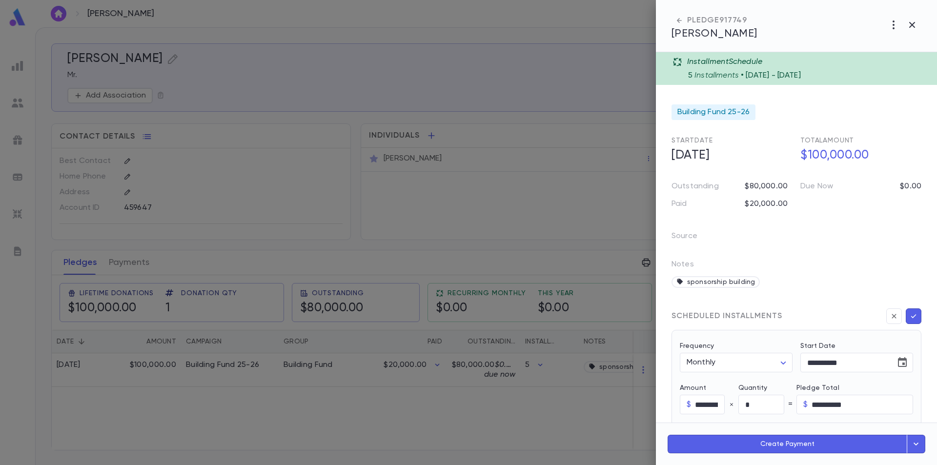
click at [786, 107] on form "**********" at bounding box center [796, 361] width 250 height 618
click at [911, 27] on icon "button" at bounding box center [912, 25] width 12 height 12
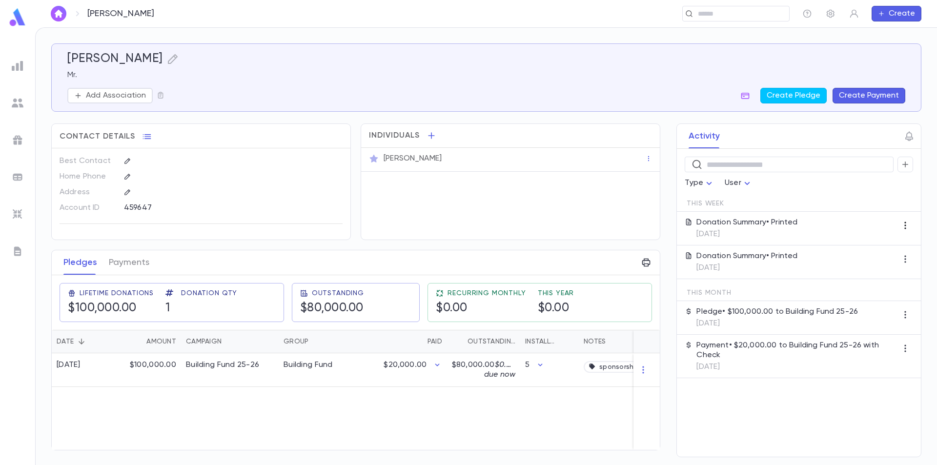
click at [904, 221] on icon "button" at bounding box center [905, 225] width 10 height 10
click at [904, 227] on div at bounding box center [468, 232] width 937 height 465
click at [748, 229] on p "[DATE]" at bounding box center [746, 234] width 101 height 10
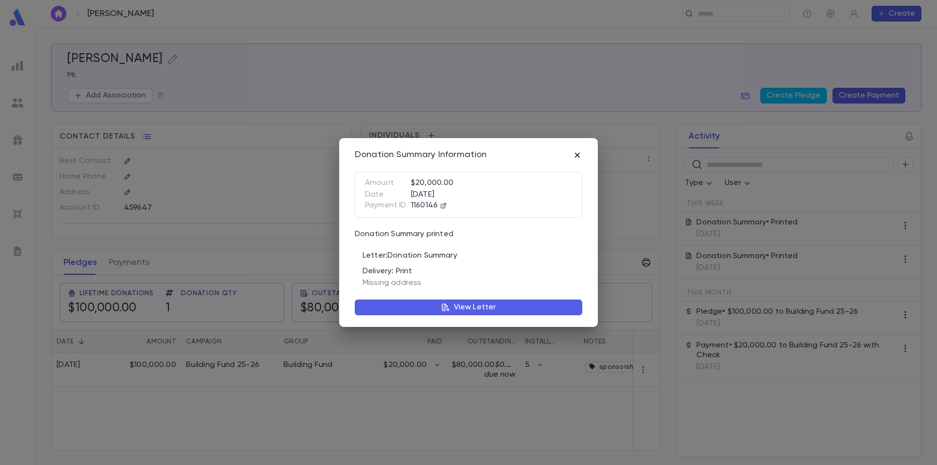
click at [576, 157] on icon "button" at bounding box center [577, 155] width 10 height 10
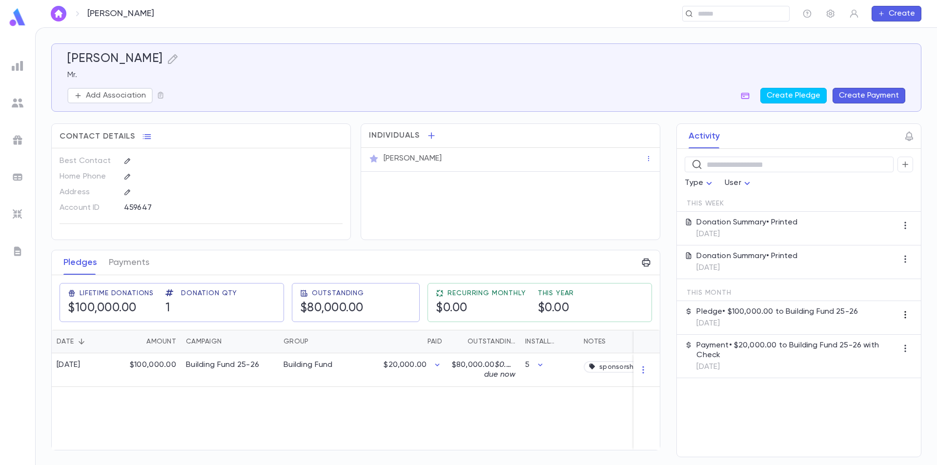
click at [904, 311] on icon "button" at bounding box center [905, 315] width 10 height 10
click at [828, 314] on div at bounding box center [468, 232] width 937 height 465
click at [823, 316] on p "Pledge • $100,000.00 to Building Fund 25-26" at bounding box center [776, 312] width 161 height 10
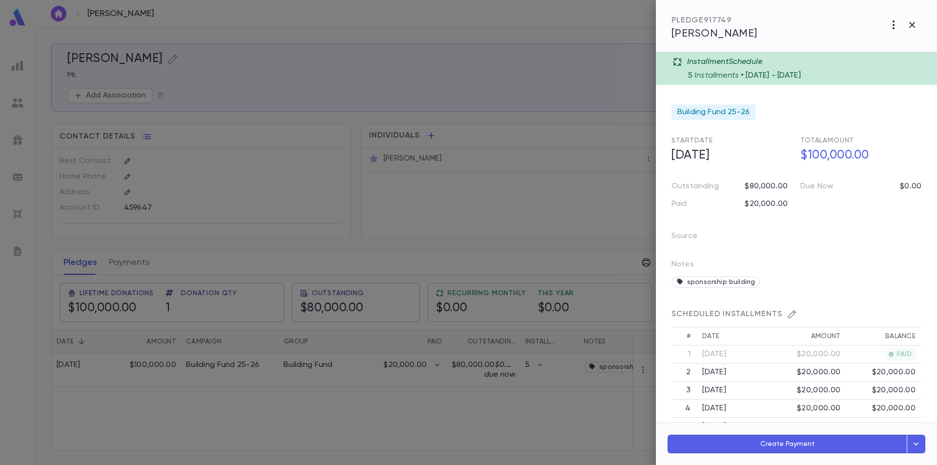
click at [894, 26] on icon "button" at bounding box center [893, 25] width 12 height 12
click at [836, 27] on div at bounding box center [468, 232] width 937 height 465
click at [913, 22] on icon "button" at bounding box center [912, 25] width 12 height 12
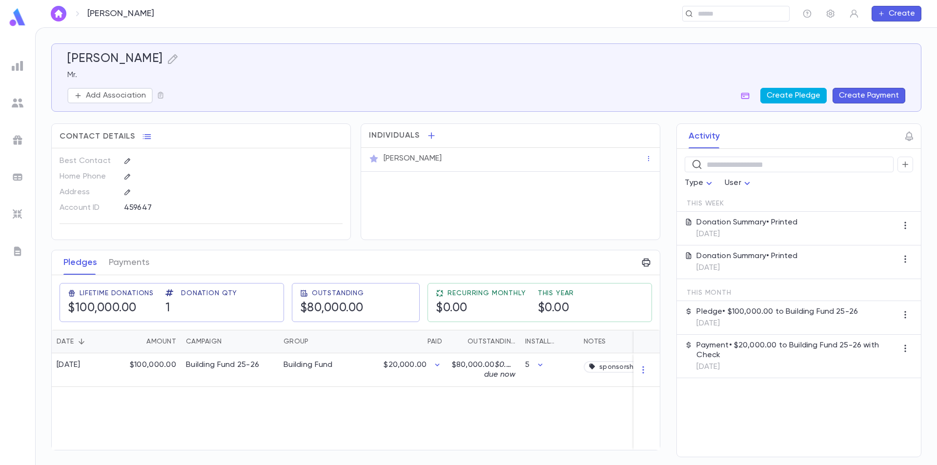
click at [793, 93] on button "Create Pledge" at bounding box center [793, 96] width 66 height 16
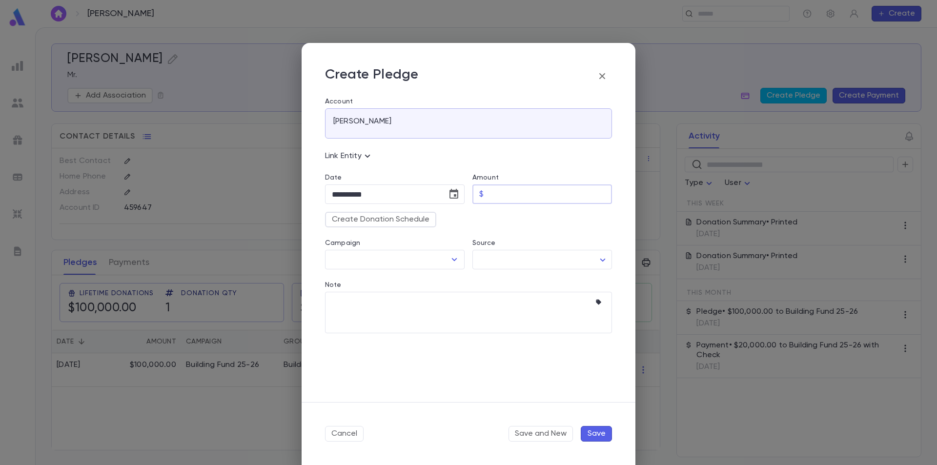
click at [518, 196] on input "Amount" at bounding box center [549, 194] width 124 height 19
type input "**********"
click at [397, 263] on input "Campaign" at bounding box center [387, 259] width 116 height 19
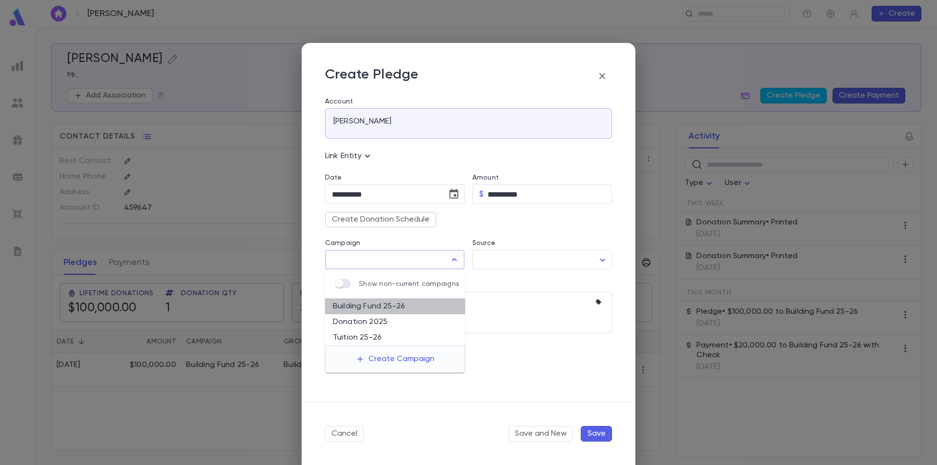
click at [400, 305] on li "Building Fund 25-26" at bounding box center [395, 307] width 140 height 16
type input "**********"
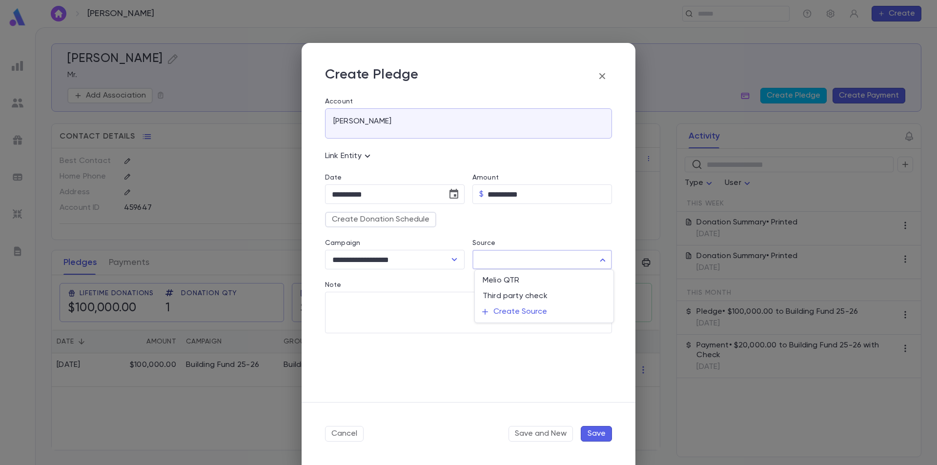
click at [499, 256] on body "**********" at bounding box center [468, 246] width 937 height 438
click at [448, 312] on div at bounding box center [468, 232] width 937 height 465
click at [598, 431] on button "Save" at bounding box center [595, 434] width 31 height 16
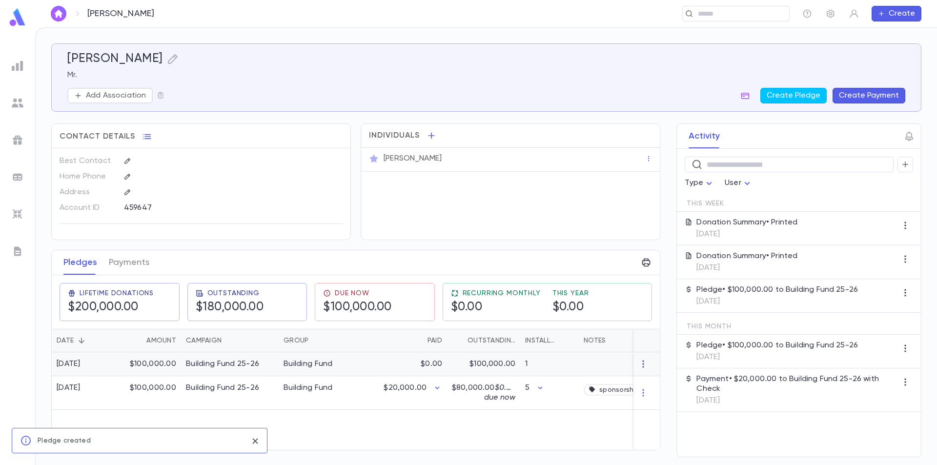
click at [642, 365] on icon "button" at bounding box center [643, 364] width 10 height 10
click at [549, 363] on div at bounding box center [468, 232] width 937 height 465
click at [478, 365] on p "$100,000.00" at bounding box center [492, 364] width 46 height 10
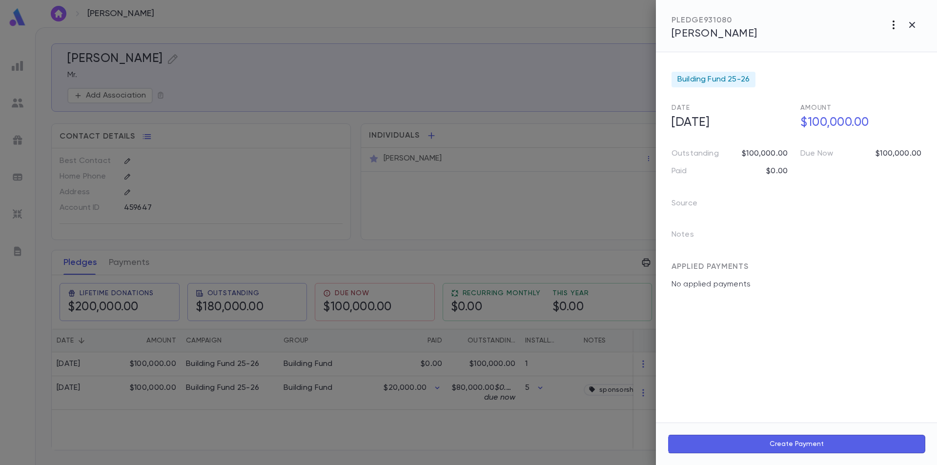
click at [892, 30] on icon "button" at bounding box center [893, 25] width 12 height 12
click at [892, 26] on div at bounding box center [468, 232] width 937 height 465
click at [892, 26] on icon "button" at bounding box center [893, 25] width 12 height 12
click at [911, 26] on div at bounding box center [468, 232] width 937 height 465
click at [910, 26] on icon "button" at bounding box center [912, 25] width 6 height 6
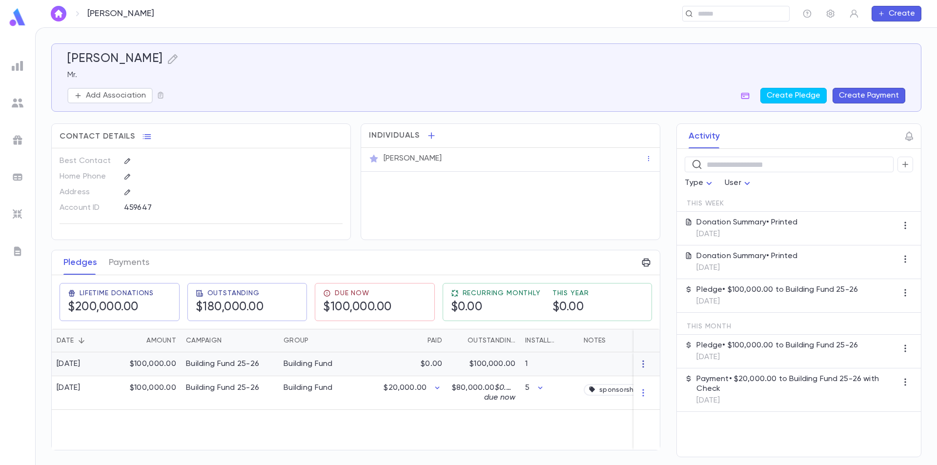
click at [641, 363] on icon "button" at bounding box center [643, 364] width 10 height 10
click at [641, 363] on div at bounding box center [468, 232] width 937 height 465
click at [644, 364] on icon "button" at bounding box center [643, 364] width 10 height 10
click at [644, 365] on div at bounding box center [468, 232] width 937 height 465
click at [125, 359] on div "$100,000.00" at bounding box center [149, 364] width 63 height 24
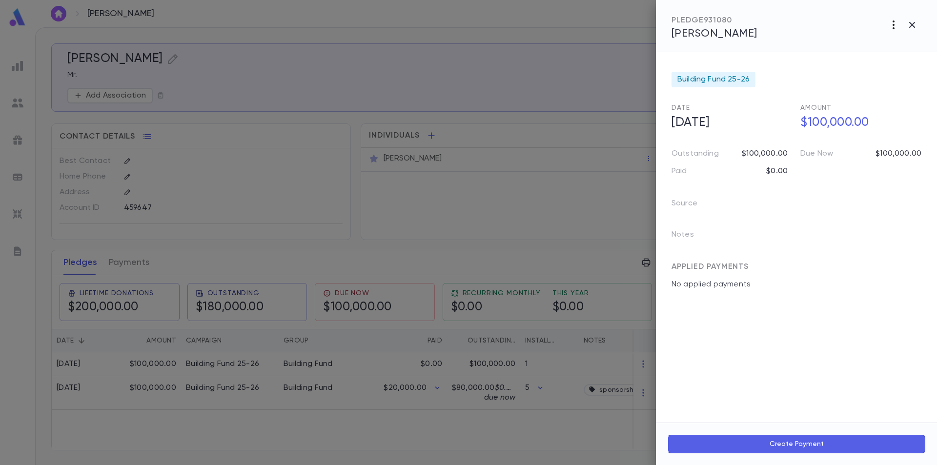
click at [893, 25] on icon "button" at bounding box center [893, 24] width 2 height 9
click at [845, 88] on li "Delete" at bounding box center [871, 92] width 121 height 16
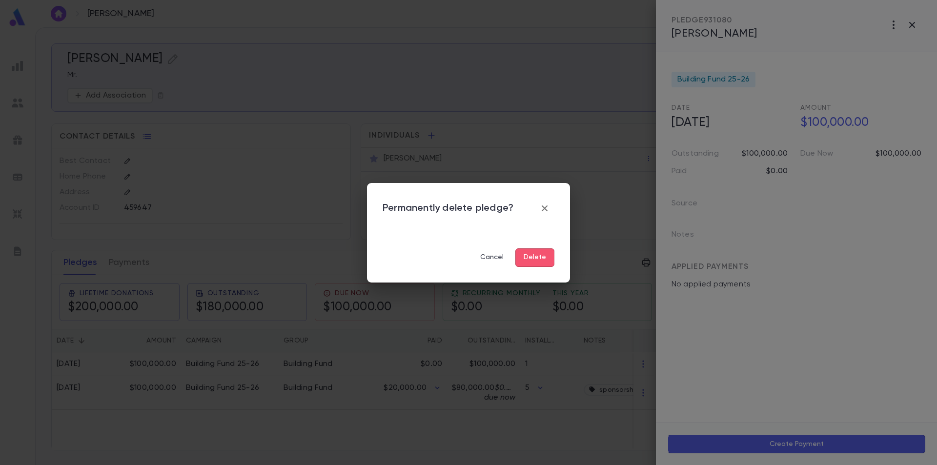
click at [536, 258] on button "Delete" at bounding box center [534, 257] width 39 height 19
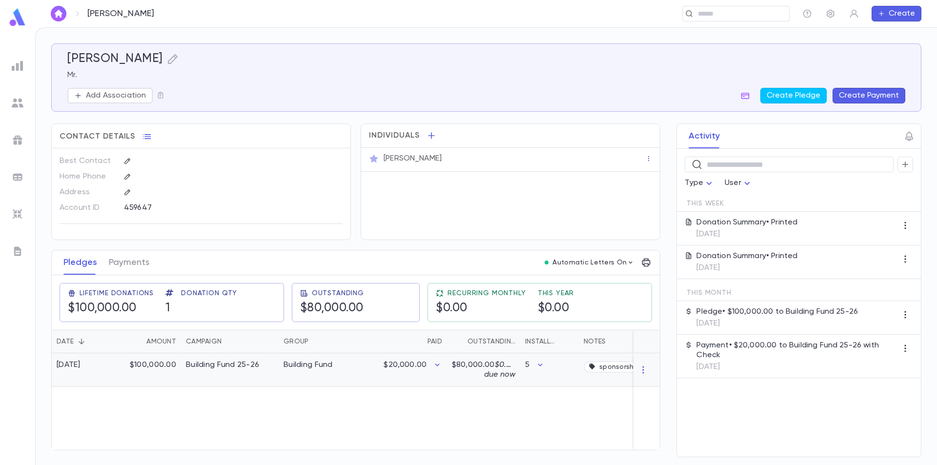
click at [153, 362] on div "$100,000.00" at bounding box center [149, 370] width 63 height 34
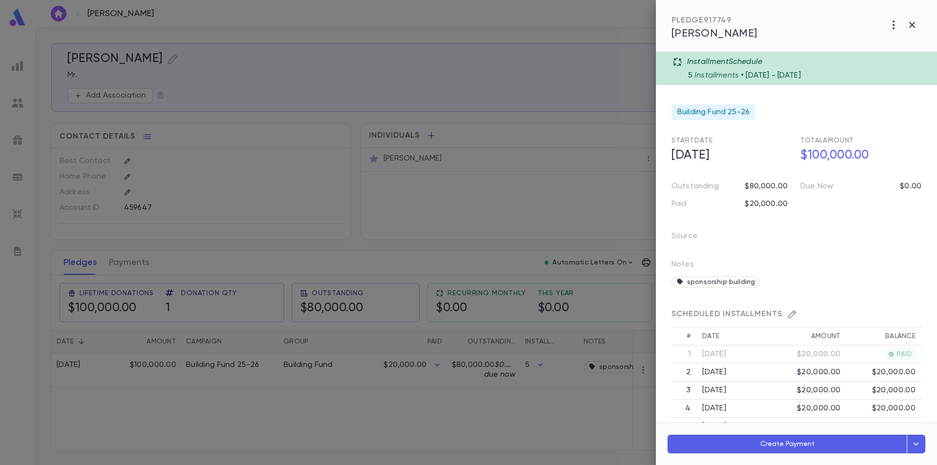
click at [888, 26] on icon "button" at bounding box center [893, 25] width 12 height 12
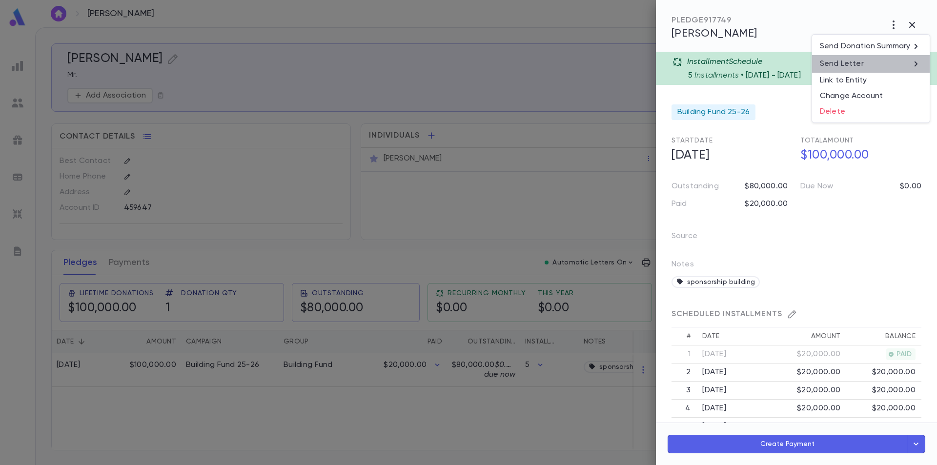
click at [864, 60] on li "Send Letter" at bounding box center [871, 64] width 118 height 18
click at [916, 82] on li "Print" at bounding box center [912, 82] width 34 height 18
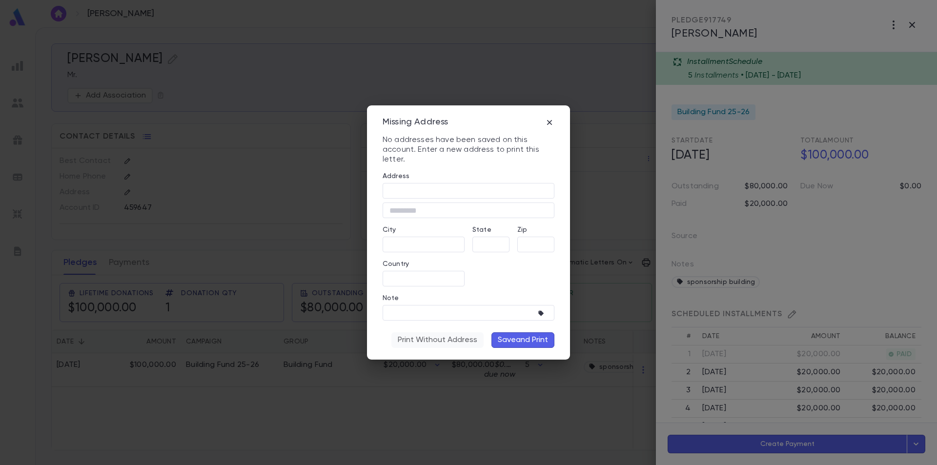
click at [433, 341] on button "Print Without Address" at bounding box center [437, 340] width 92 height 16
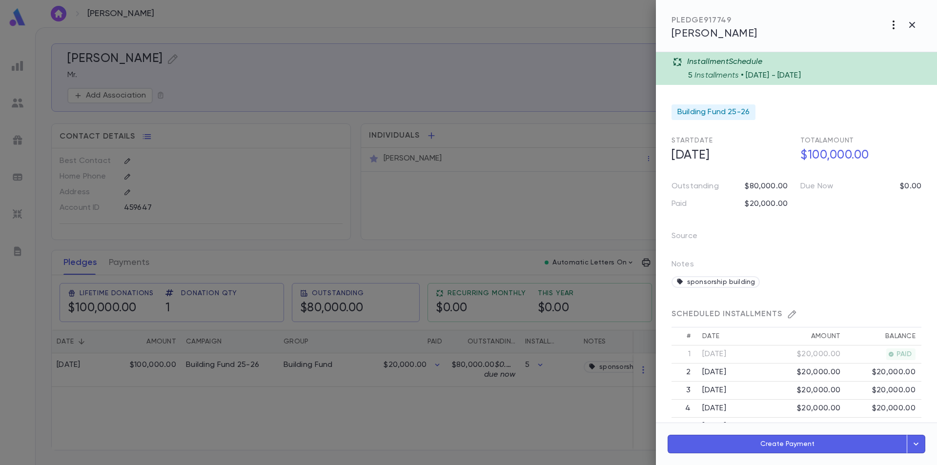
click at [892, 27] on icon "button" at bounding box center [893, 25] width 12 height 12
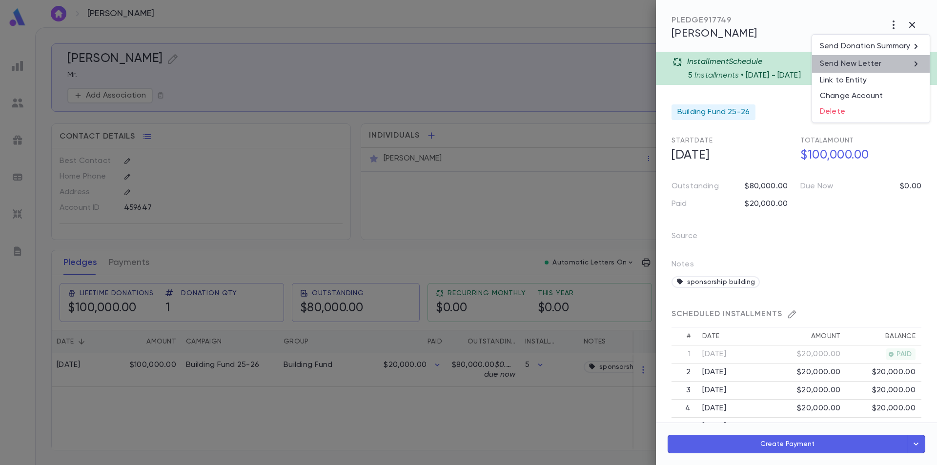
click at [849, 65] on p "Send New Letter" at bounding box center [850, 64] width 61 height 10
click at [907, 80] on li "Print" at bounding box center [912, 82] width 34 height 18
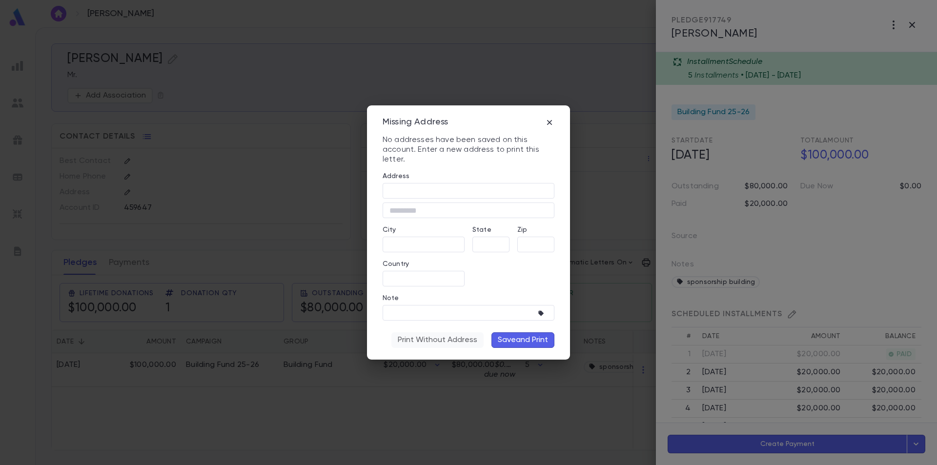
click at [430, 338] on button "Print Without Address" at bounding box center [437, 340] width 92 height 16
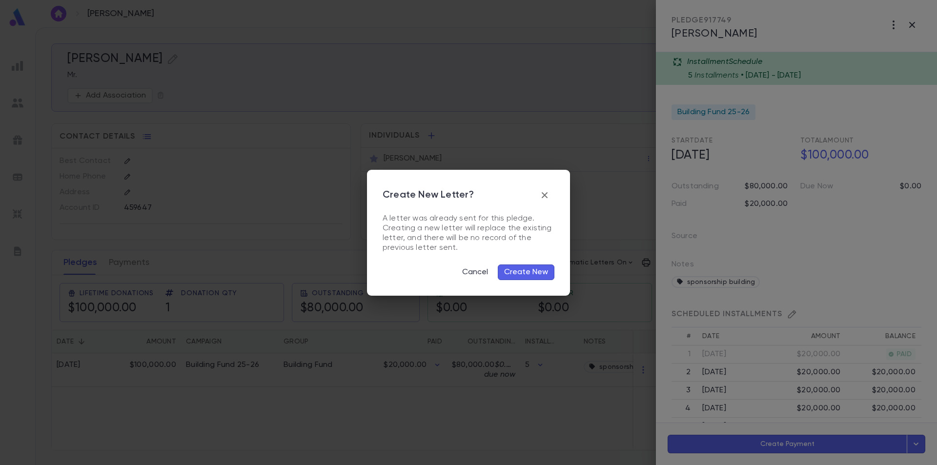
click at [530, 272] on button "Create New" at bounding box center [526, 272] width 57 height 16
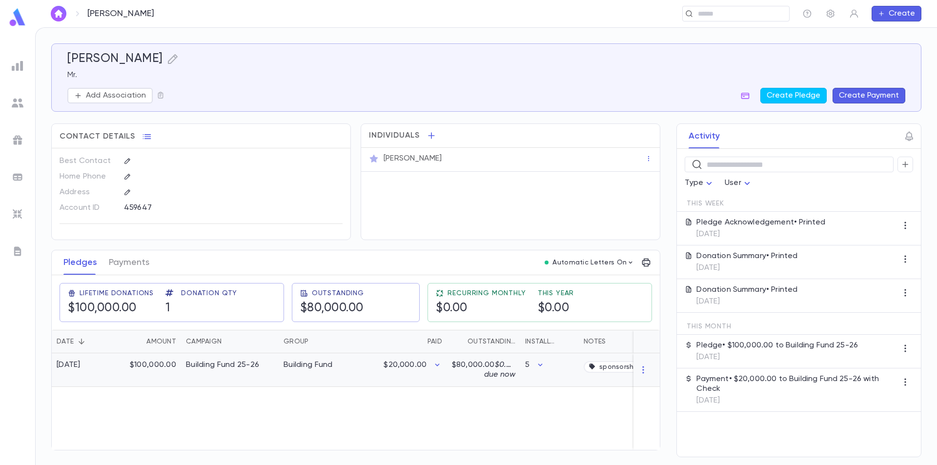
click at [236, 360] on div "Building Fund 25-26" at bounding box center [230, 370] width 98 height 34
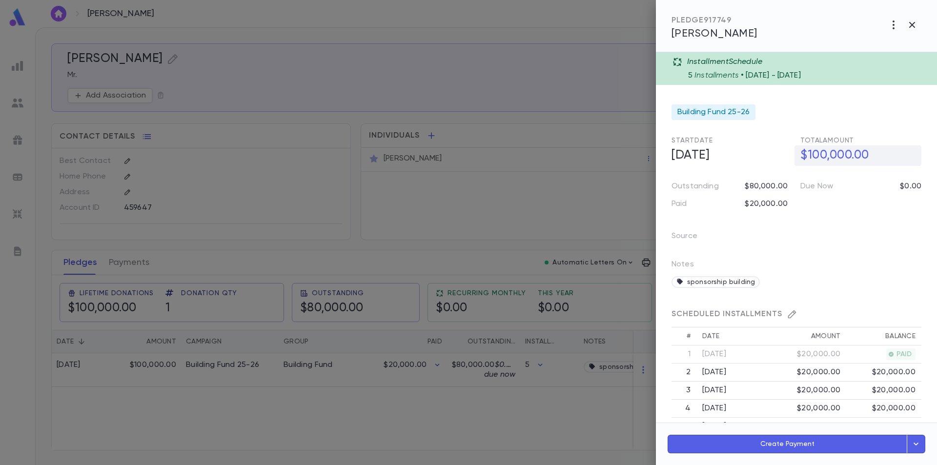
click at [852, 154] on h5 "$100,000.00" at bounding box center [857, 155] width 127 height 20
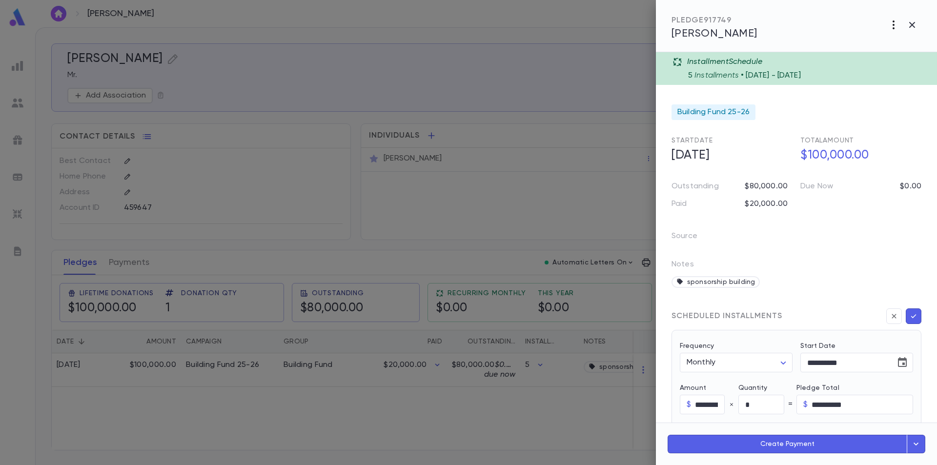
click at [895, 27] on icon "button" at bounding box center [893, 25] width 12 height 12
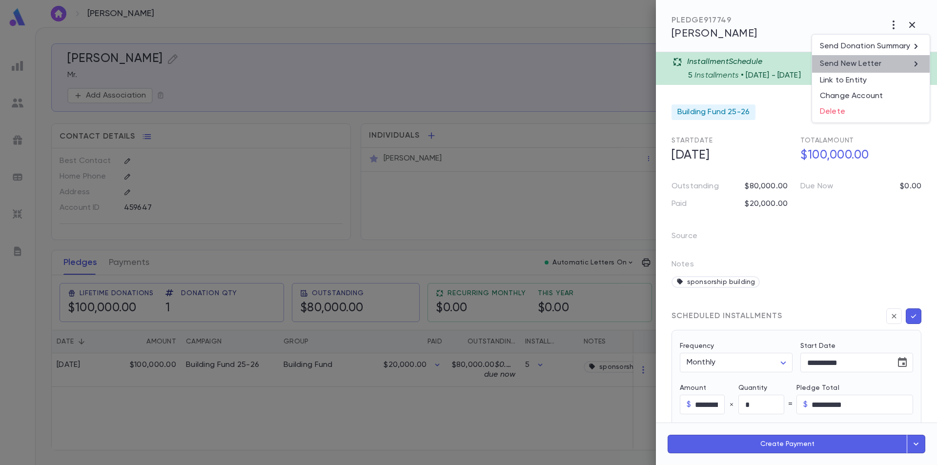
click at [871, 65] on p "Send New Letter" at bounding box center [850, 64] width 61 height 10
click at [912, 81] on li "Print" at bounding box center [912, 82] width 34 height 18
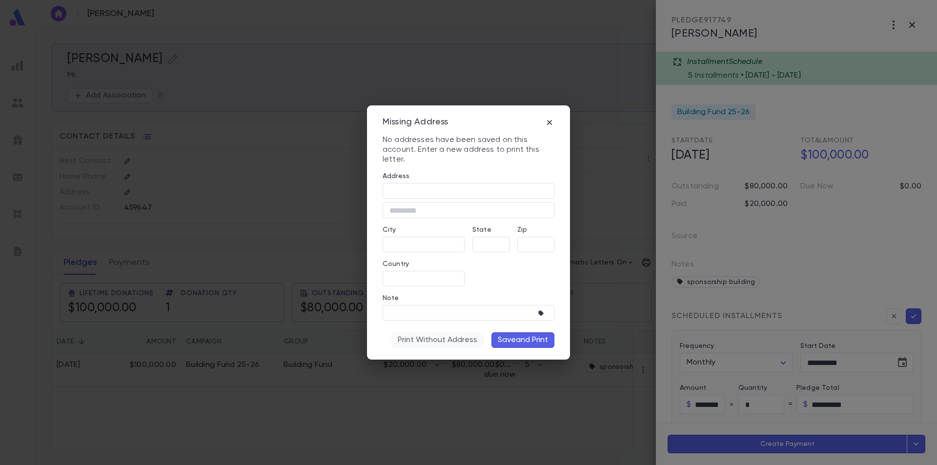
click at [460, 342] on button "Print Without Address" at bounding box center [437, 340] width 92 height 16
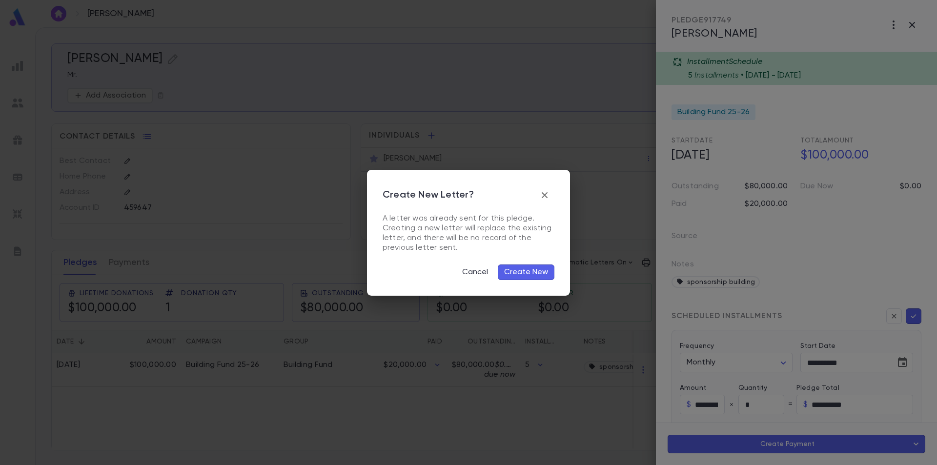
click at [522, 269] on button "Create New" at bounding box center [526, 272] width 57 height 16
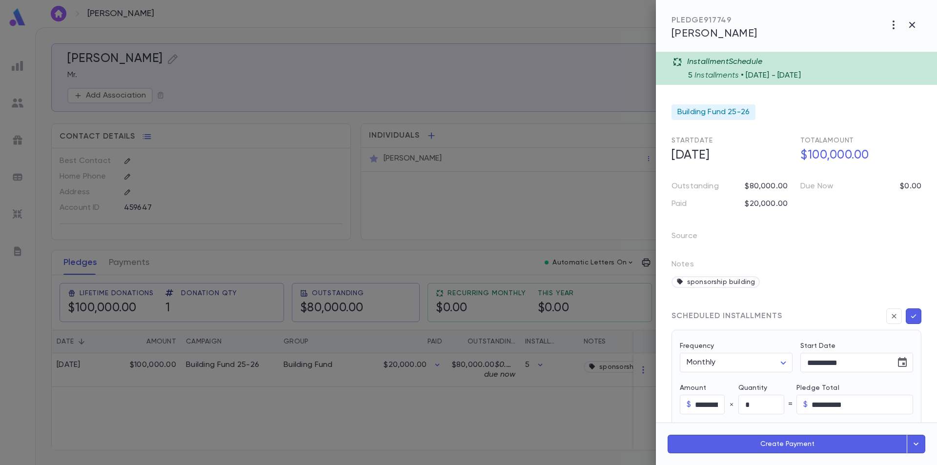
click at [10, 243] on div at bounding box center [468, 232] width 937 height 465
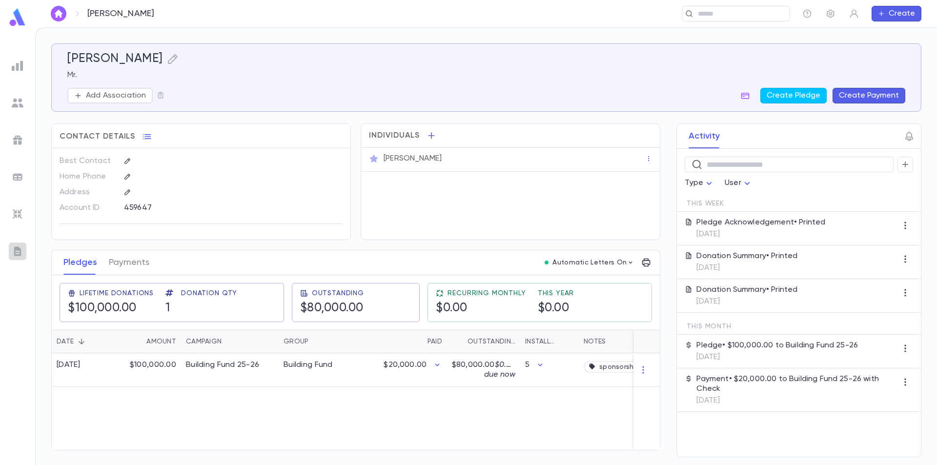
click at [11, 254] on div at bounding box center [18, 251] width 18 height 18
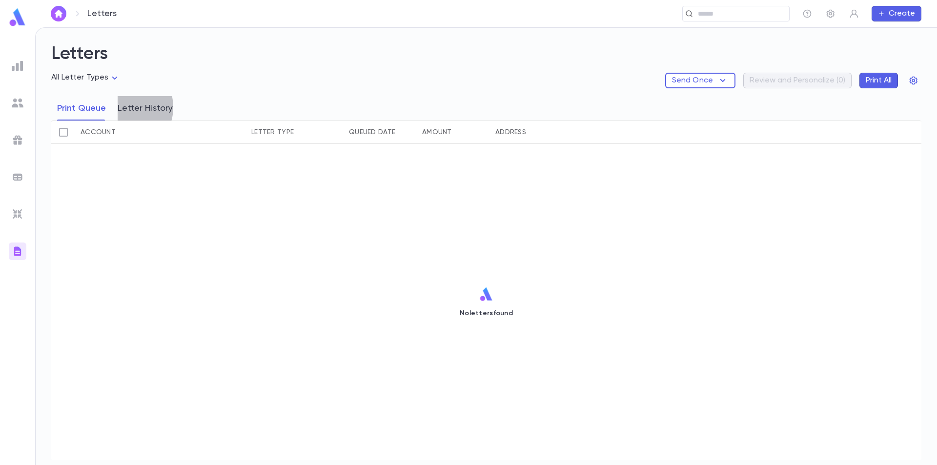
click at [122, 107] on button "Letter History" at bounding box center [145, 108] width 55 height 24
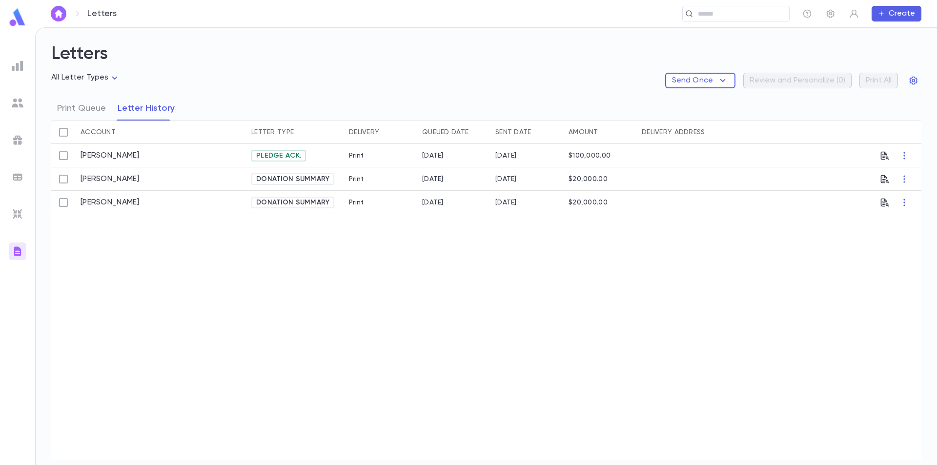
click at [267, 156] on span "Pledge Ack." at bounding box center [278, 156] width 53 height 8
click at [900, 155] on icon "button" at bounding box center [904, 156] width 10 height 10
click at [886, 159] on div at bounding box center [468, 232] width 937 height 465
click at [884, 156] on icon "button" at bounding box center [884, 155] width 8 height 8
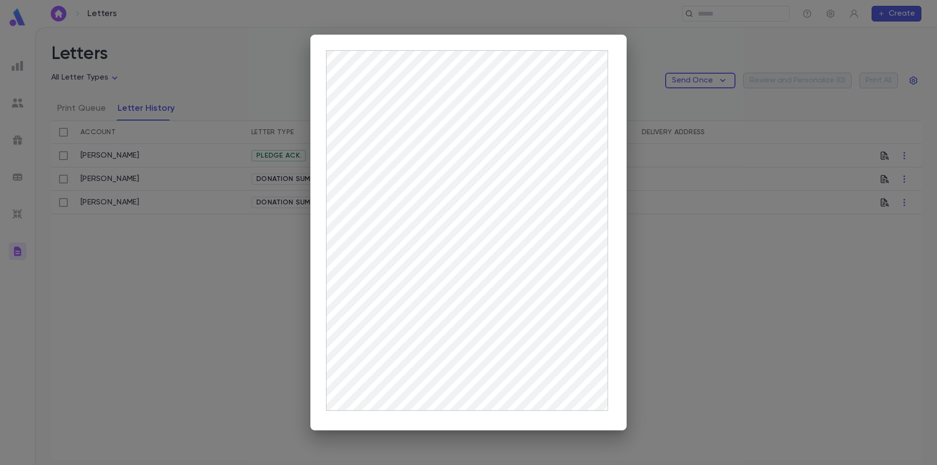
drag, startPoint x: 700, startPoint y: 313, endPoint x: 689, endPoint y: 309, distance: 11.3
click at [699, 313] on div at bounding box center [468, 232] width 937 height 465
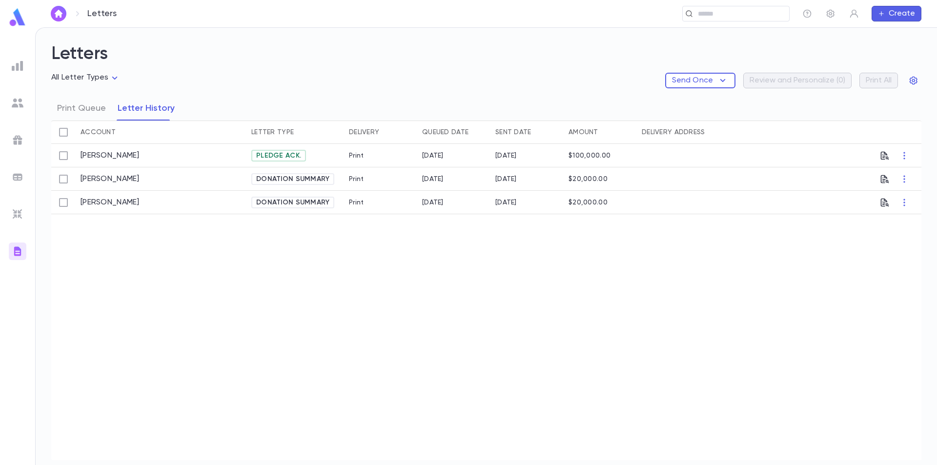
click at [287, 156] on span "Pledge Ack." at bounding box center [278, 156] width 53 height 8
click at [348, 153] on div "Print" at bounding box center [380, 155] width 73 height 23
click at [787, 78] on div "Send Once Review and Personalize ( 0 ) Print All" at bounding box center [793, 81] width 256 height 16
click at [696, 80] on p "Send Once" at bounding box center [692, 81] width 41 height 10
click at [804, 97] on div at bounding box center [468, 232] width 937 height 465
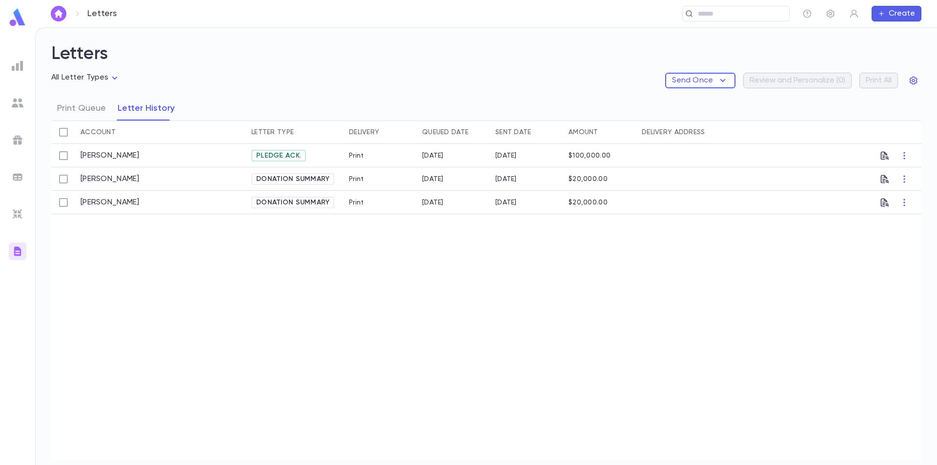
click at [811, 81] on div "Send Once Review and Personalize ( 0 ) Print All" at bounding box center [793, 81] width 256 height 16
click at [881, 82] on div "Send Once Review and Personalize ( 0 ) Print All" at bounding box center [793, 81] width 256 height 16
click at [916, 80] on icon "button" at bounding box center [913, 81] width 8 height 8
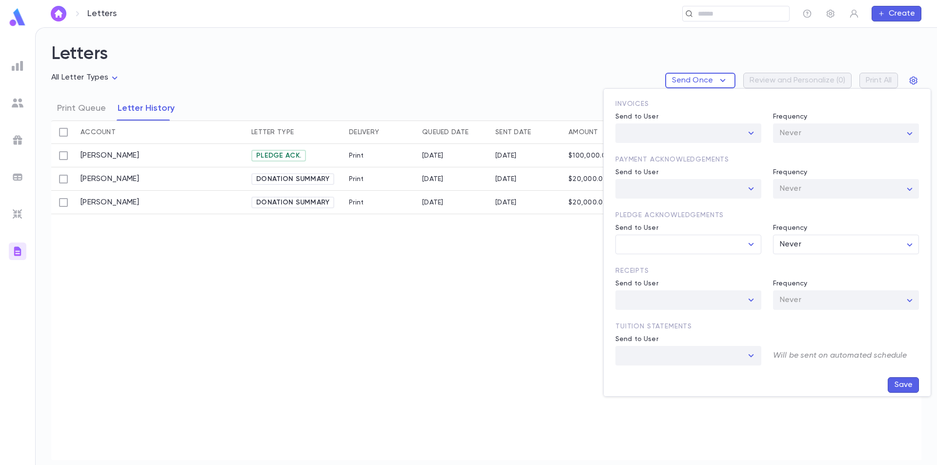
scroll to position [49, 0]
click at [679, 238] on input "Send to User" at bounding box center [681, 243] width 122 height 19
click at [670, 278] on li "Binyomin Wilhelm" at bounding box center [688, 280] width 146 height 16
type input "**********"
click at [803, 242] on body "**********" at bounding box center [468, 246] width 937 height 438
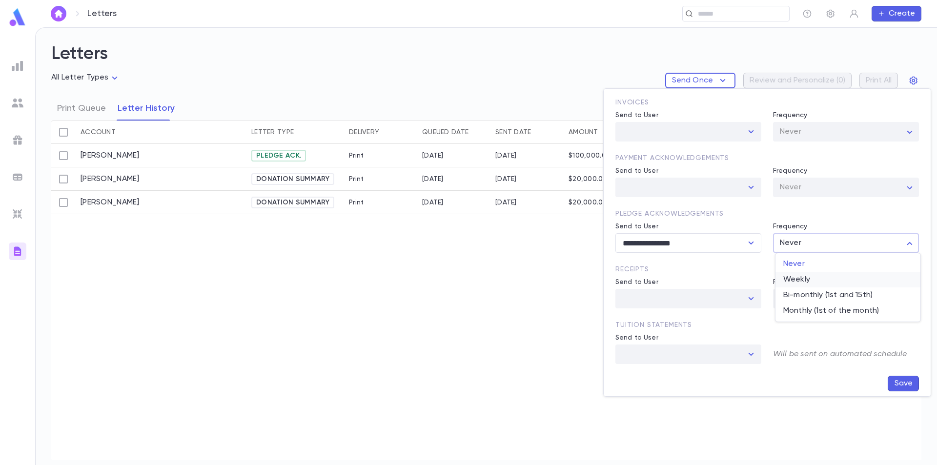
click at [812, 280] on span "Weekly" at bounding box center [847, 280] width 129 height 10
type input "******"
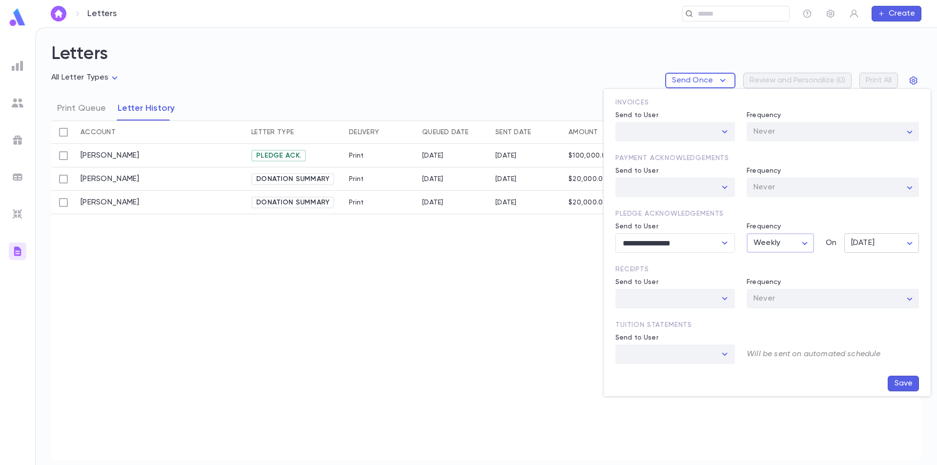
click at [885, 241] on body "**********" at bounding box center [468, 246] width 937 height 438
click at [817, 269] on div at bounding box center [468, 232] width 937 height 465
click at [725, 297] on div at bounding box center [724, 299] width 13 height 14
click at [724, 300] on div at bounding box center [724, 299] width 13 height 14
click at [723, 300] on div at bounding box center [724, 299] width 13 height 14
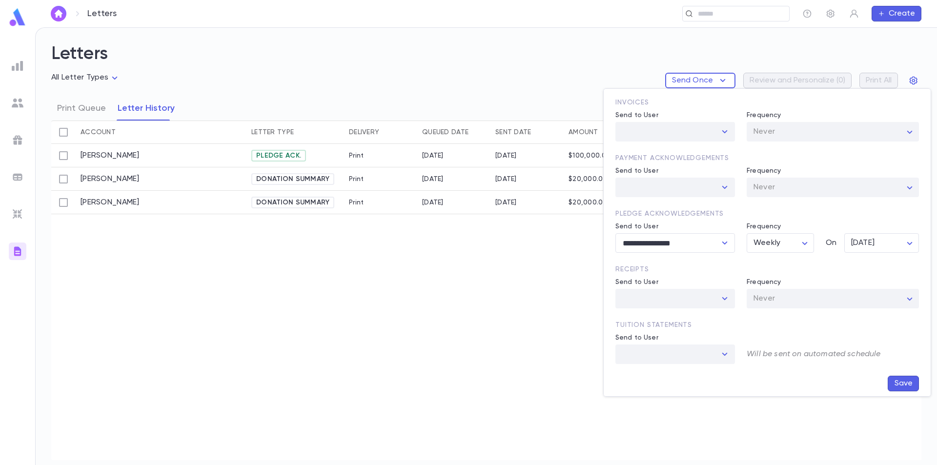
click at [723, 300] on div at bounding box center [724, 299] width 13 height 14
click at [723, 295] on div at bounding box center [724, 299] width 13 height 14
click at [731, 269] on div "Receipts Send to User ​ Frequency Never ***** ​" at bounding box center [766, 286] width 303 height 44
click at [860, 249] on body "**********" at bounding box center [468, 246] width 937 height 438
click at [862, 305] on li "Wednesday" at bounding box center [883, 311] width 74 height 16
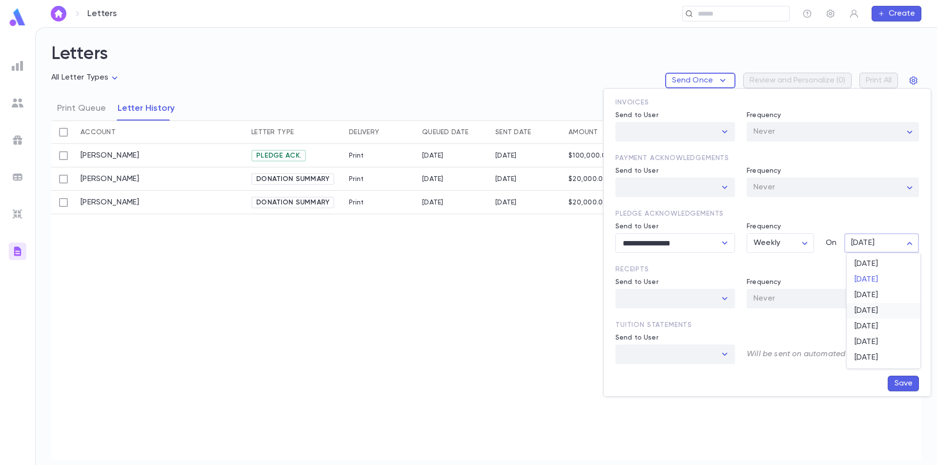
type input "*"
drag, startPoint x: 861, startPoint y: 271, endPoint x: 843, endPoint y: 267, distance: 18.9
click at [861, 271] on div "Receipts Send to User ​ Frequency Never ***** ​" at bounding box center [766, 286] width 303 height 44
click at [776, 238] on body "**********" at bounding box center [468, 246] width 937 height 438
click at [866, 263] on div at bounding box center [468, 232] width 937 height 465
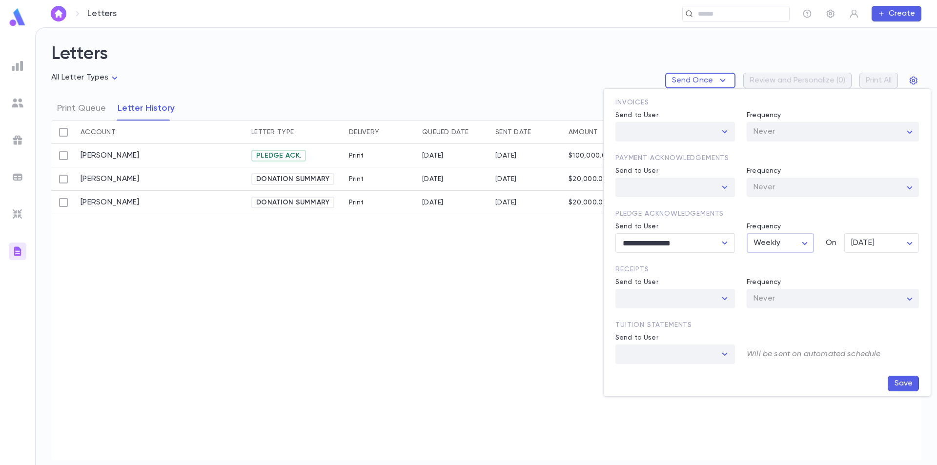
click at [908, 385] on button "Save" at bounding box center [902, 384] width 31 height 16
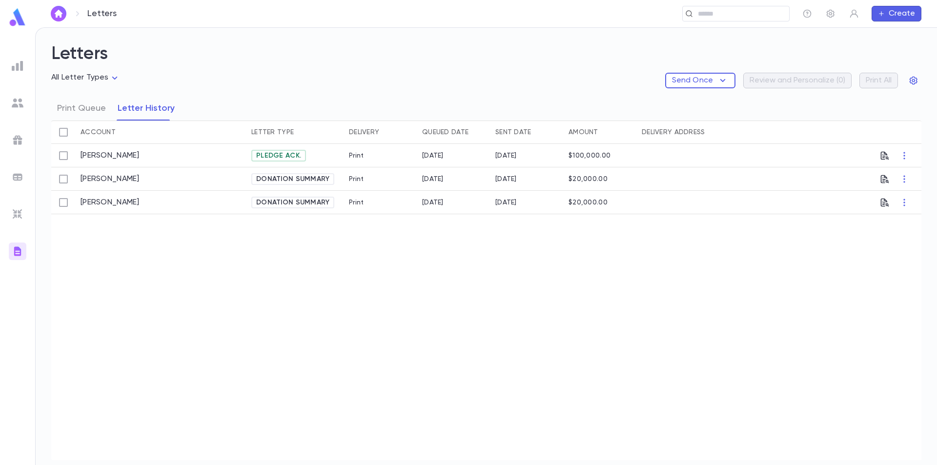
click at [287, 158] on span "Pledge Ack." at bounding box center [278, 156] width 53 height 8
click at [286, 158] on span "Pledge Ack." at bounding box center [278, 156] width 53 height 8
click at [887, 156] on icon "button" at bounding box center [885, 156] width 10 height 10
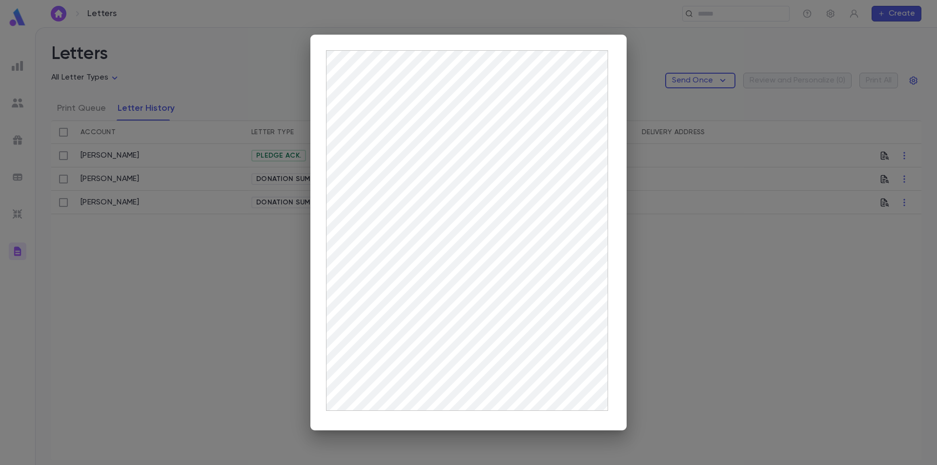
click at [692, 193] on div at bounding box center [468, 232] width 937 height 465
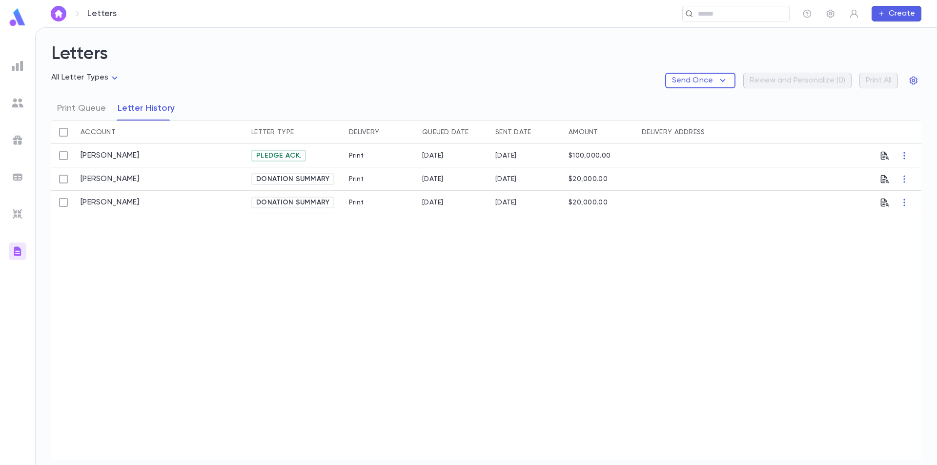
click at [673, 136] on div "Delivery Address" at bounding box center [672, 131] width 63 height 23
click at [650, 129] on div "Delivery Address" at bounding box center [672, 131] width 63 height 23
click at [651, 130] on div "Delivery Address" at bounding box center [672, 131] width 63 height 23
click at [700, 78] on p "Send Once" at bounding box center [692, 81] width 41 height 10
click at [440, 73] on div at bounding box center [468, 232] width 937 height 465
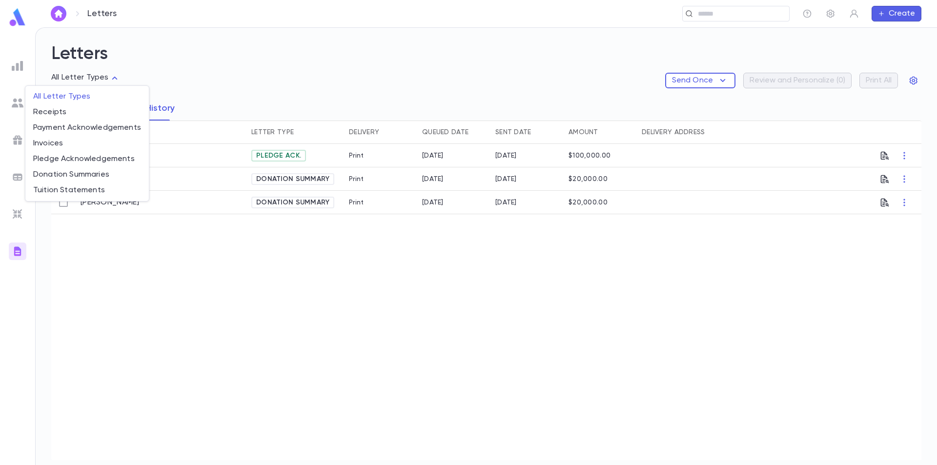
click at [82, 77] on body "Letters ​ Create Letters All Letter Types Send Once Review and Personalize ( 0 …" at bounding box center [468, 246] width 937 height 438
drag, startPoint x: 241, startPoint y: 98, endPoint x: 227, endPoint y: 101, distance: 14.0
click at [240, 99] on div at bounding box center [468, 232] width 937 height 465
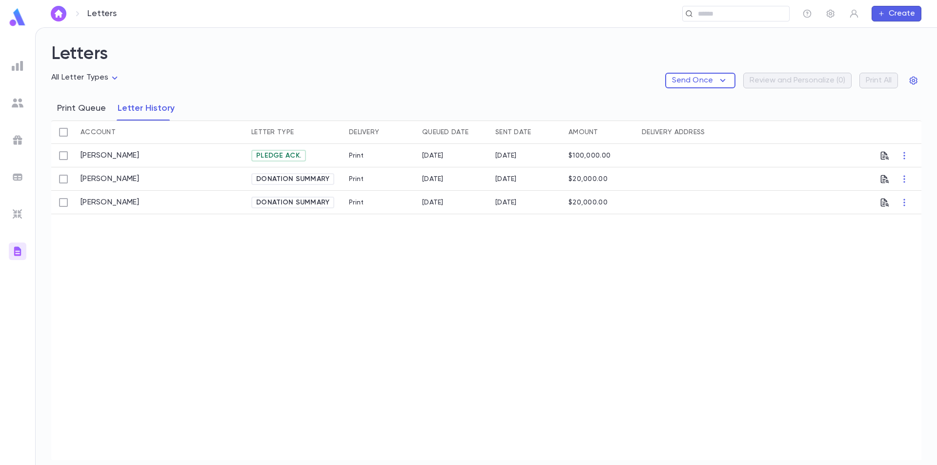
click at [86, 110] on button "Print Queue" at bounding box center [81, 108] width 49 height 24
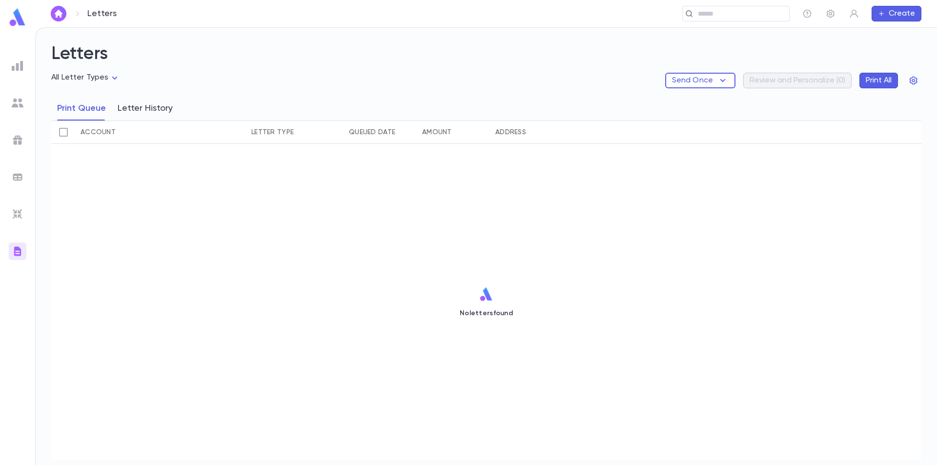
click at [128, 108] on button "Letter History" at bounding box center [145, 108] width 55 height 24
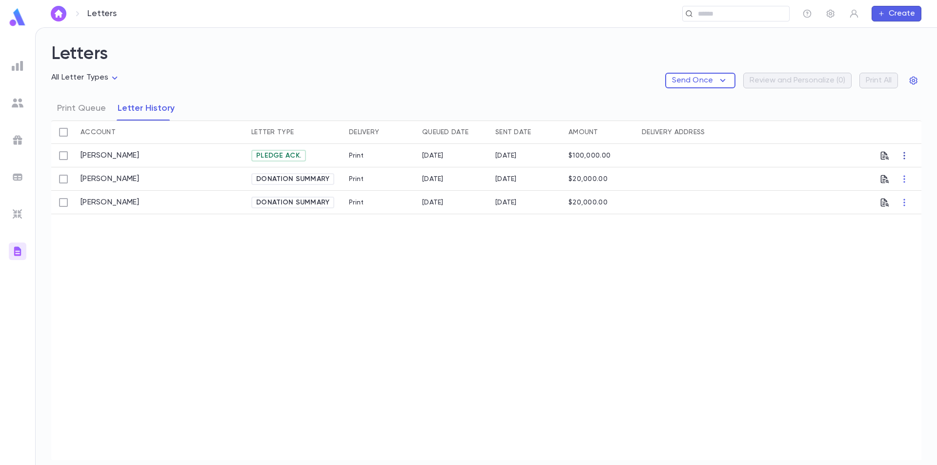
click at [901, 152] on icon "button" at bounding box center [904, 156] width 10 height 10
click at [395, 144] on div at bounding box center [468, 232] width 937 height 465
click at [99, 156] on link "[PERSON_NAME]" at bounding box center [109, 156] width 59 height 10
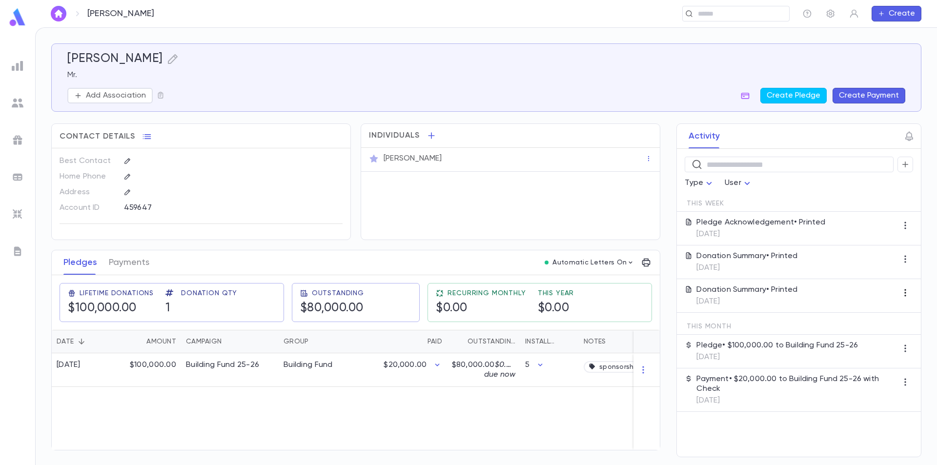
click at [904, 289] on icon "button" at bounding box center [905, 293] width 10 height 10
click at [903, 292] on div at bounding box center [468, 232] width 937 height 465
click at [769, 286] on p "Donation Summary • Printed" at bounding box center [746, 290] width 101 height 10
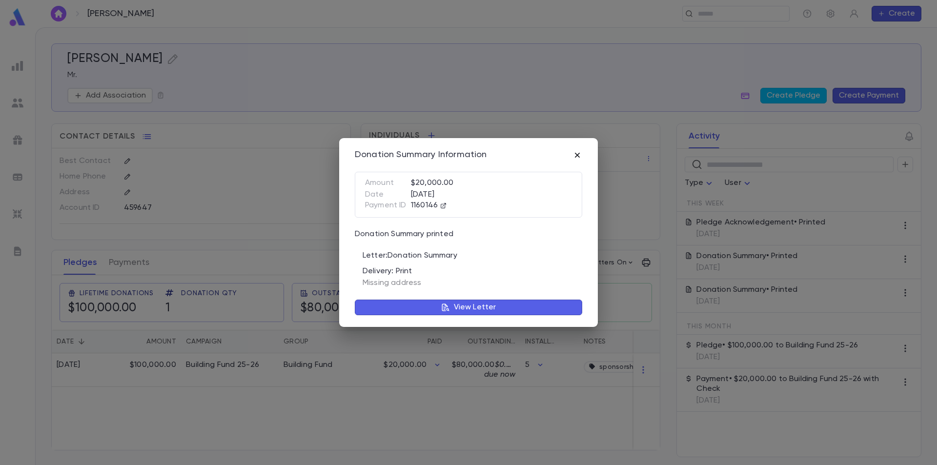
click at [578, 152] on icon "button" at bounding box center [577, 155] width 10 height 10
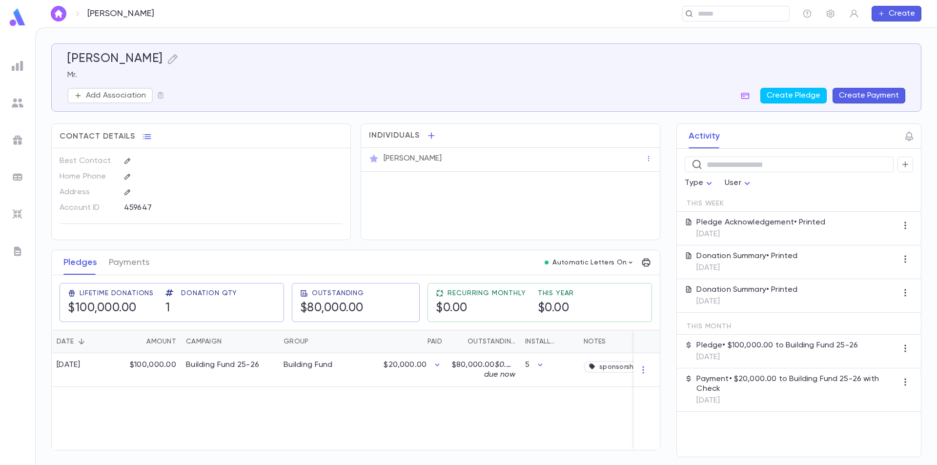
click at [707, 260] on p "Donation Summary • Printed" at bounding box center [746, 256] width 101 height 10
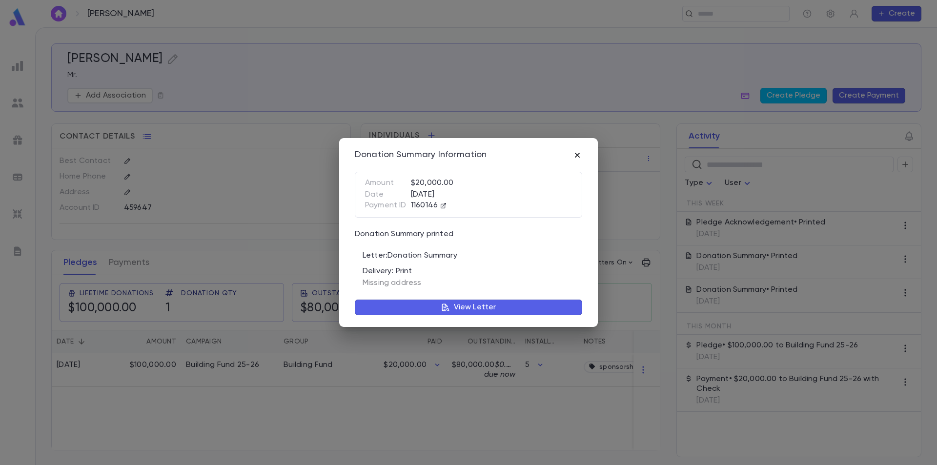
click at [574, 156] on icon "button" at bounding box center [577, 155] width 10 height 10
